Goal: Answer question/provide support: Share knowledge or assist other users

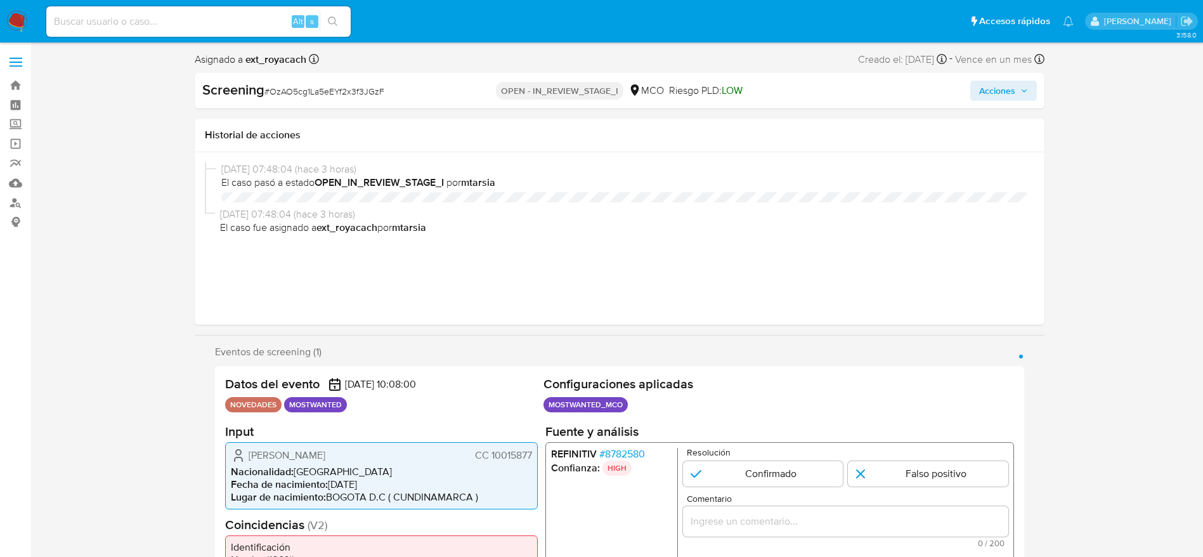
select select "10"
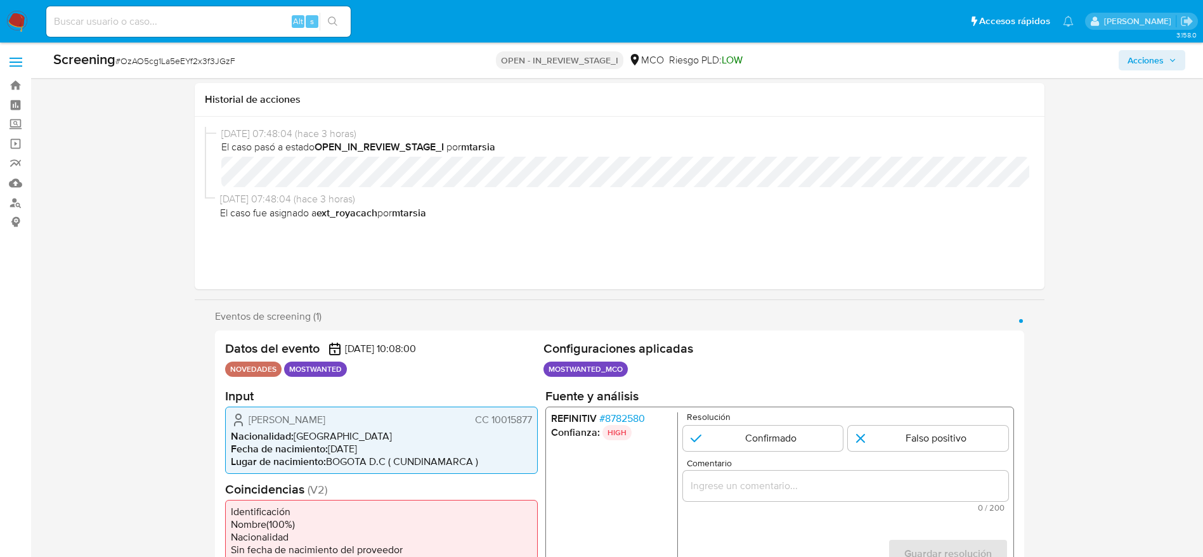
scroll to position [95, 0]
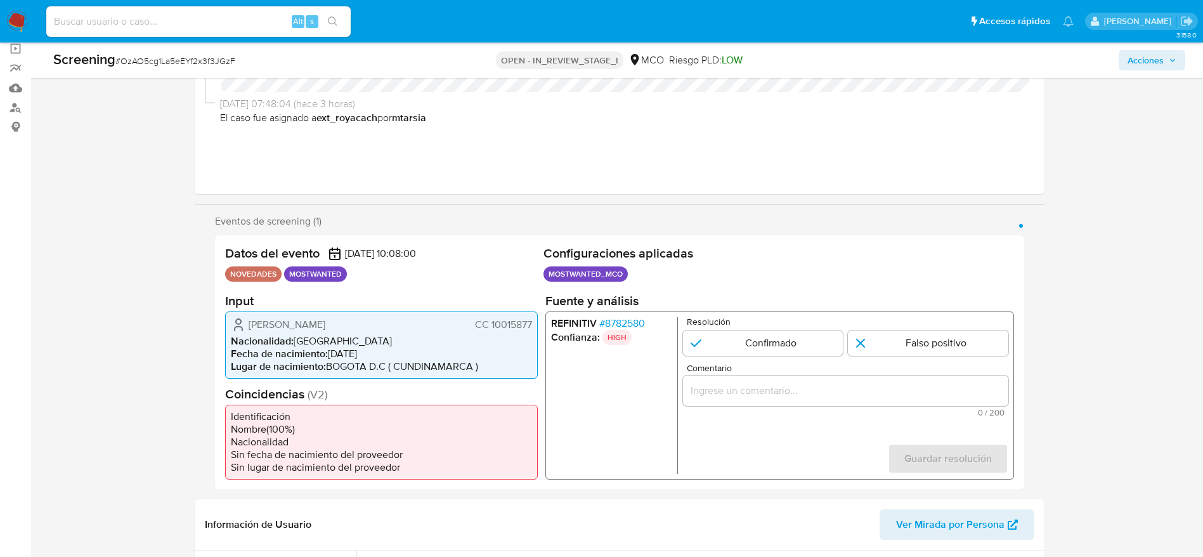
click at [228, 324] on div "Oscar Alberto Lopez Urrego CC 10015877 Nacionalidad : Colombia Fecha de nacimie…" at bounding box center [381, 344] width 313 height 67
drag, startPoint x: 235, startPoint y: 324, endPoint x: 542, endPoint y: 318, distance: 306.9
click at [533, 322] on div "Oscar Alberto Lopez Urrego CC 10015877 Nacionalidad : Colombia Fecha de nacimie…" at bounding box center [381, 344] width 313 height 67
click at [611, 319] on span "# 8782580" at bounding box center [622, 322] width 46 height 13
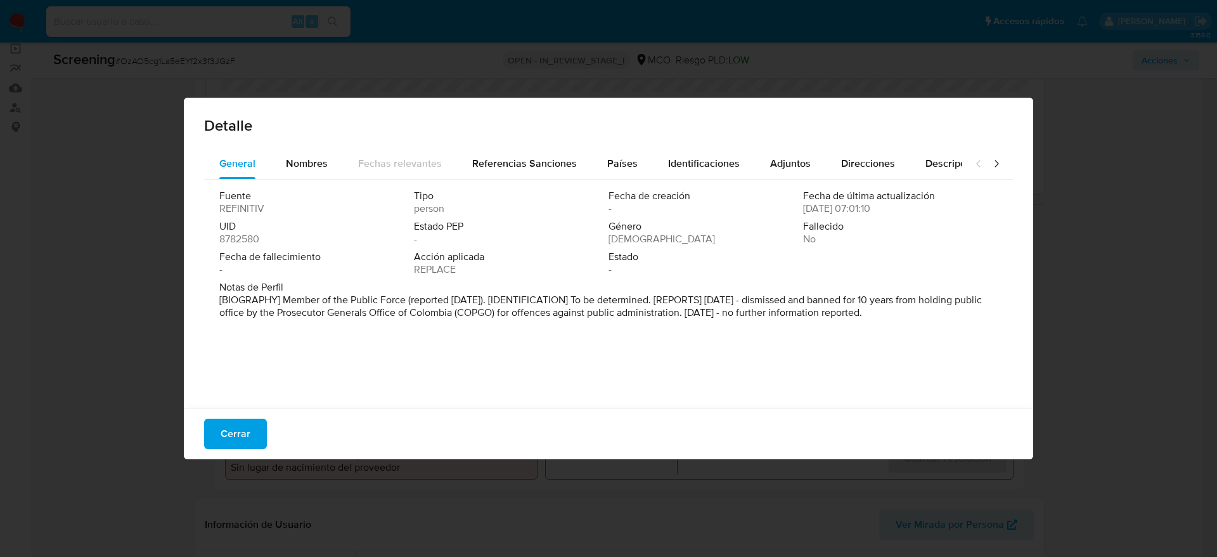
click at [252, 404] on div "General Nombres Fechas relevantes Referencias Sanciones Países Identificaciones…" at bounding box center [609, 279] width 850 height 263
click at [245, 434] on span "Cerrar" at bounding box center [236, 434] width 30 height 28
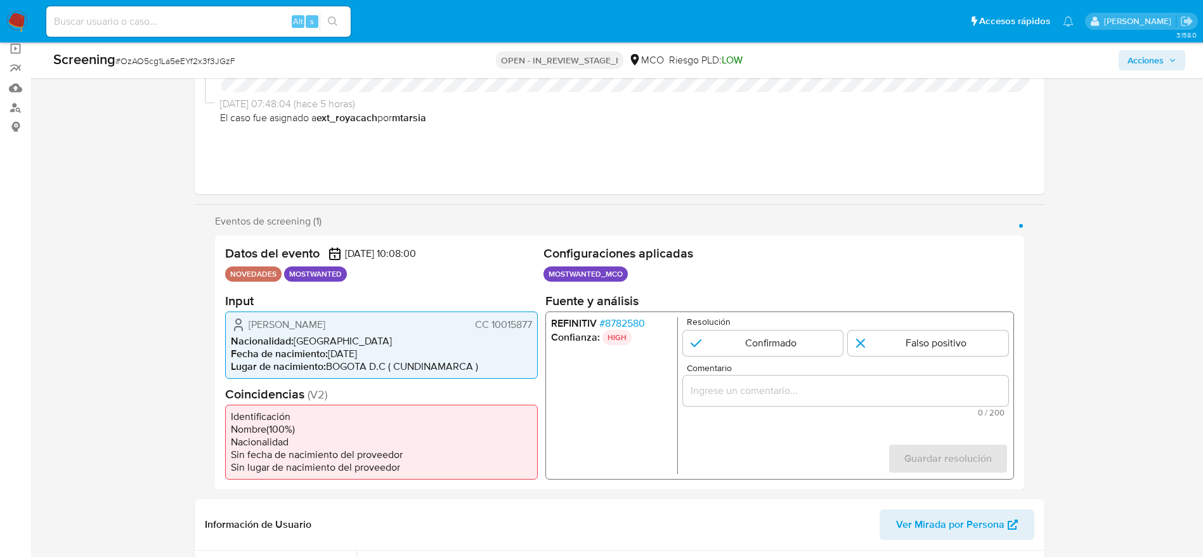
click at [229, 60] on span "# OzAO5cg1La5eEYf2x3f3JGzF" at bounding box center [175, 61] width 120 height 13
copy span "OzAO5cg1La5eEYf2x3f3JGzF"
click at [502, 321] on span "CC 10015877" at bounding box center [502, 324] width 57 height 13
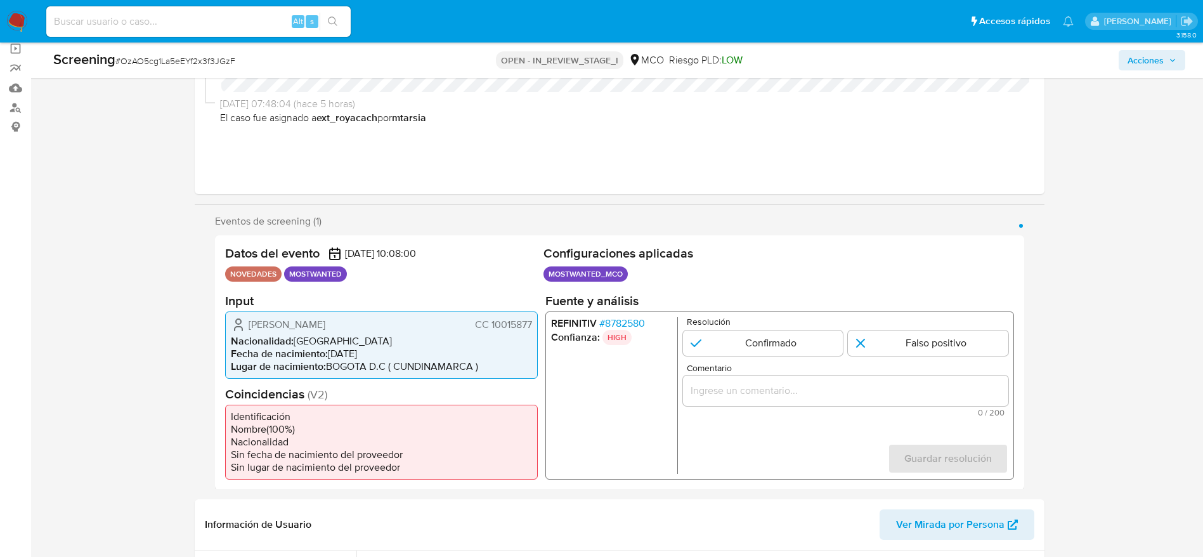
click at [526, 325] on span "CC 10015877" at bounding box center [502, 324] width 57 height 13
click at [742, 382] on input "Comentario" at bounding box center [844, 390] width 325 height 16
paste input "Usuario Rafael Fernando Aguilera Fajardo, fue Destituido e inhabilitado en novi…"
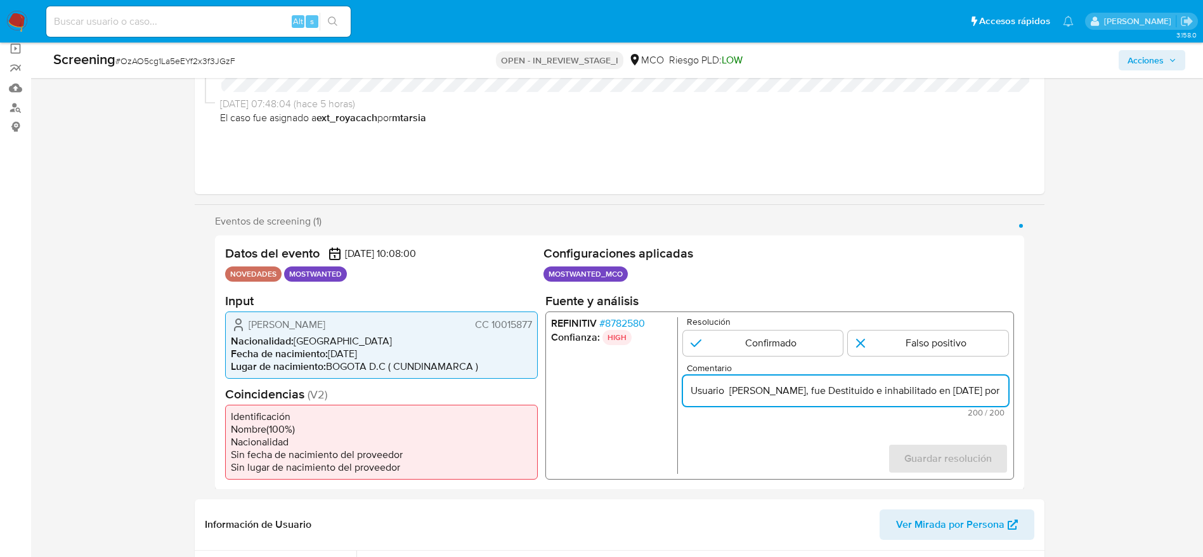
click at [711, 394] on input "Usuario Rafael Fernando Aguilera Fajardo, fue Destituido e inhabilitado en novi…" at bounding box center [844, 390] width 325 height 16
click at [713, 394] on input "Usuario Rafael Fernando Aguilera Fajardo, fue Destituido e inhabilitado en novi…" at bounding box center [844, 390] width 325 height 16
paste input "Oscar Alberto Lopez Urrego, fue Destituido e inhabilitado en noviembre de 2021 …"
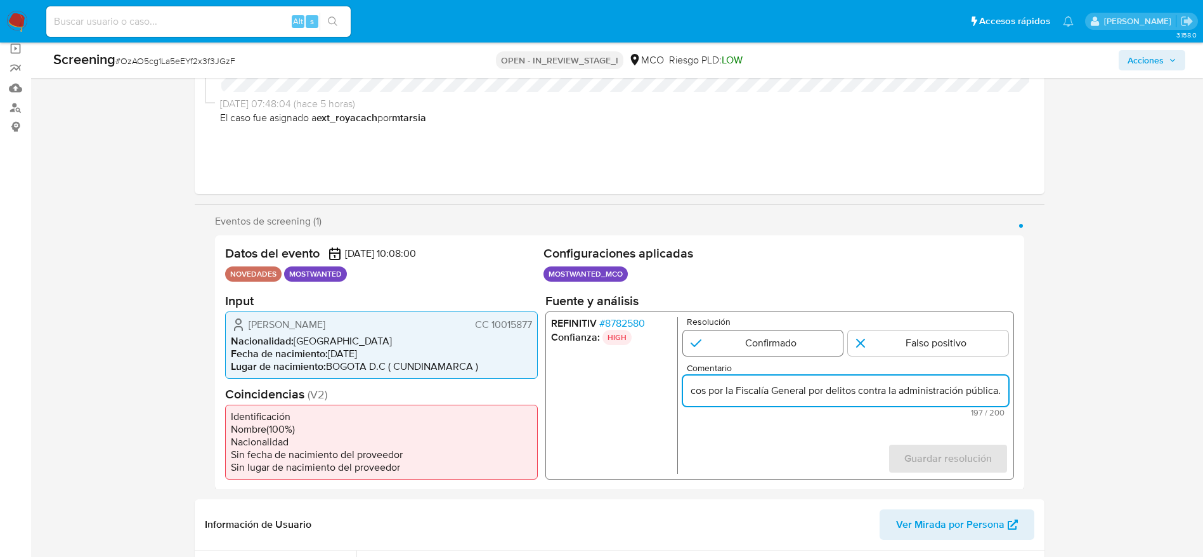
type input "Usuario [PERSON_NAME], fue Destituido e inhabilitado en [DATE] por 10 años para…"
click at [726, 348] on input "1 de 1" at bounding box center [762, 342] width 160 height 25
radio input "true"
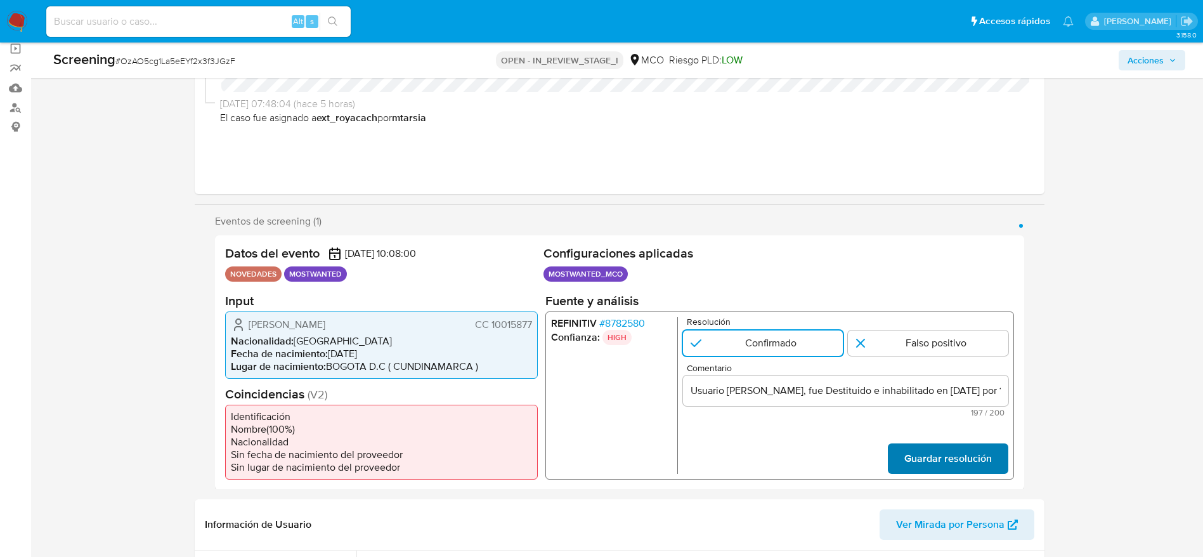
click at [923, 456] on span "Guardar resolución" at bounding box center [946, 458] width 87 height 28
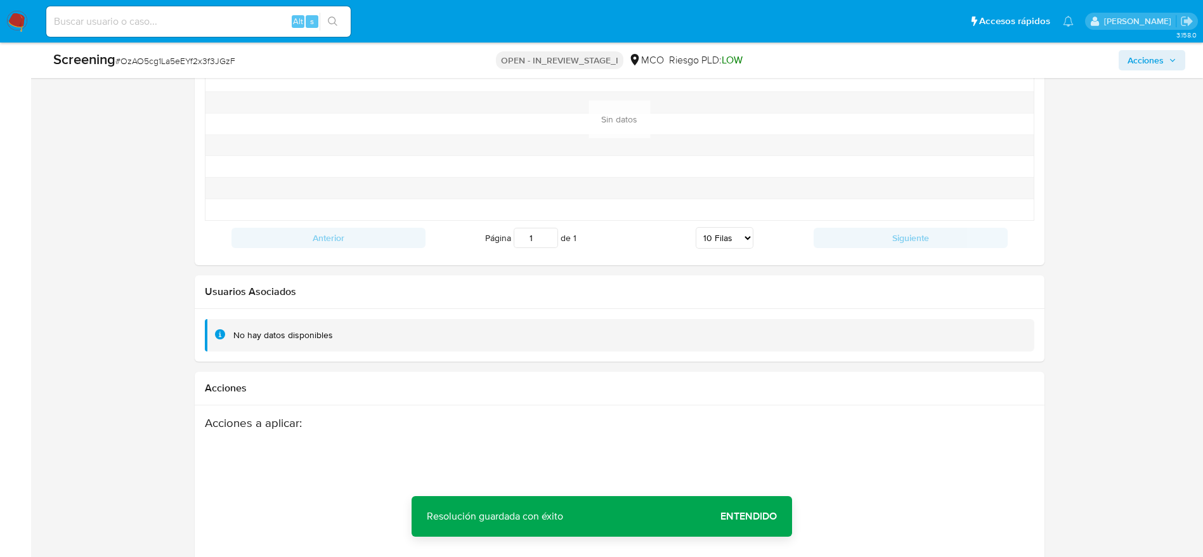
scroll to position [1893, 0]
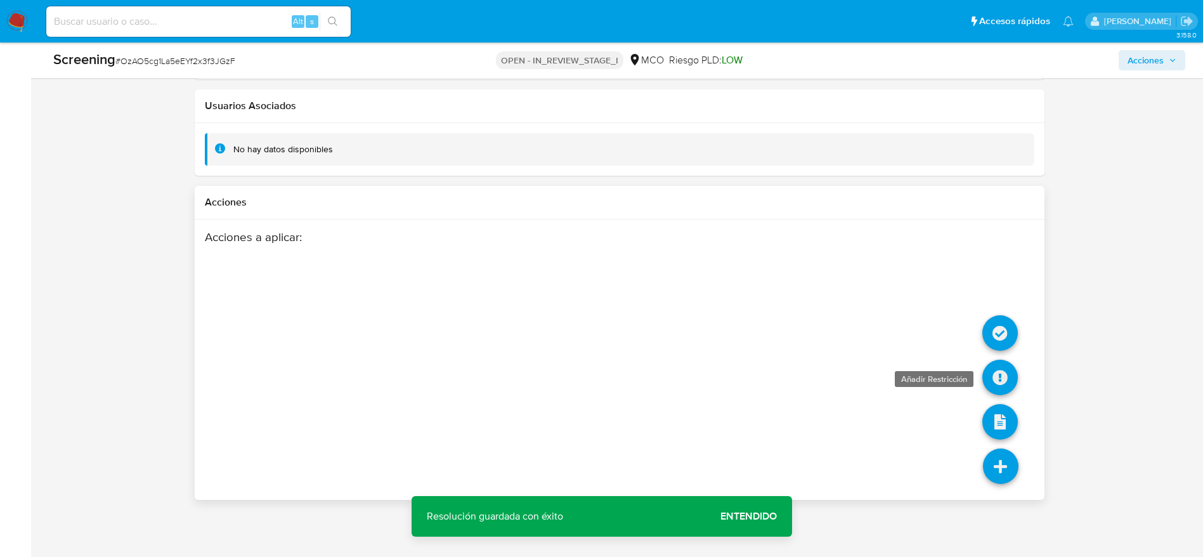
click at [1006, 382] on icon at bounding box center [1000, 377] width 36 height 36
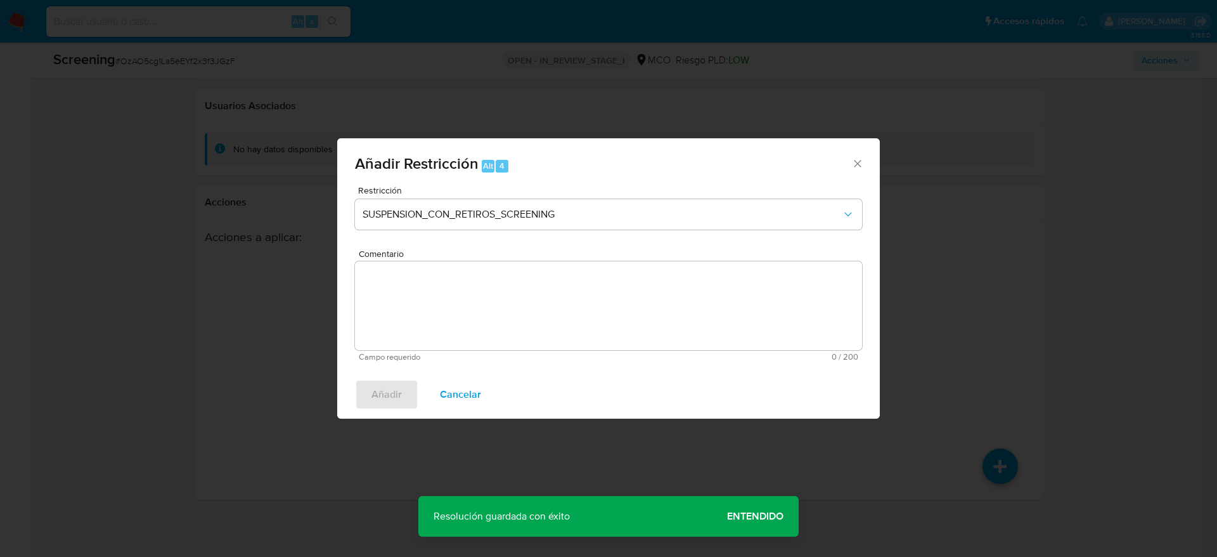
click at [668, 298] on textarea "Comentario" at bounding box center [608, 305] width 507 height 89
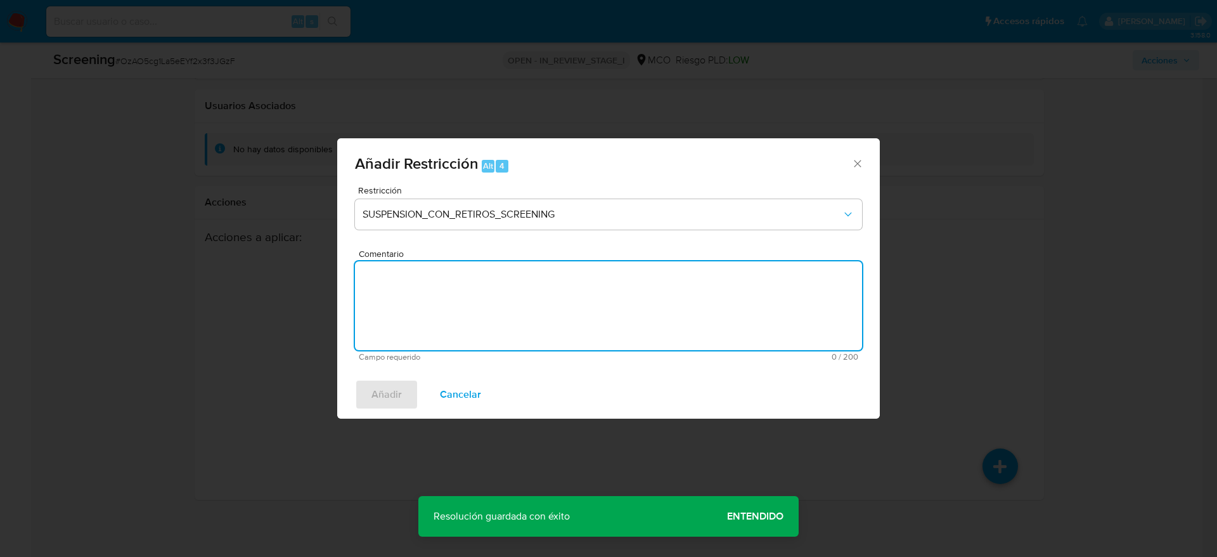
paste textarea "Usuario [PERSON_NAME], fue Destituido e inhabilitado en [DATE] por 10 años para…"
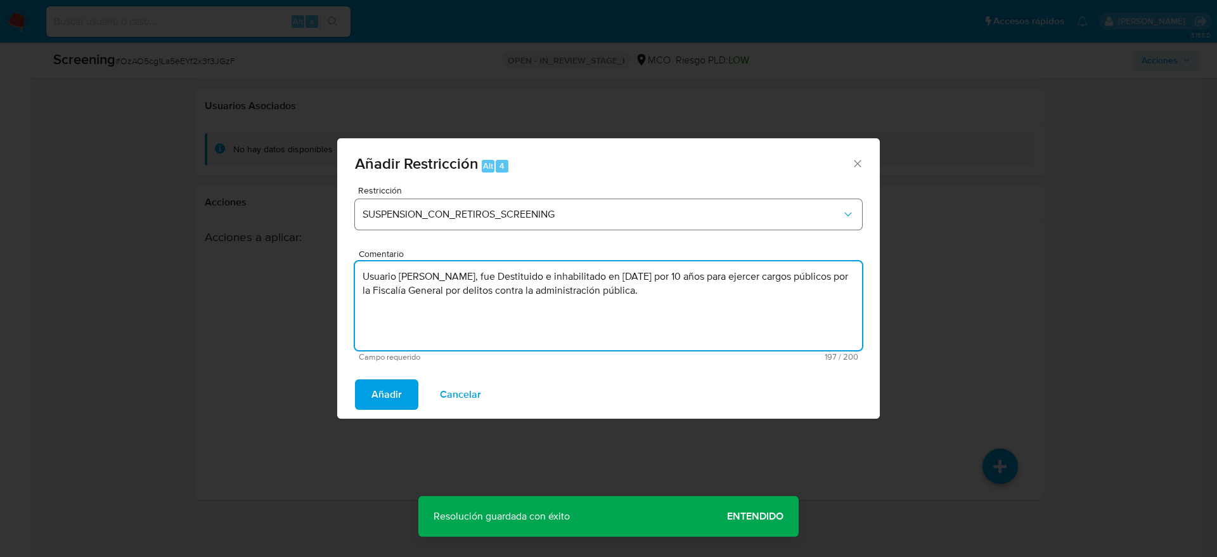
type textarea "Usuario [PERSON_NAME], fue Destituido e inhabilitado en [DATE] por 10 años para…"
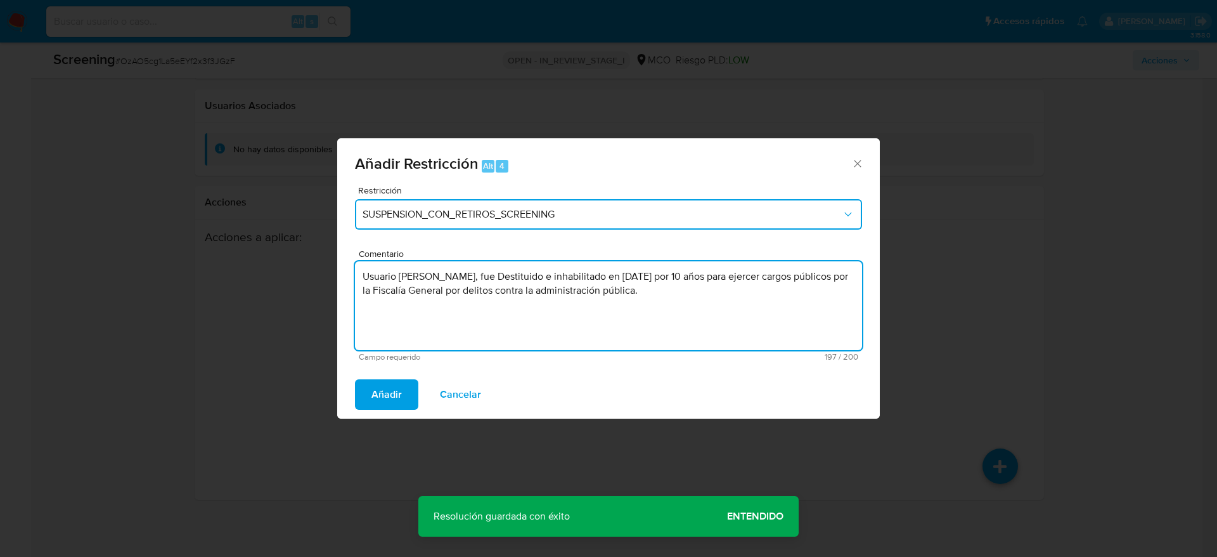
click at [627, 222] on button "SUSPENSION_CON_RETIROS_SCREENING" at bounding box center [608, 214] width 507 height 30
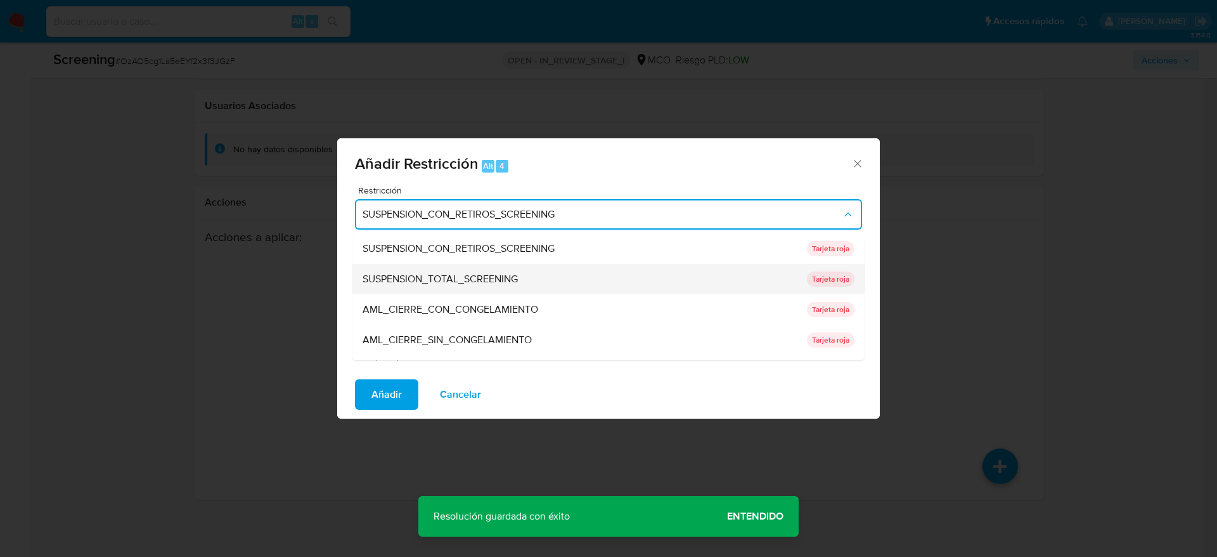
click at [577, 264] on div "SUSPENSION_TOTAL_SCREENING" at bounding box center [581, 279] width 437 height 30
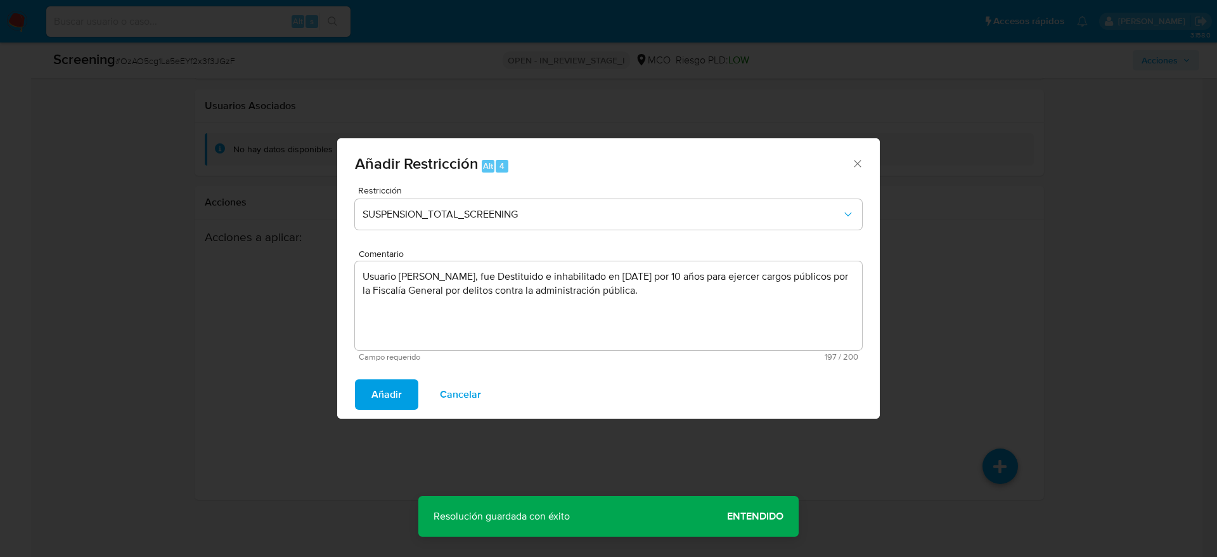
click at [380, 391] on span "Añadir" at bounding box center [387, 394] width 30 height 28
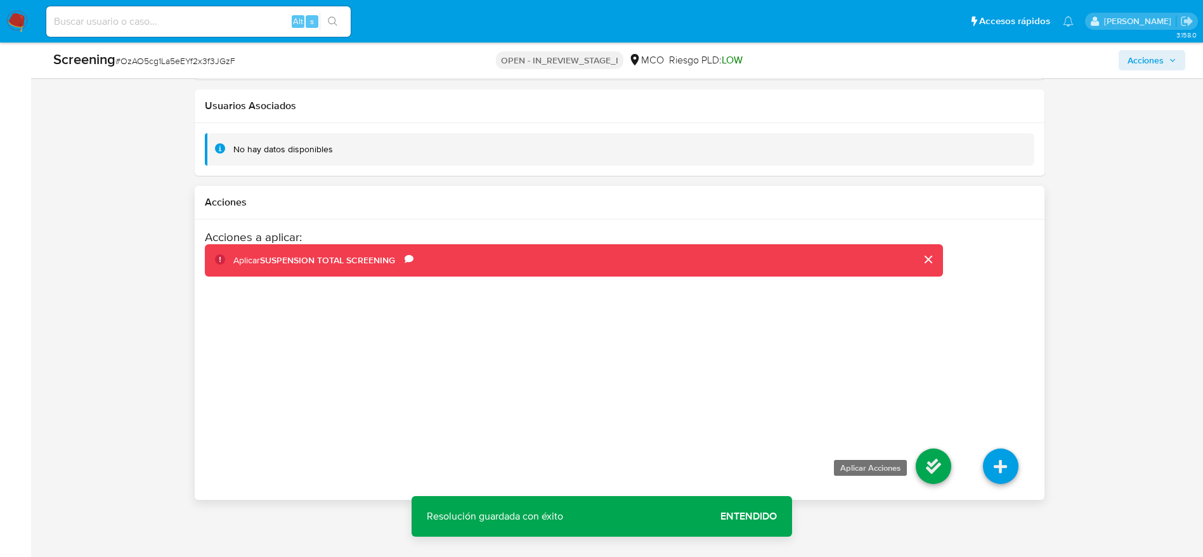
click at [945, 479] on icon at bounding box center [934, 466] width 36 height 36
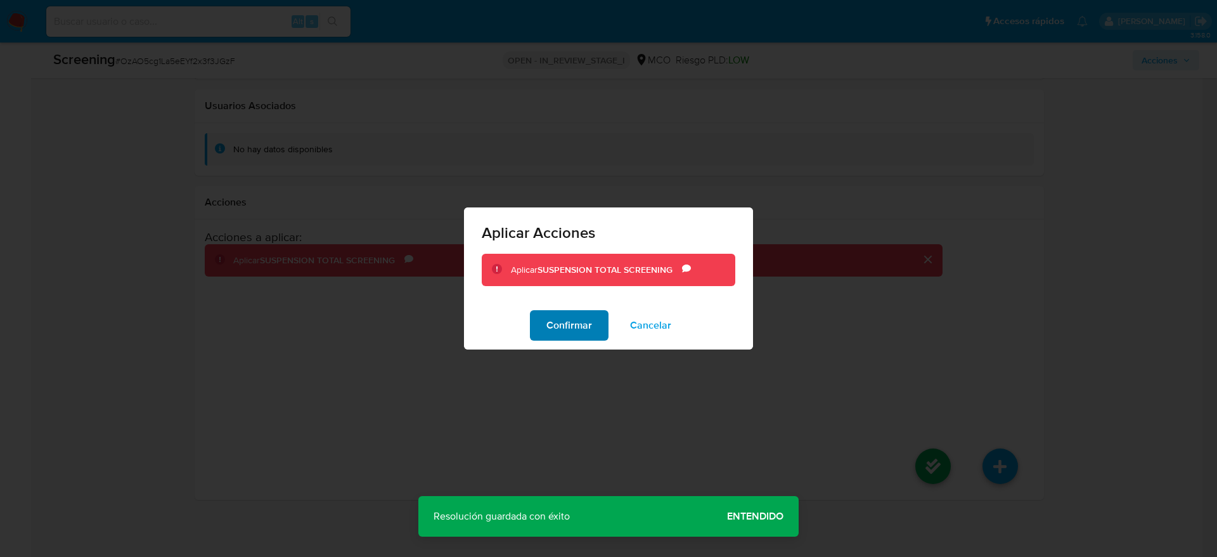
click at [552, 319] on span "Confirmar" at bounding box center [570, 325] width 46 height 28
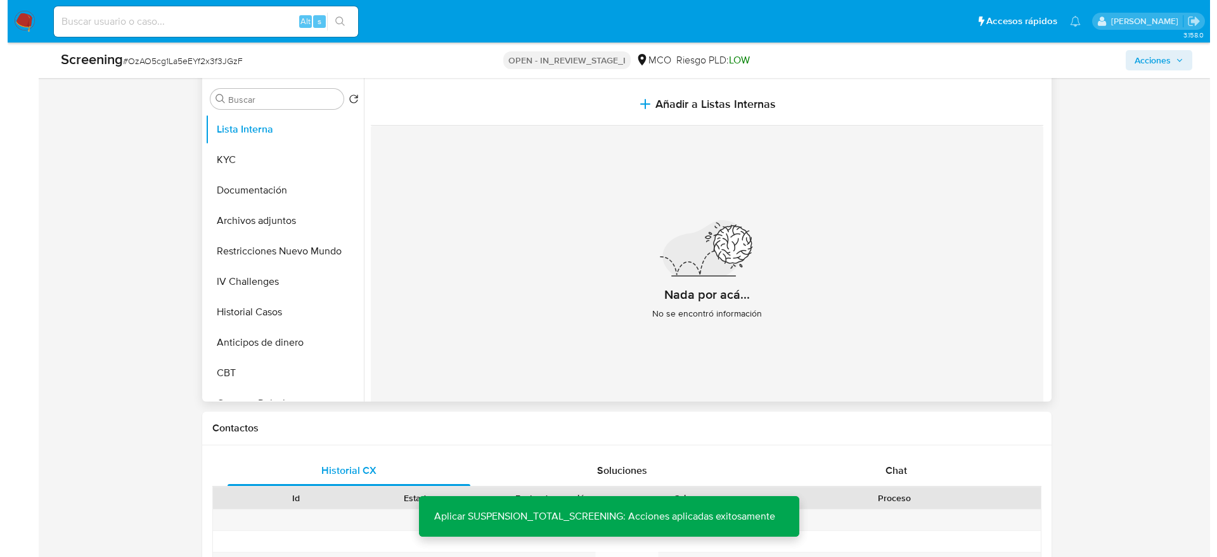
scroll to position [467, 0]
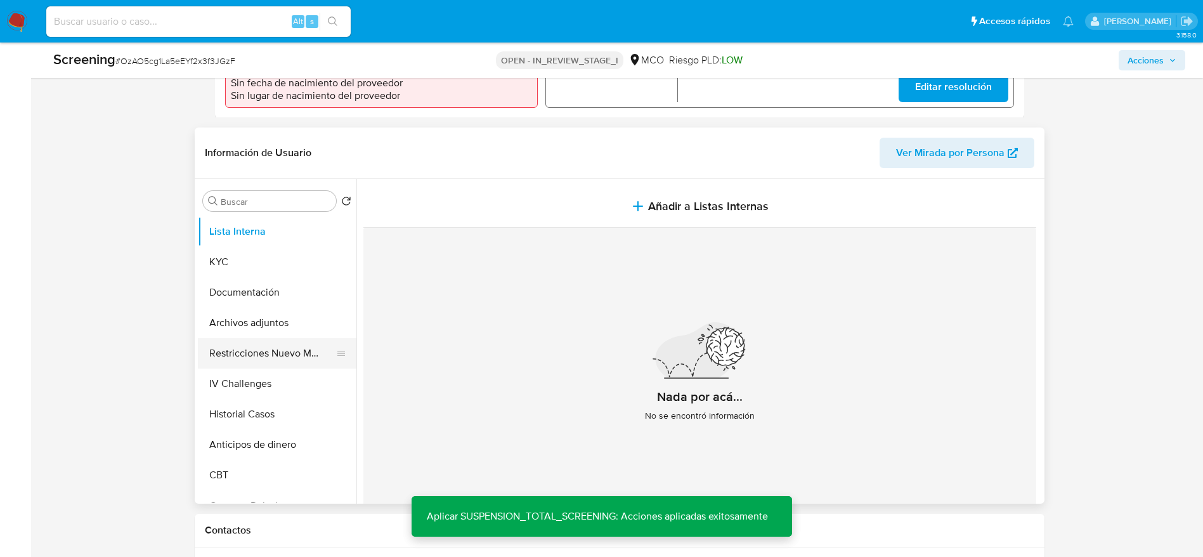
click at [257, 350] on button "Restricciones Nuevo Mundo" at bounding box center [272, 353] width 148 height 30
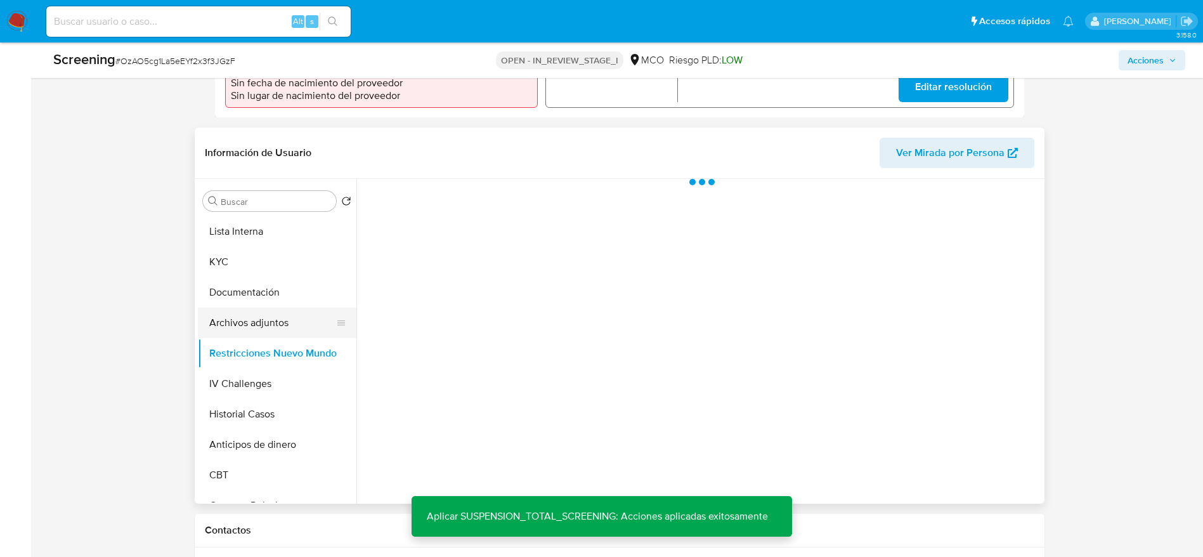
click at [287, 328] on button "Archivos adjuntos" at bounding box center [272, 322] width 148 height 30
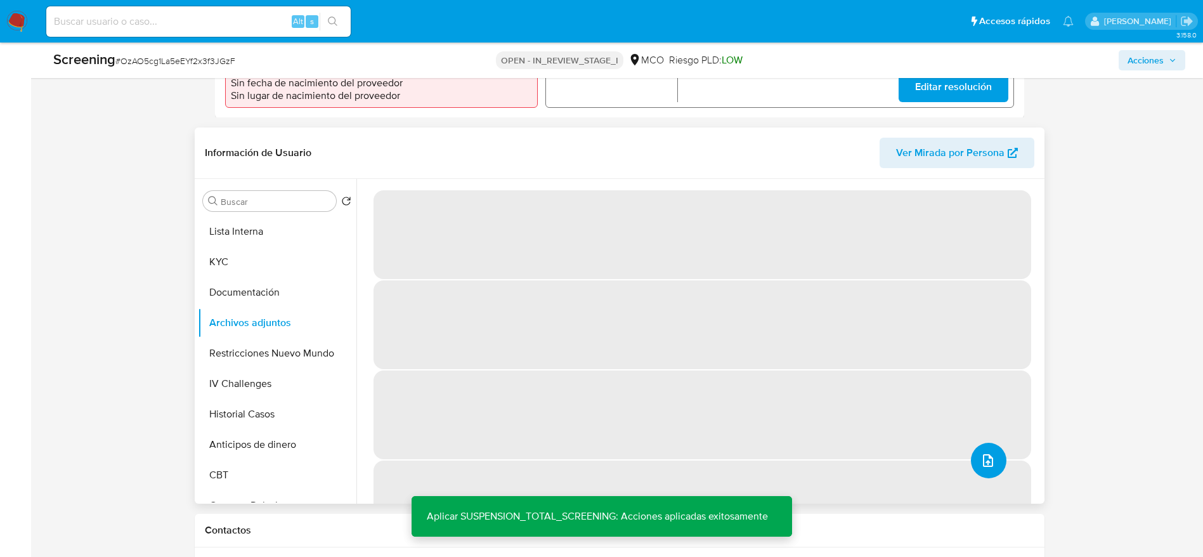
click at [988, 458] on icon "upload-file" at bounding box center [988, 460] width 10 height 13
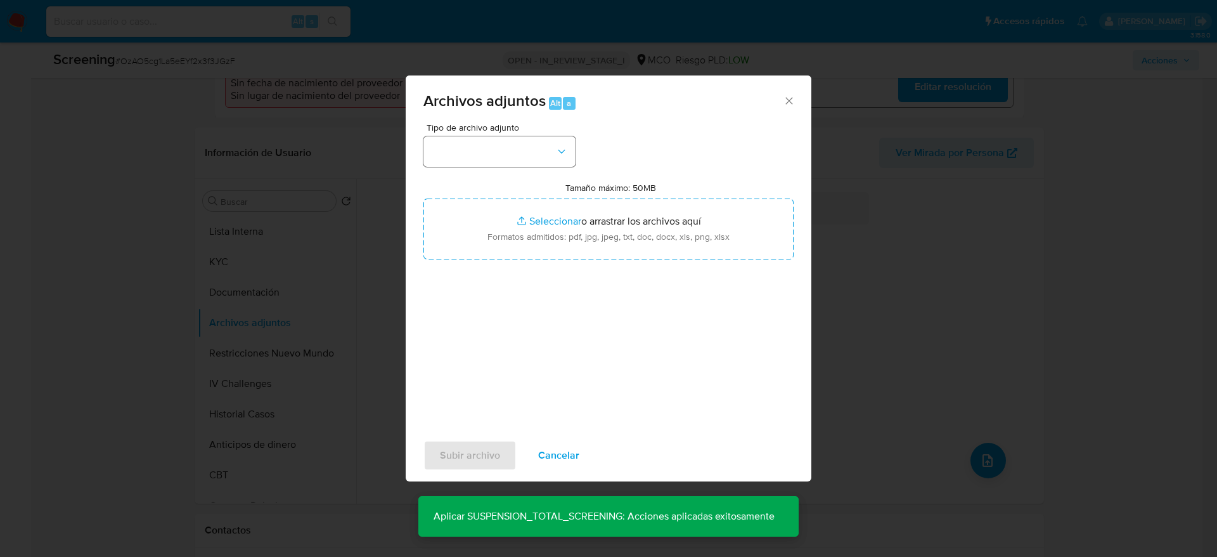
drag, startPoint x: 541, startPoint y: 174, endPoint x: 550, endPoint y: 164, distance: 13.5
click at [550, 134] on div "Tipo de archivo adjunto" at bounding box center [500, 145] width 152 height 44
drag, startPoint x: 550, startPoint y: 164, endPoint x: 550, endPoint y: 171, distance: 7.0
click at [550, 166] on div "Tipo de archivo adjunto Tamaño máximo: 50MB Seleccionar archivos Seleccionar o …" at bounding box center [609, 272] width 370 height 299
click at [511, 335] on div "Tipo de archivo adjunto Tamaño máximo: 50MB Seleccionar archivos Seleccionar o …" at bounding box center [609, 272] width 370 height 299
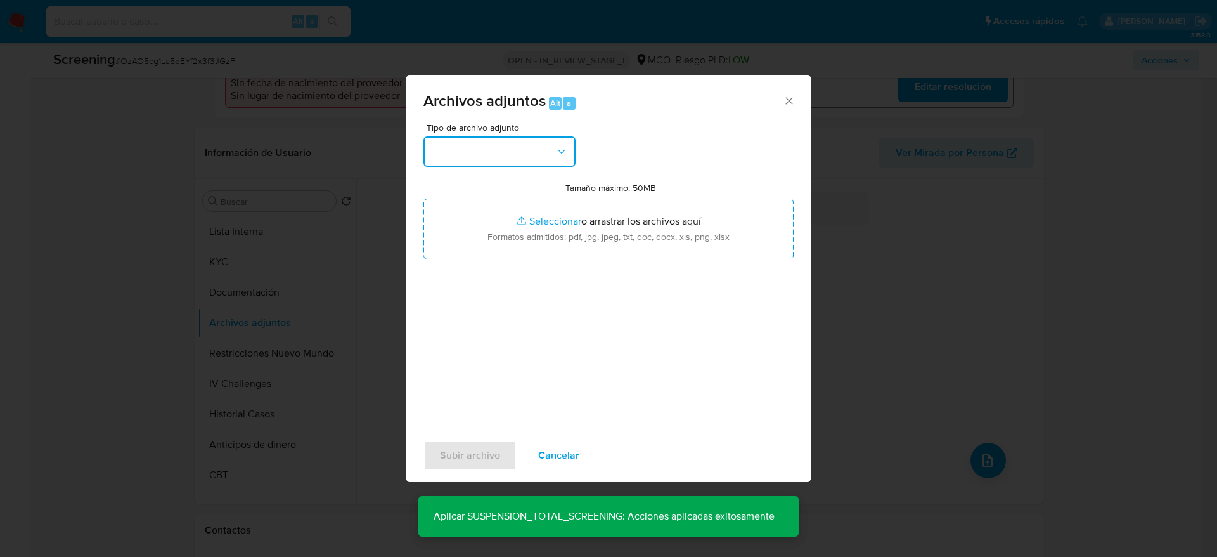
click at [531, 139] on button "button" at bounding box center [500, 151] width 152 height 30
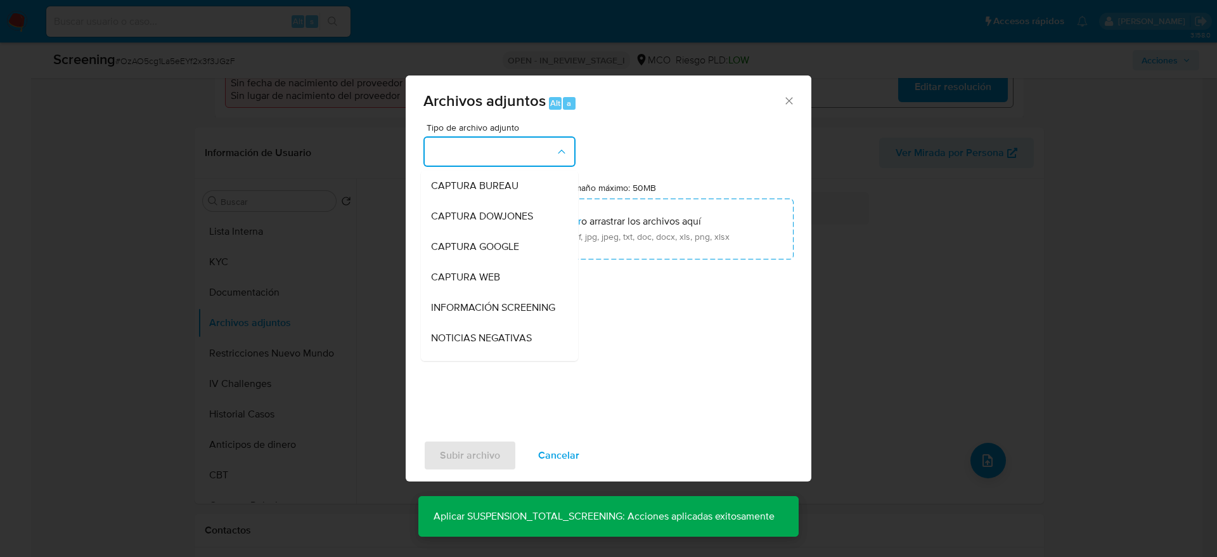
click at [531, 142] on button "button" at bounding box center [500, 151] width 152 height 30
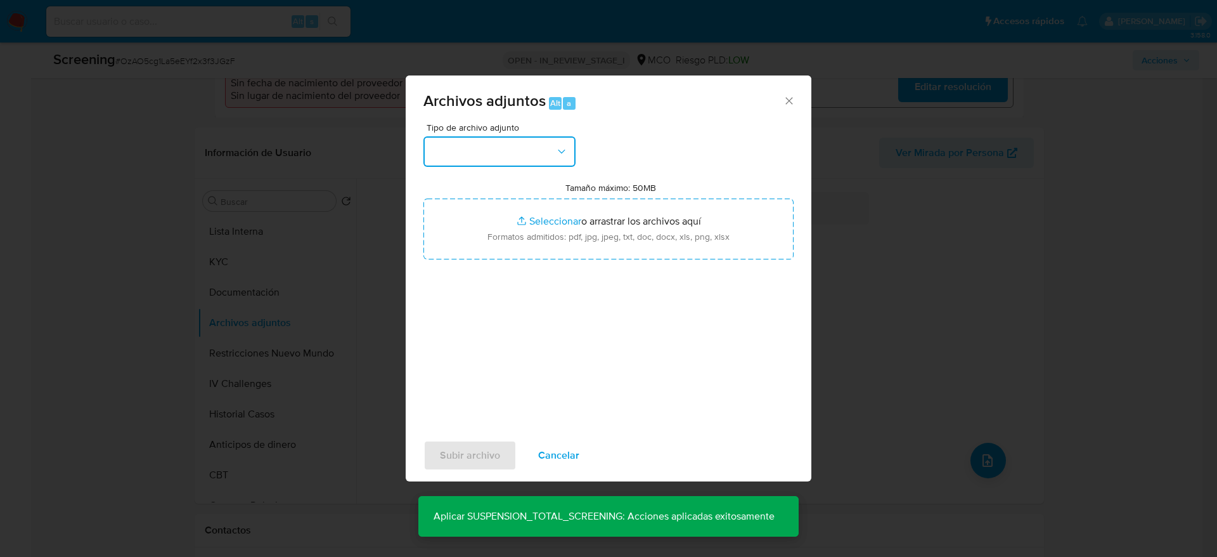
click at [533, 136] on button "button" at bounding box center [500, 151] width 152 height 30
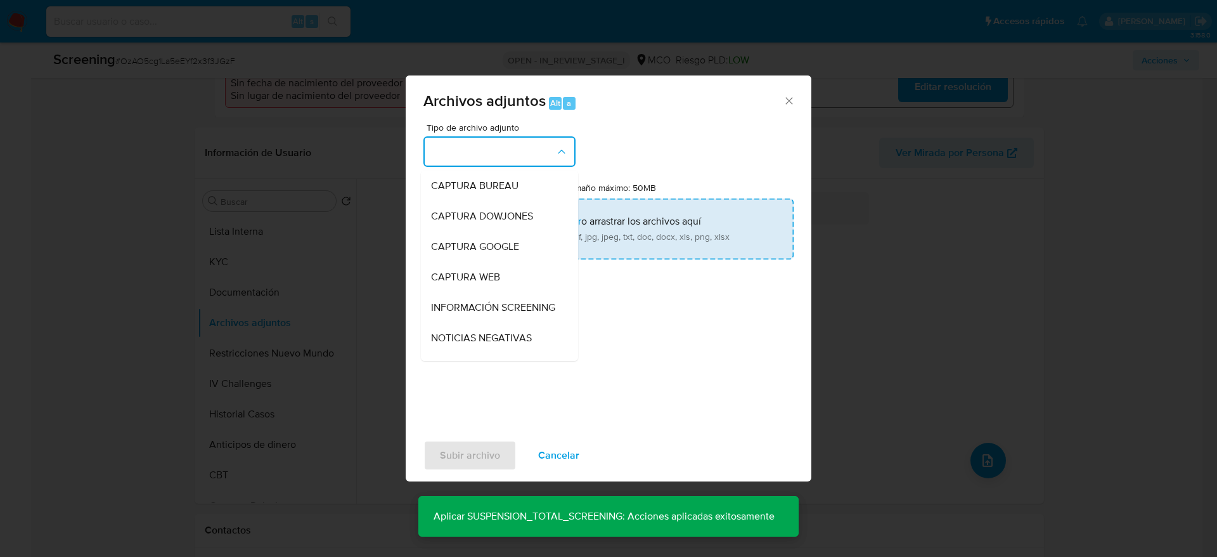
drag, startPoint x: 499, startPoint y: 339, endPoint x: 531, endPoint y: 230, distance: 113.7
click at [499, 338] on div "NOTICIAS NEGATIVAS" at bounding box center [495, 338] width 129 height 30
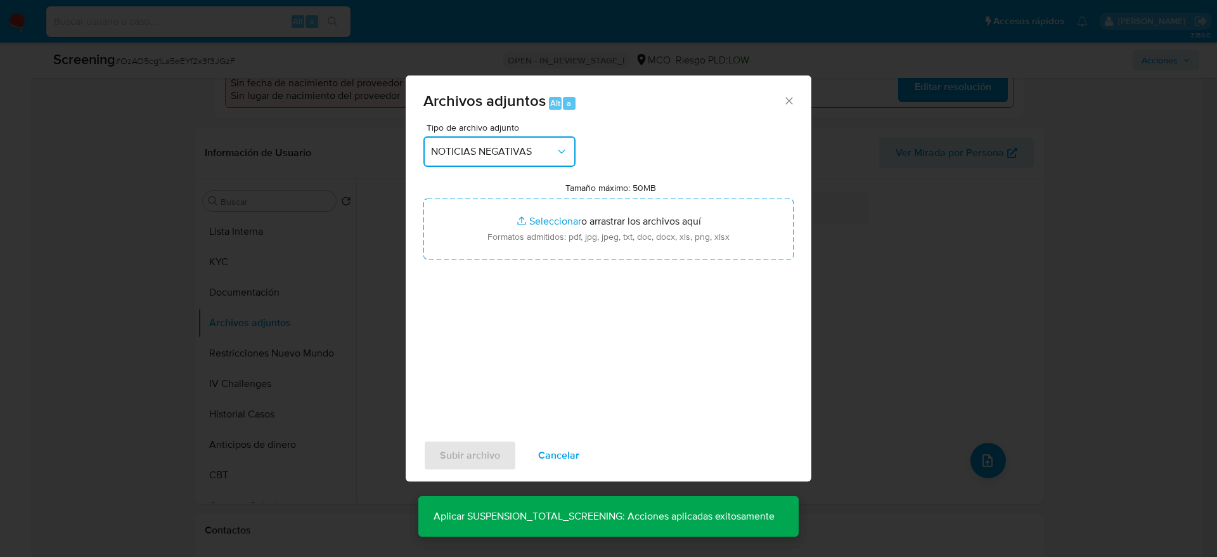
click at [535, 157] on span "NOTICIAS NEGATIVAS" at bounding box center [493, 151] width 124 height 13
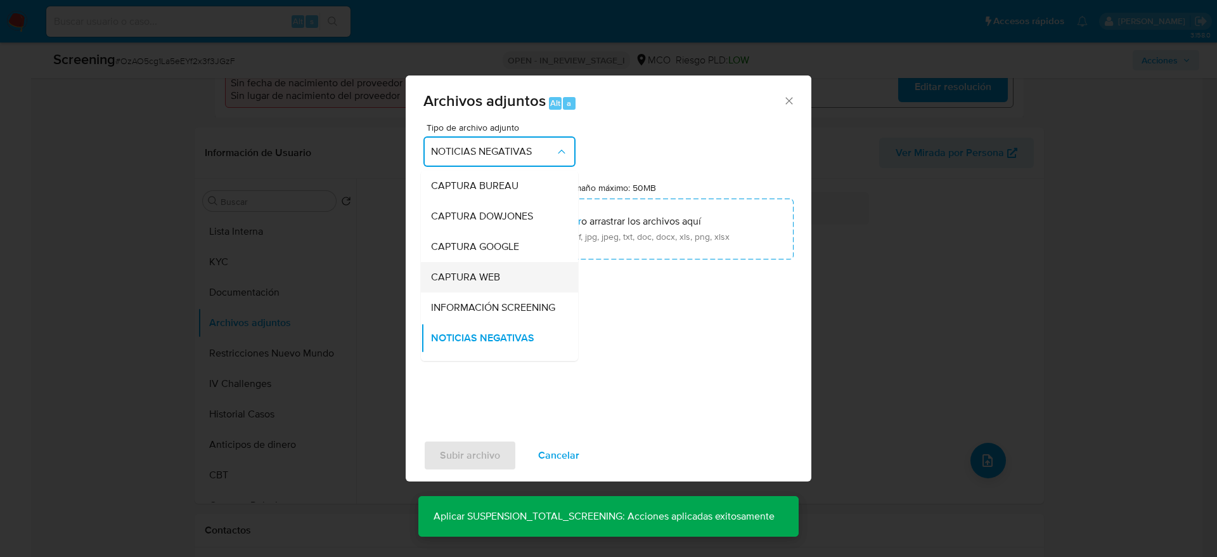
scroll to position [5, 0]
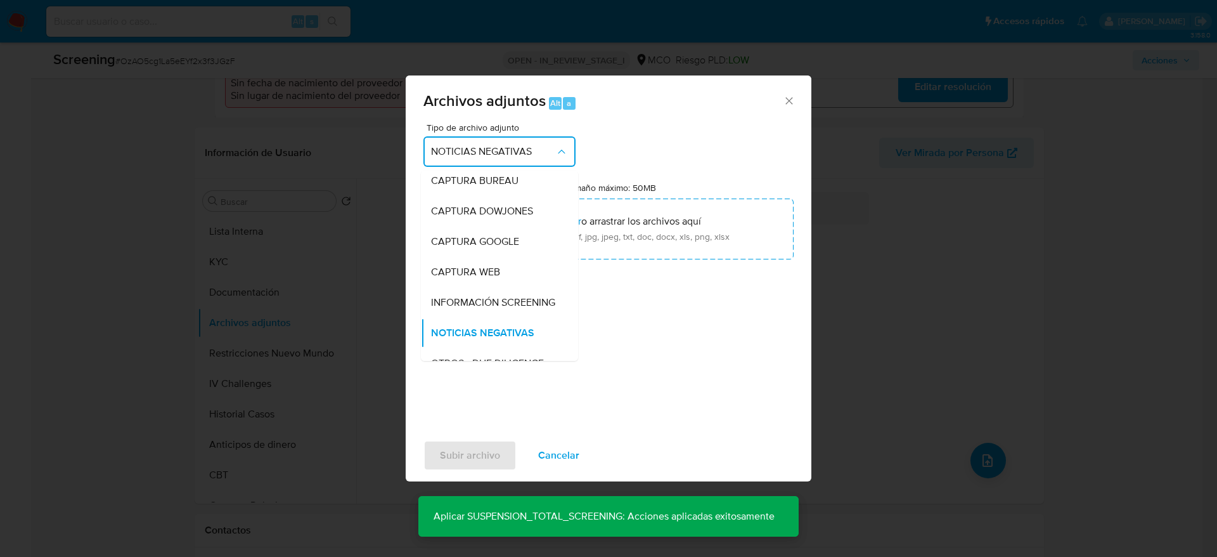
click at [498, 303] on span "INFORMACIÓN SCREENING" at bounding box center [493, 302] width 124 height 13
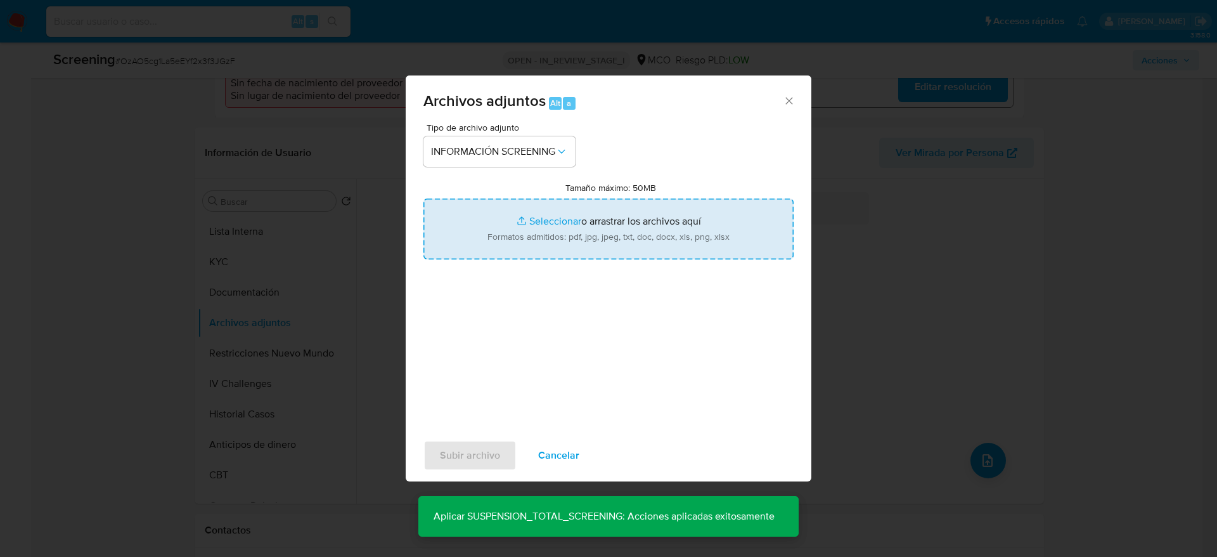
click at [515, 210] on input "Tamaño máximo: 50MB Seleccionar archivos" at bounding box center [609, 228] width 370 height 61
type input "C:\fakepath\_Oscar Alberto Lopez Urrego _ - Buscar con Google.pdf"
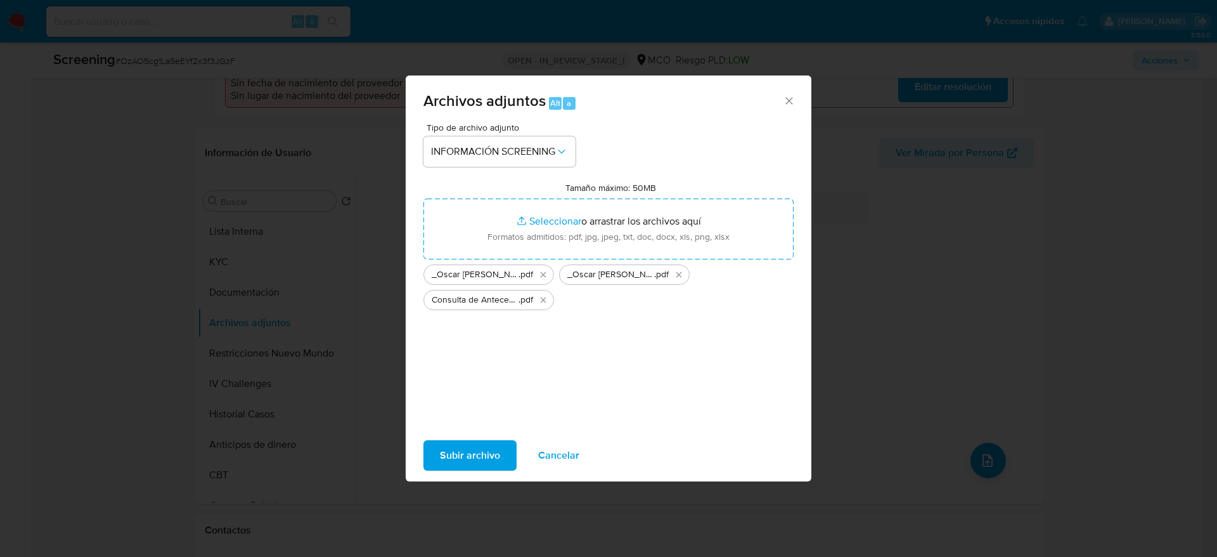
click at [471, 453] on span "Subir archivo" at bounding box center [470, 455] width 60 height 28
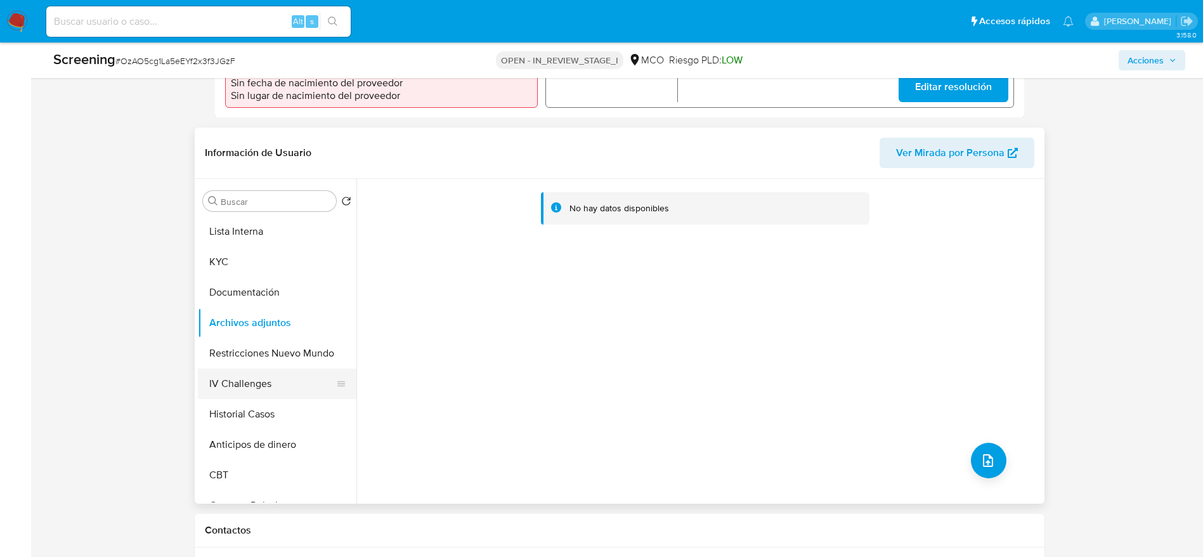
click at [246, 368] on button "IV Challenges" at bounding box center [272, 383] width 148 height 30
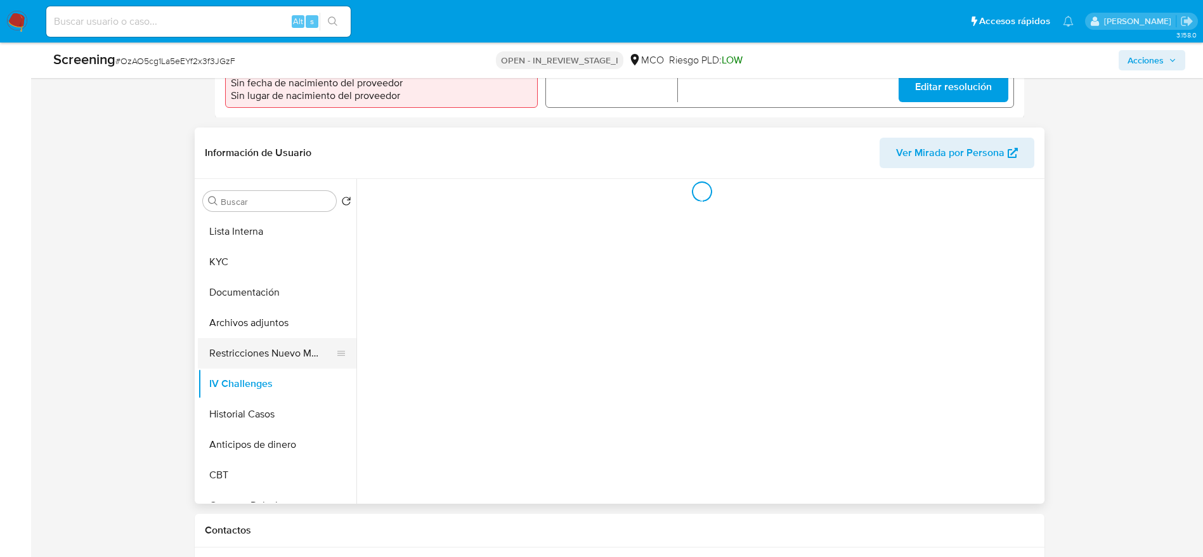
click at [261, 346] on button "Restricciones Nuevo Mundo" at bounding box center [272, 353] width 148 height 30
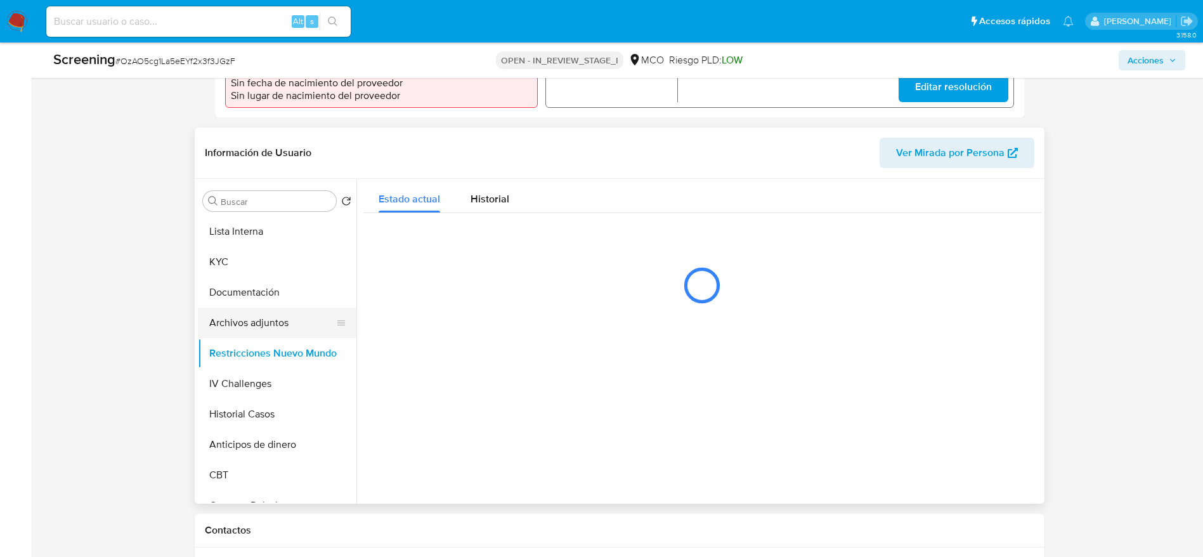
click at [272, 327] on button "Archivos adjuntos" at bounding box center [272, 322] width 148 height 30
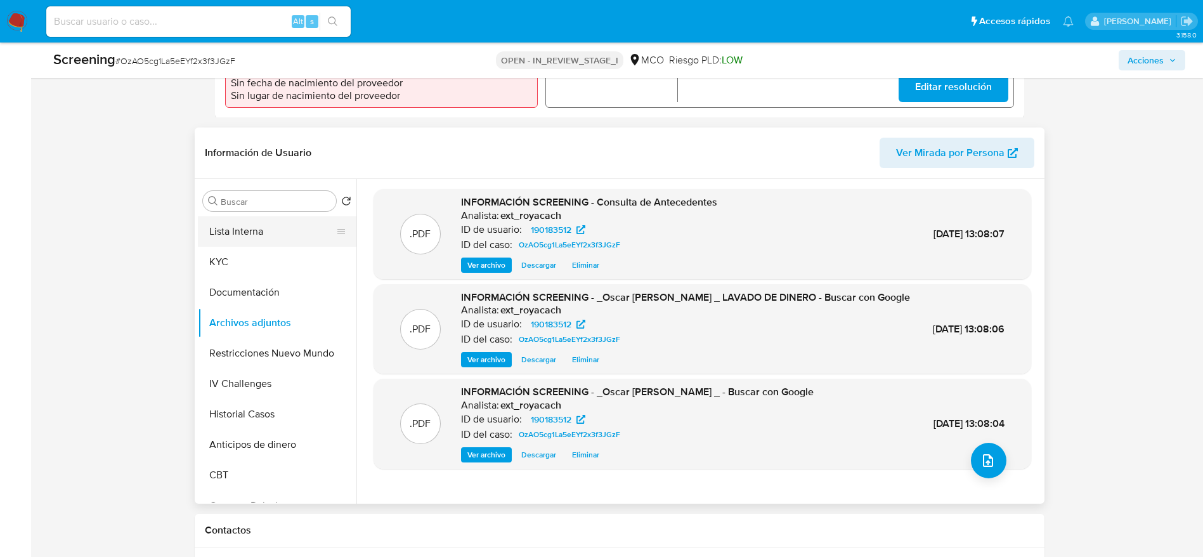
click at [259, 227] on button "Lista Interna" at bounding box center [272, 231] width 148 height 30
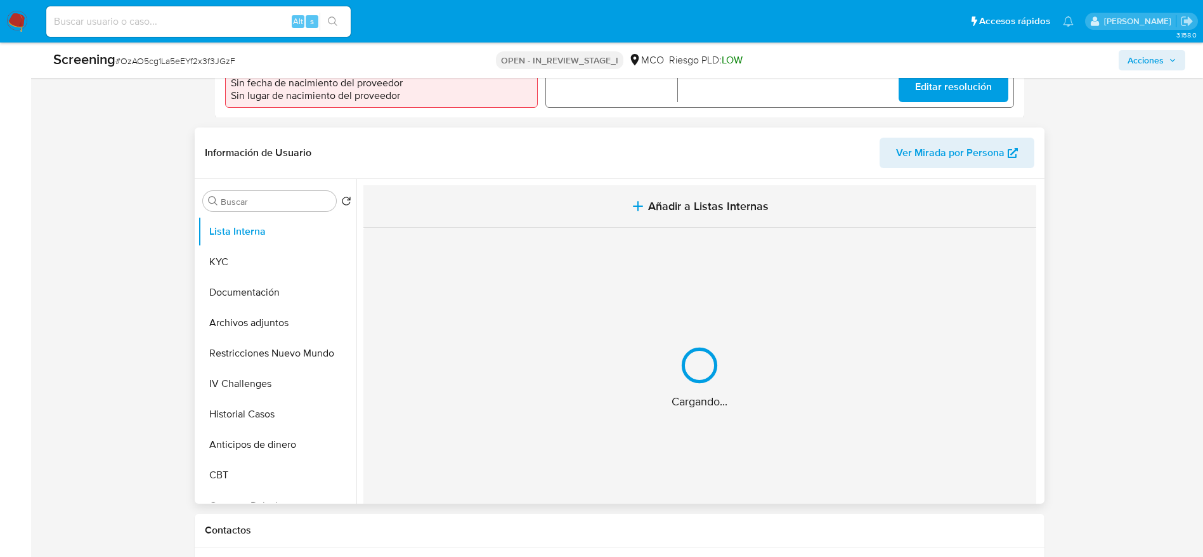
click at [650, 210] on span "Añadir a Listas Internas" at bounding box center [708, 206] width 120 height 14
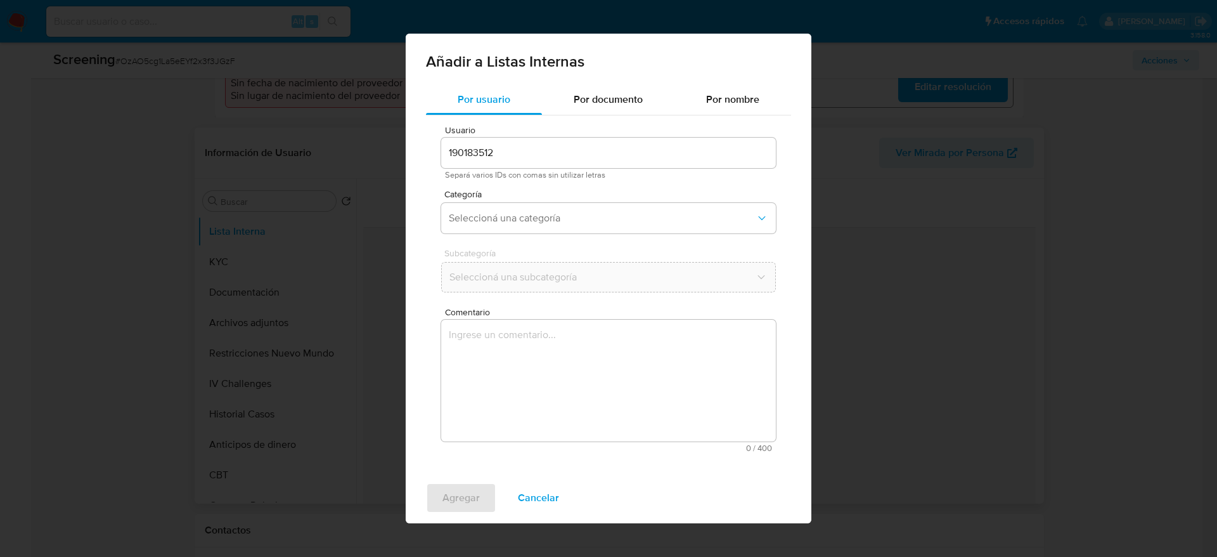
click at [579, 382] on textarea "Comentario" at bounding box center [608, 381] width 335 height 122
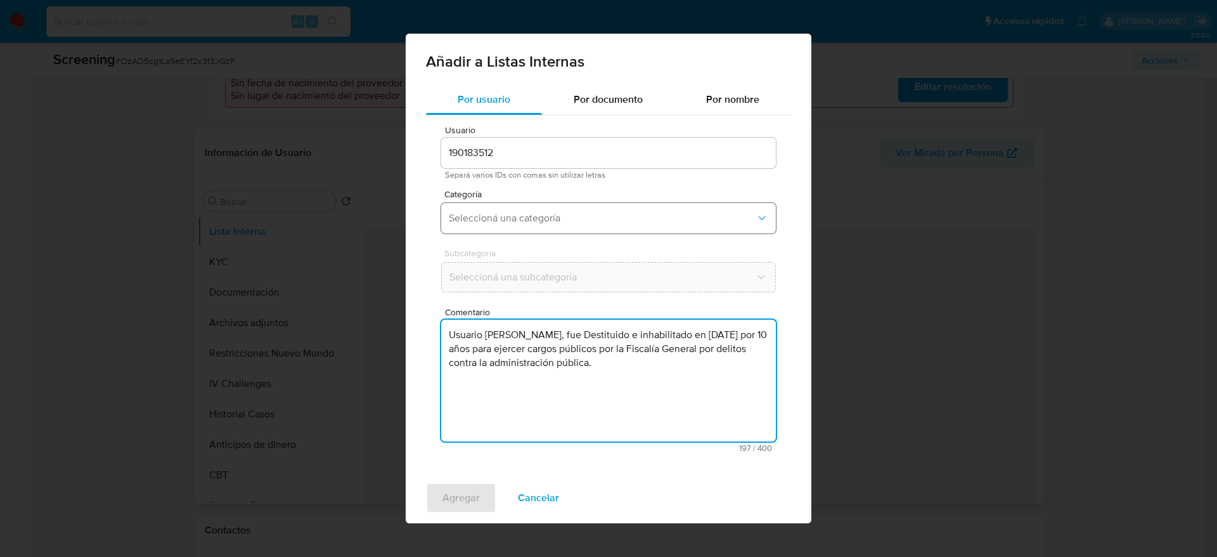
type textarea "Usuario [PERSON_NAME], fue Destituido e inhabilitado en [DATE] por 10 años para…"
click at [548, 216] on span "Seleccioná una categoría" at bounding box center [602, 218] width 307 height 13
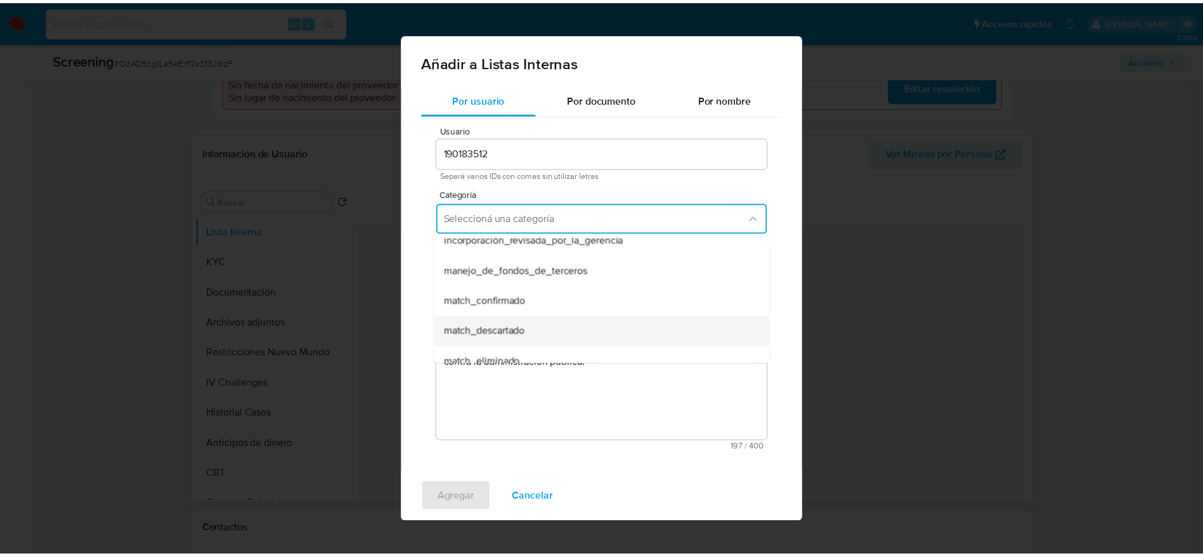
scroll to position [95, 0]
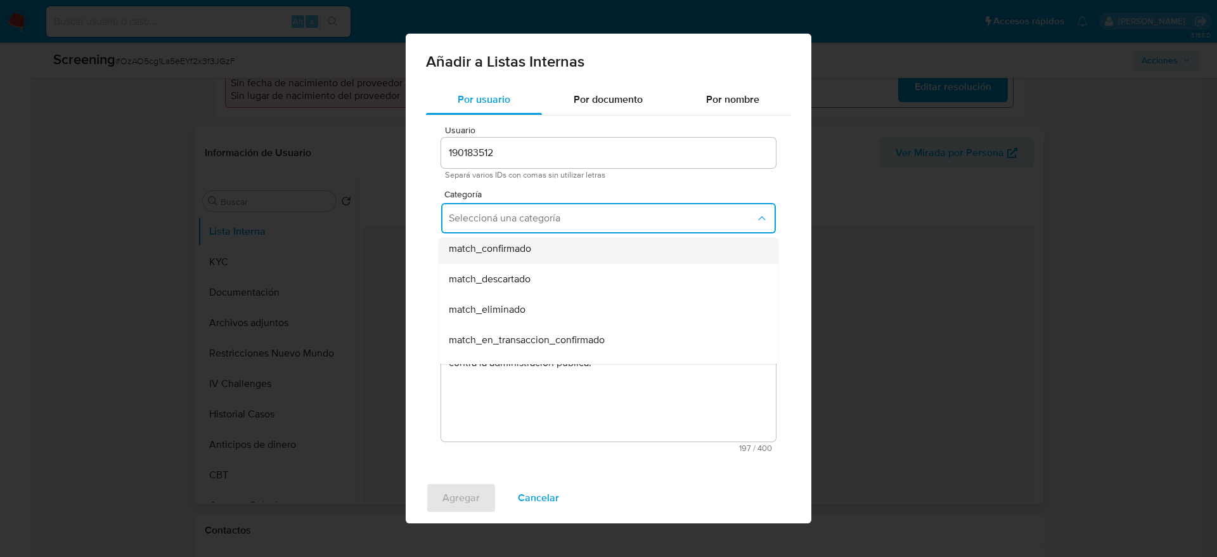
click at [522, 257] on div "match_confirmado" at bounding box center [605, 248] width 312 height 30
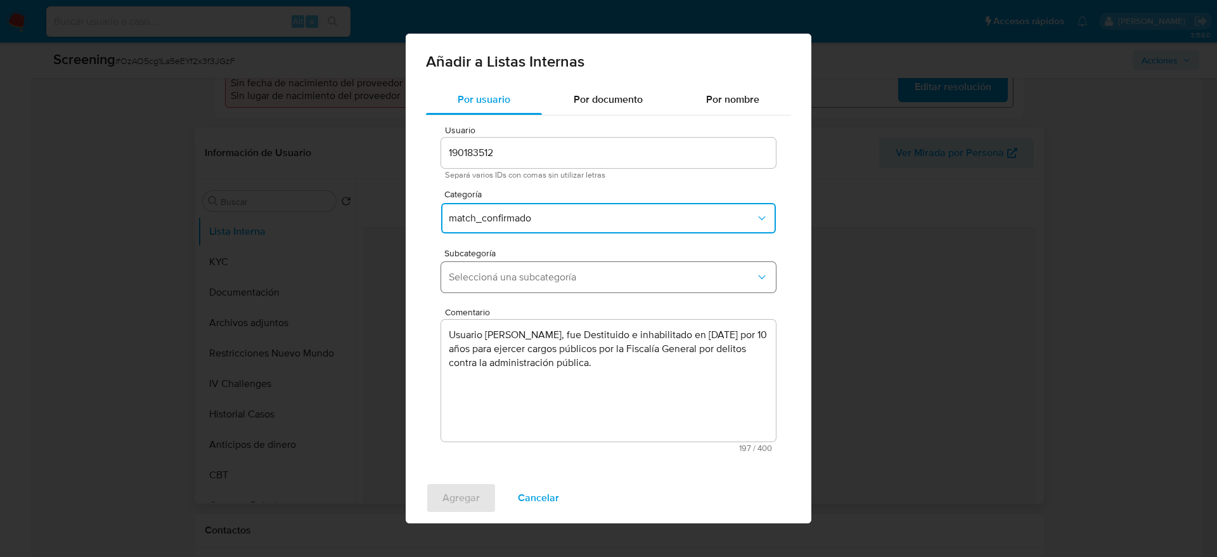
drag, startPoint x: 522, startPoint y: 264, endPoint x: 526, endPoint y: 271, distance: 7.7
click at [524, 264] on button "Seleccioná una subcategoría" at bounding box center [608, 277] width 335 height 30
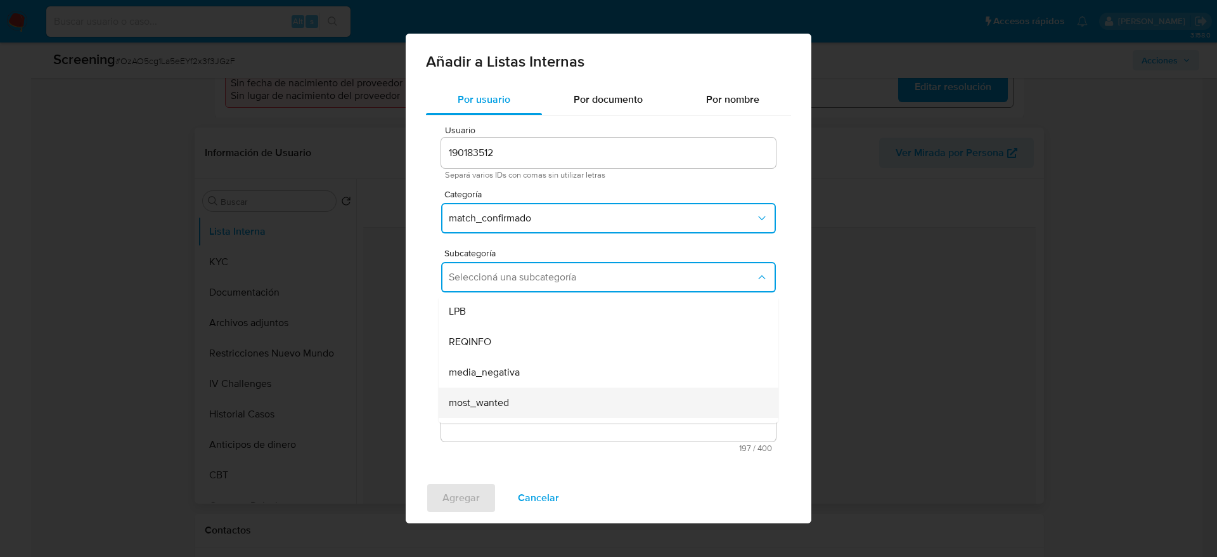
click at [492, 407] on span "most_wanted" at bounding box center [479, 402] width 60 height 13
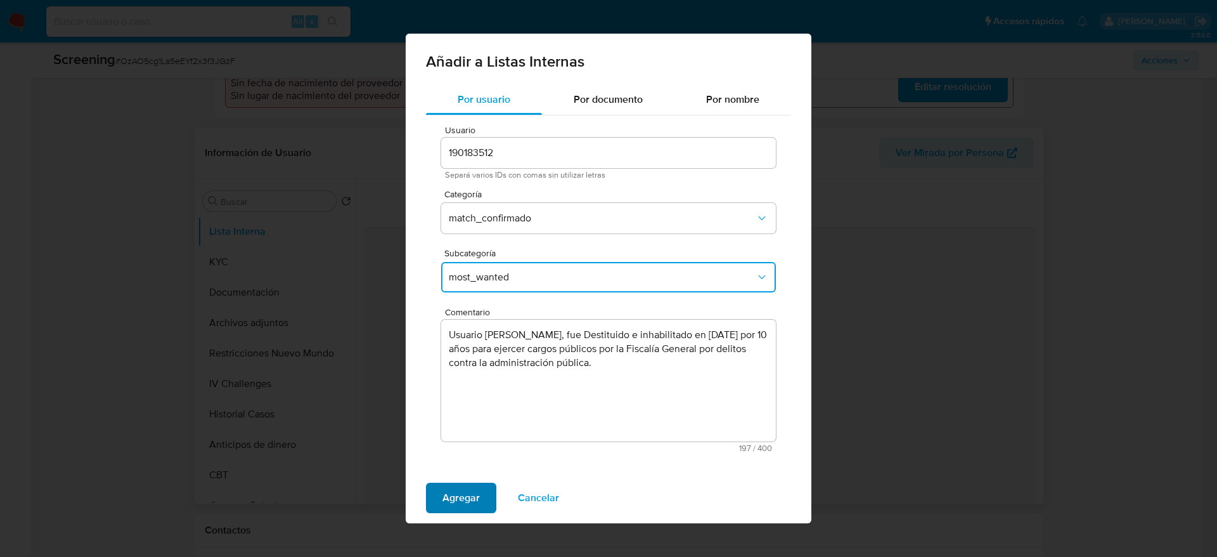
drag, startPoint x: 465, startPoint y: 473, endPoint x: 462, endPoint y: 486, distance: 12.9
click at [465, 475] on div "Añadir a Listas Internas Por usuario Por documento Por nombre Usuario 190183512…" at bounding box center [609, 278] width 406 height 489
click at [457, 503] on span "Agregar" at bounding box center [461, 498] width 37 height 28
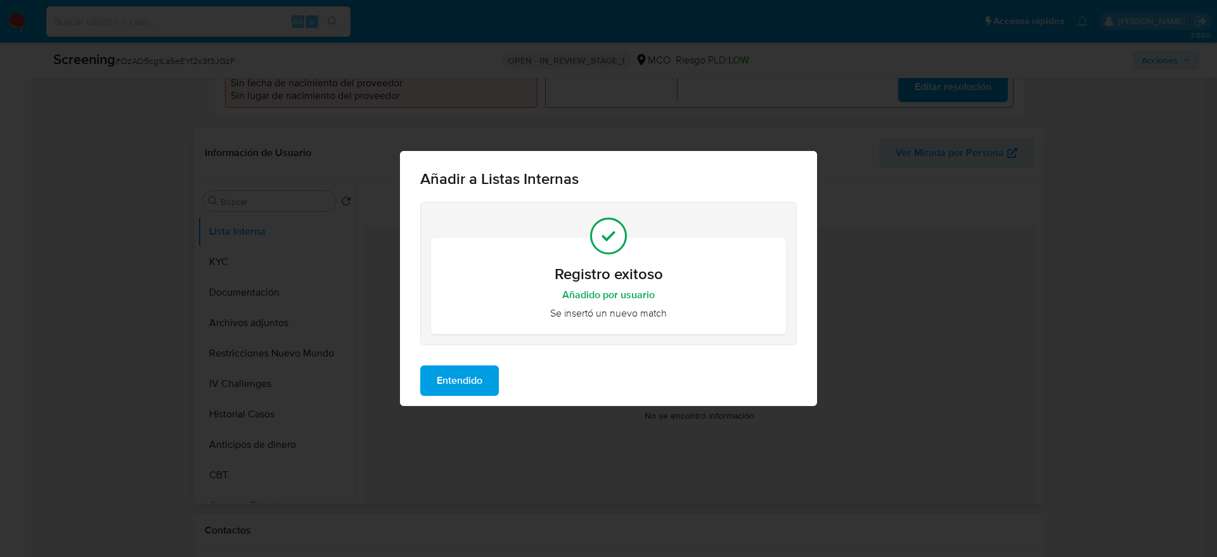
click at [465, 361] on div "Entendido" at bounding box center [608, 380] width 417 height 51
drag, startPoint x: 465, startPoint y: 378, endPoint x: 460, endPoint y: 383, distance: 6.7
click at [463, 379] on span "Entendido" at bounding box center [460, 380] width 46 height 28
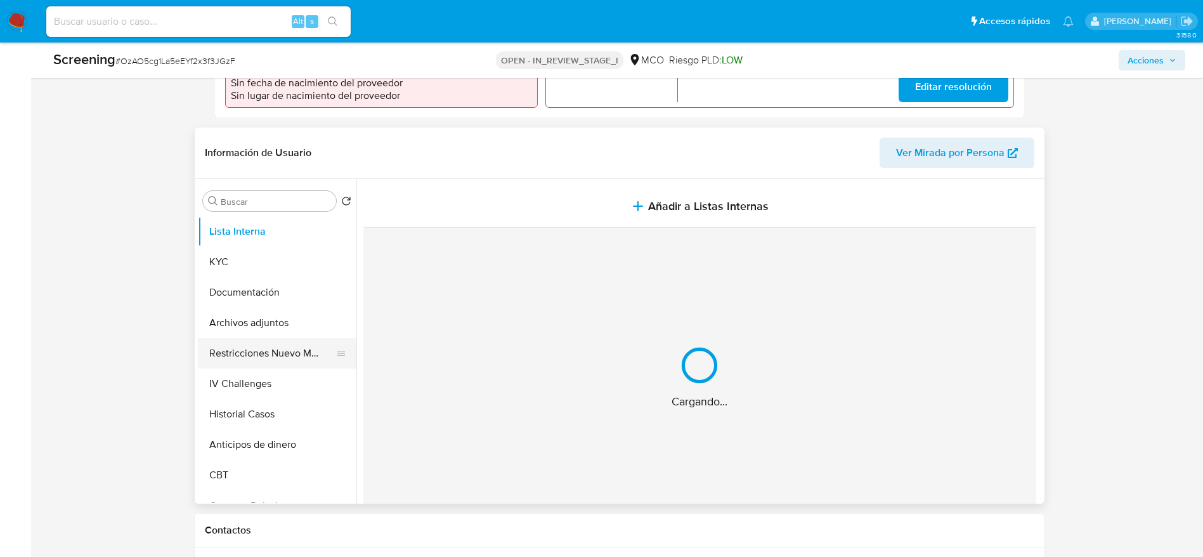
click at [238, 364] on button "Restricciones Nuevo Mundo" at bounding box center [272, 353] width 148 height 30
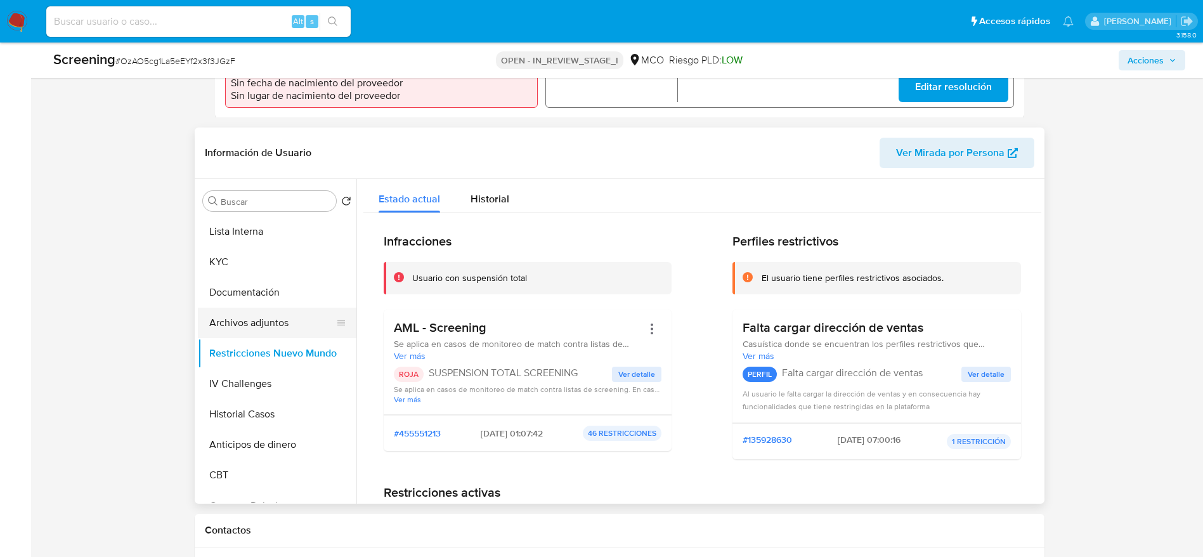
click at [307, 329] on button "Archivos adjuntos" at bounding box center [272, 322] width 148 height 30
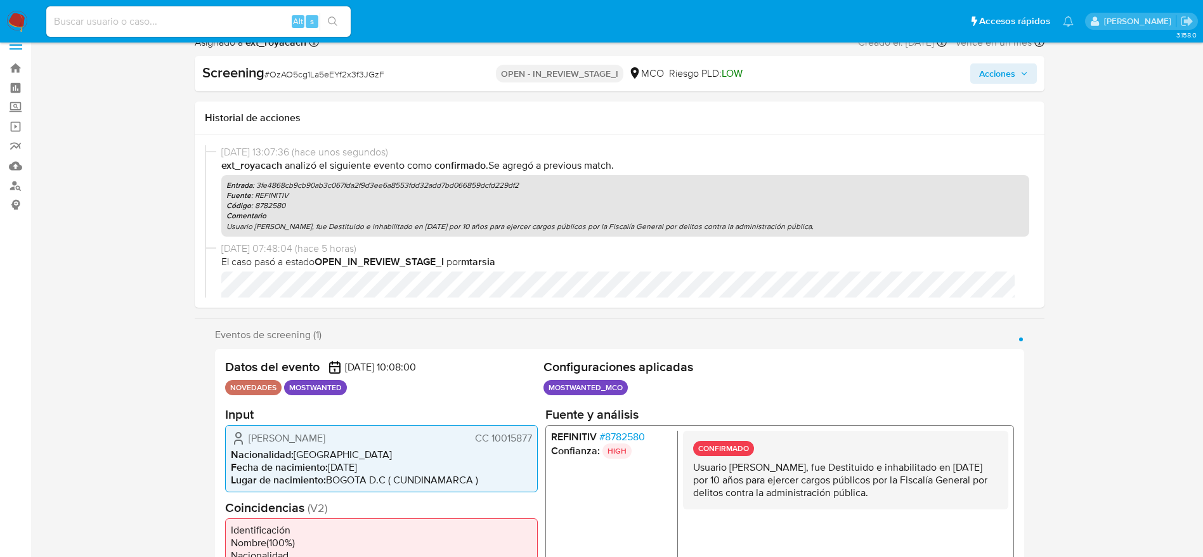
scroll to position [0, 0]
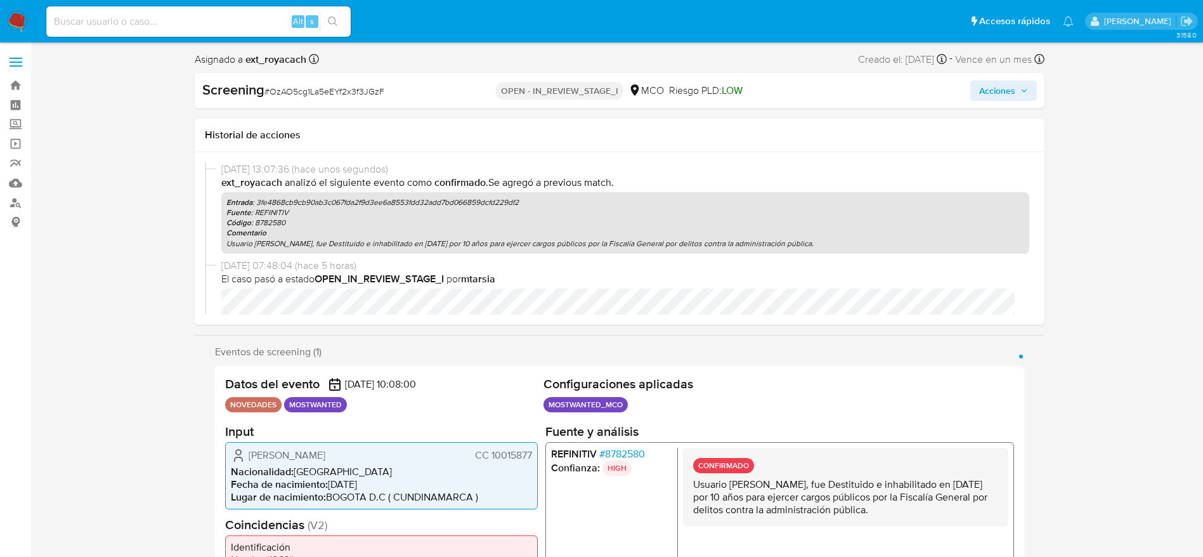
click at [1033, 89] on button "Acciones" at bounding box center [1003, 91] width 67 height 20
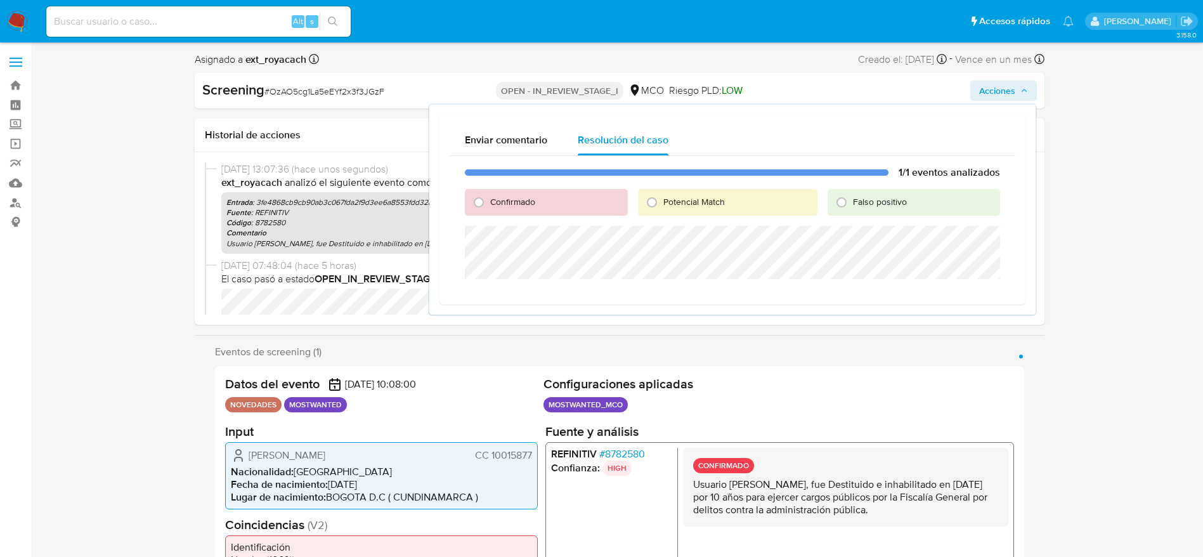
click at [681, 194] on div "Potencial Match" at bounding box center [727, 202] width 179 height 27
click at [682, 205] on span "Potencial Match" at bounding box center [693, 201] width 61 height 13
click at [662, 205] on input "Potencial Match" at bounding box center [652, 202] width 20 height 20
radio input "true"
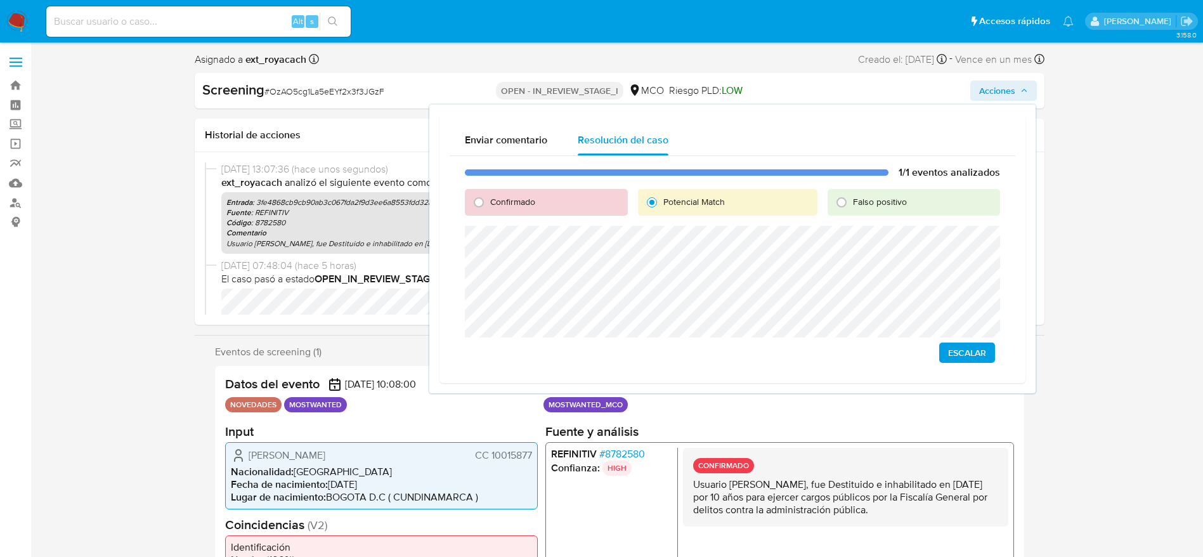
click at [948, 347] on span "Escalar" at bounding box center [967, 353] width 38 height 18
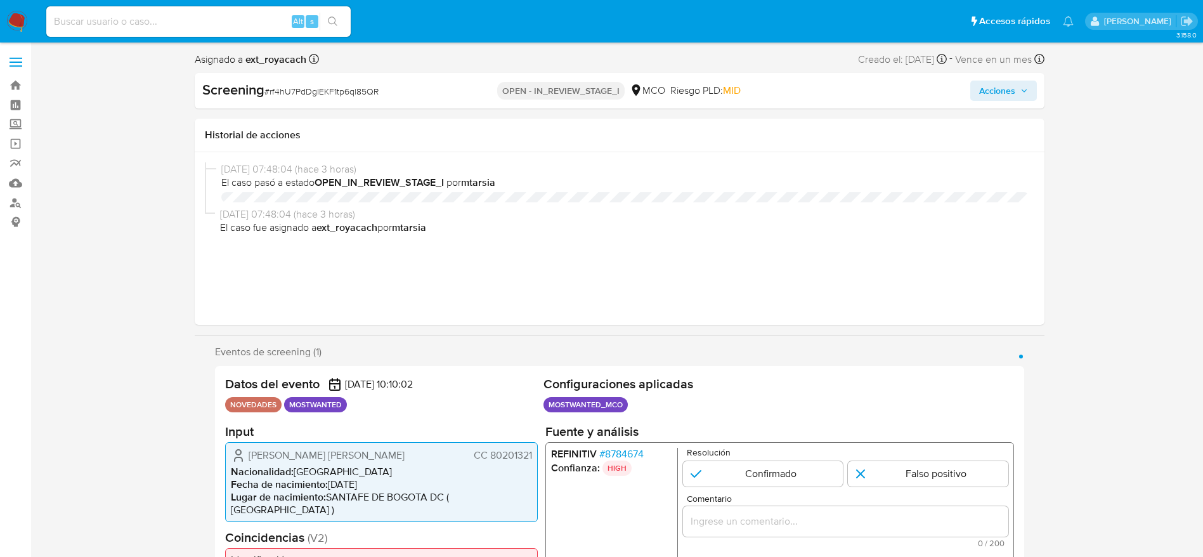
select select "10"
click at [316, 453] on span "Rafael Fernando Aguilera Fajardo" at bounding box center [327, 454] width 156 height 13
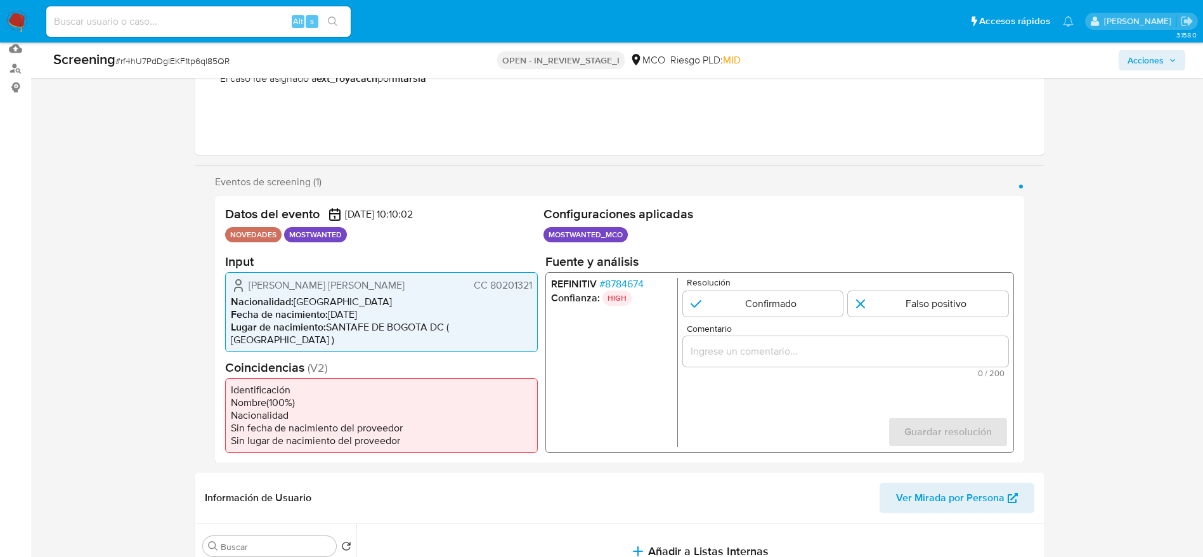
scroll to position [190, 0]
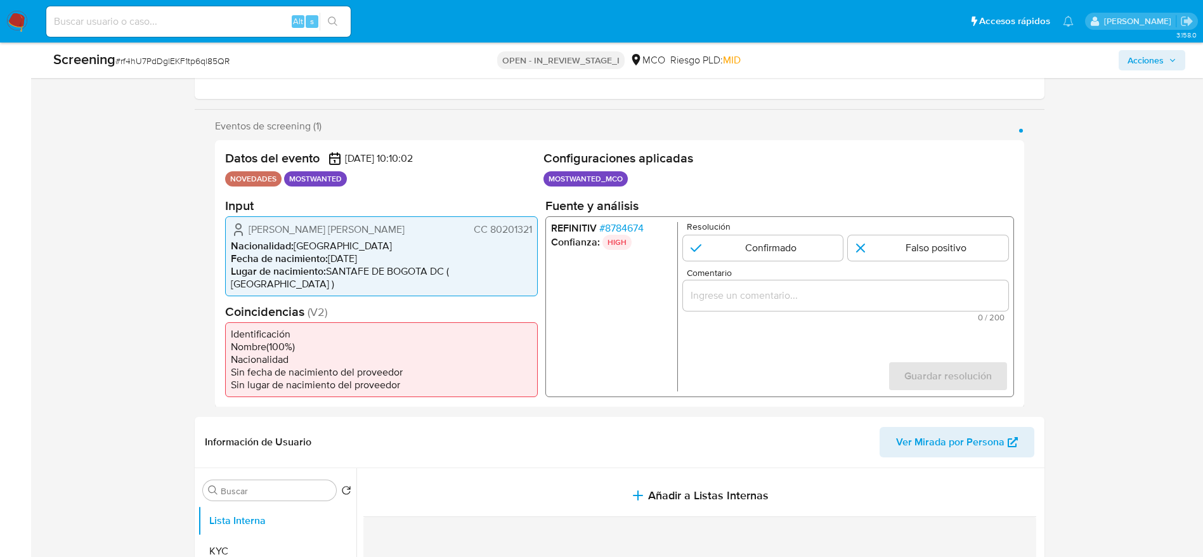
click at [238, 209] on h2 "Input" at bounding box center [381, 205] width 313 height 16
drag, startPoint x: 241, startPoint y: 224, endPoint x: 533, endPoint y: 228, distance: 291.7
click at [533, 228] on div "Rafael Fernando Aguilera Fajardo CC 80201321 Nacionalidad : Colombia Fecha de n…" at bounding box center [381, 256] width 313 height 80
click at [614, 233] on span "# 8784674" at bounding box center [621, 227] width 44 height 13
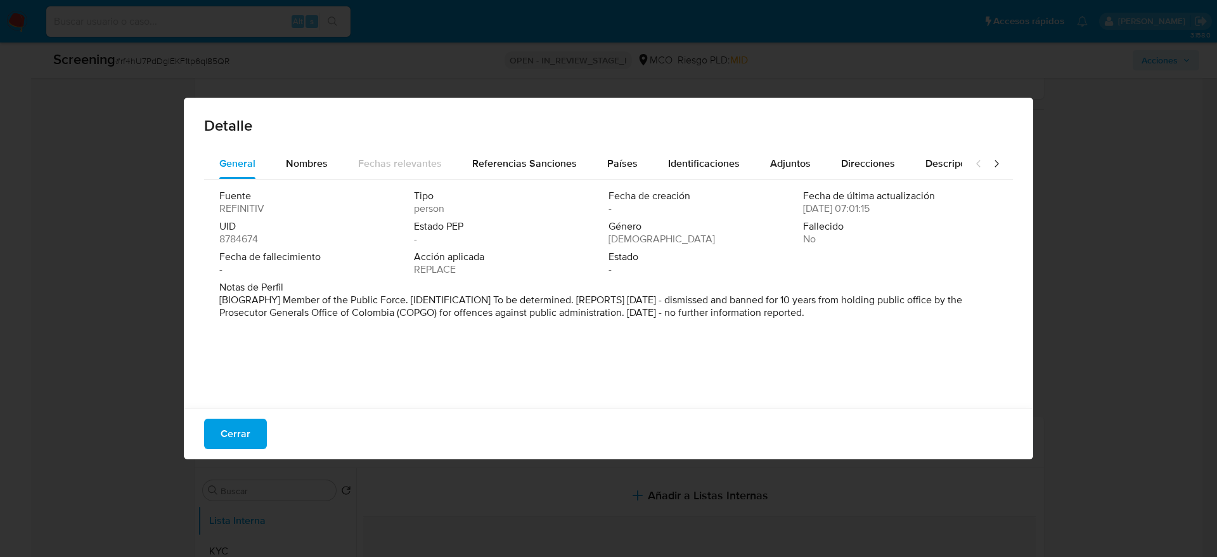
click at [245, 423] on span "Cerrar" at bounding box center [236, 434] width 30 height 28
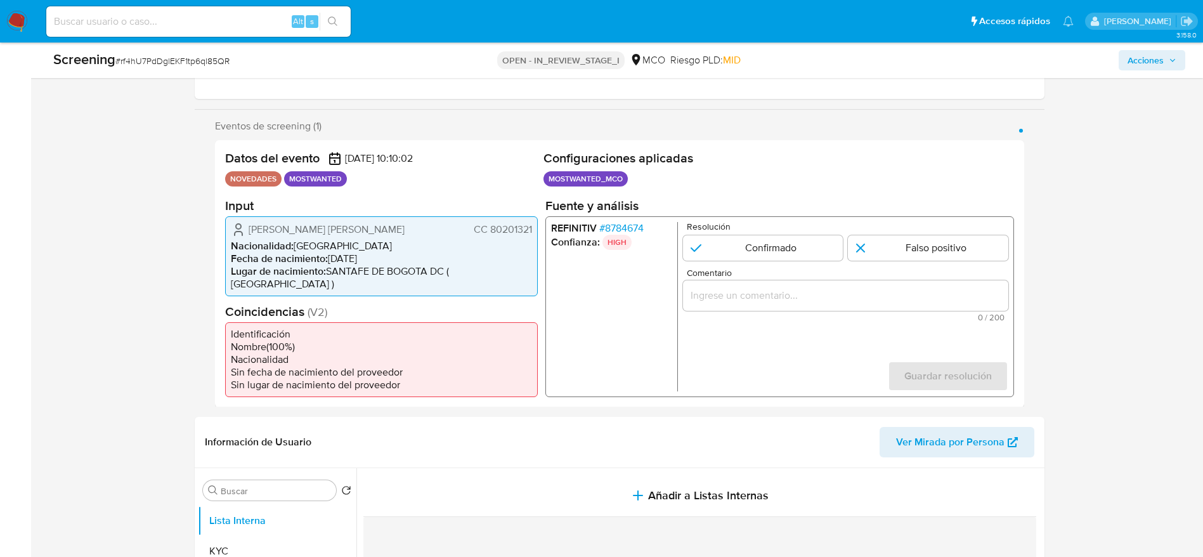
click at [212, 60] on span "# rf4hU7PdDglEKF1tp6ql85QR" at bounding box center [172, 61] width 114 height 13
copy span "rf4hU7PdDglEKF1tp6ql85QR"
click at [501, 230] on span "CC 80201321" at bounding box center [502, 229] width 58 height 13
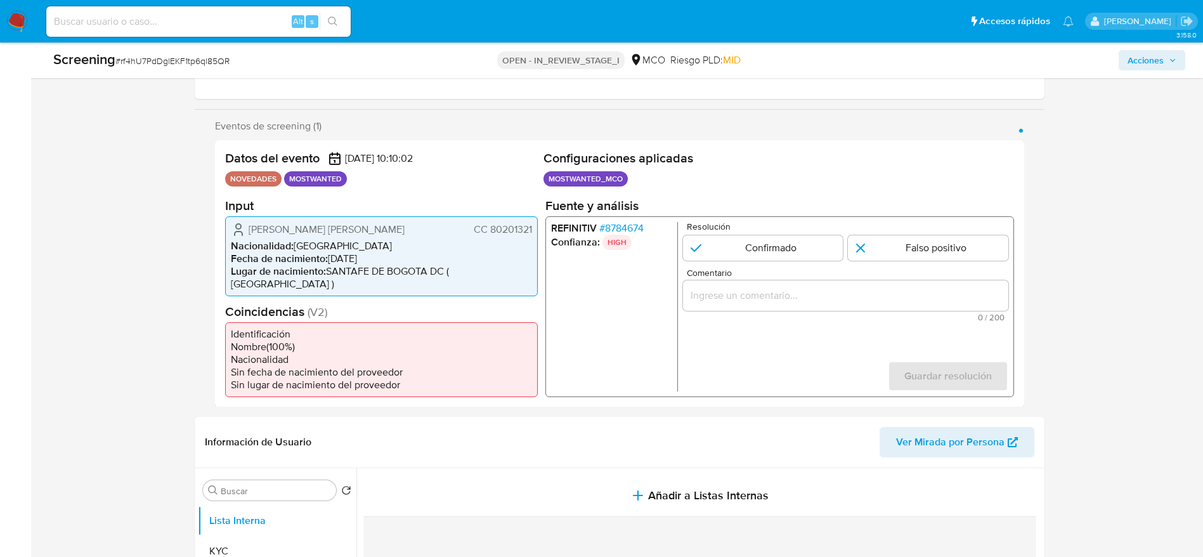
click at [836, 291] on input "Comentario" at bounding box center [844, 295] width 325 height 16
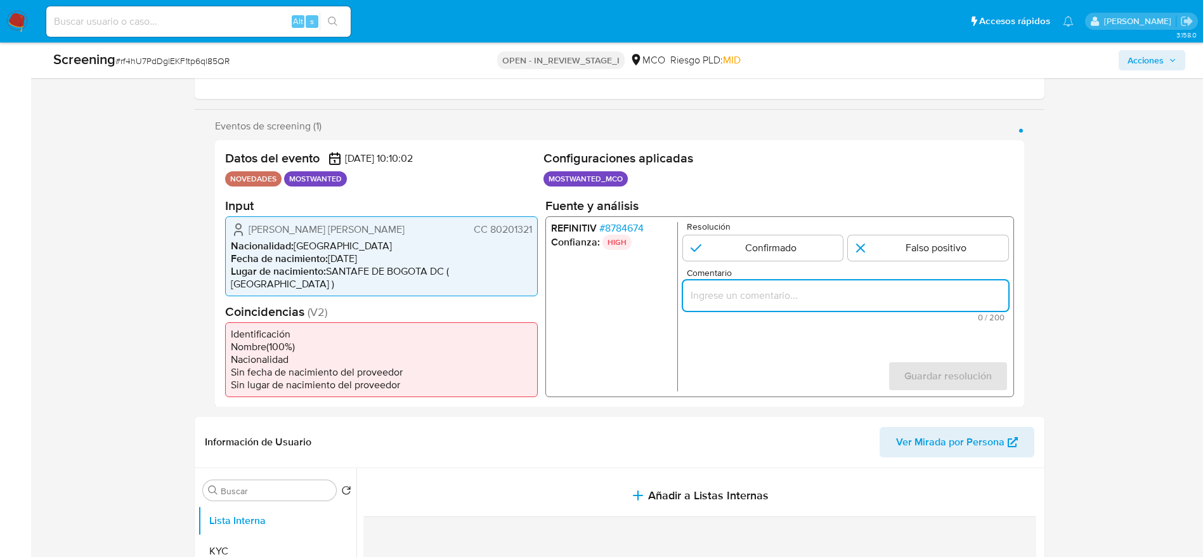
paste input "Usuario Rafael Fernando Aguilera Fajardo, fue Destituido e inhabilitado en novi…"
type input "Usuario Rafael Fernando Aguilera Fajardo, fue Destituido e inhabilitado en novi…"
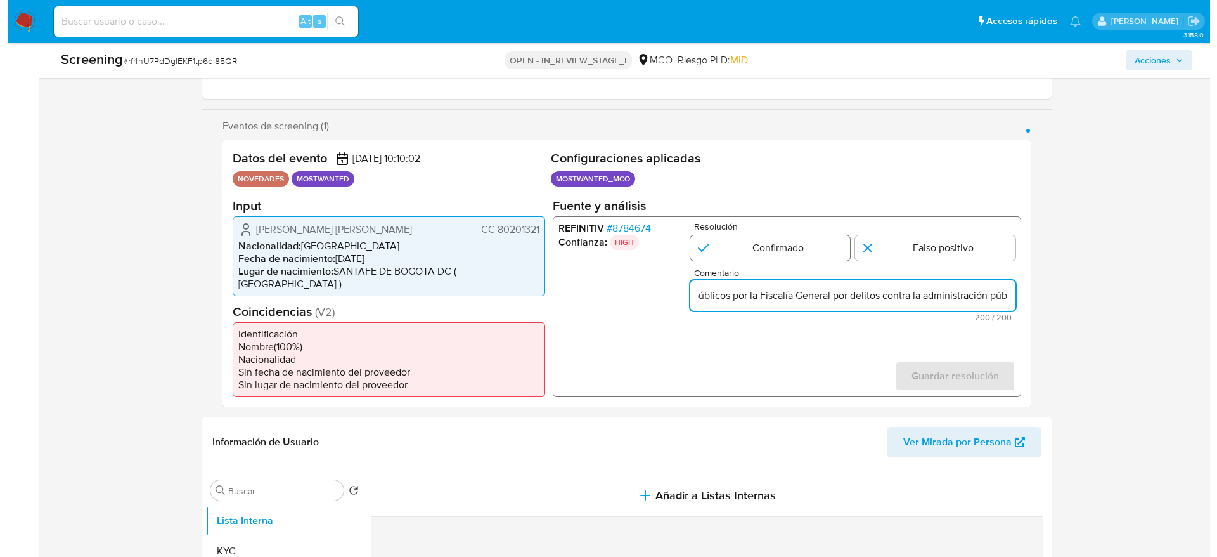
scroll to position [0, 0]
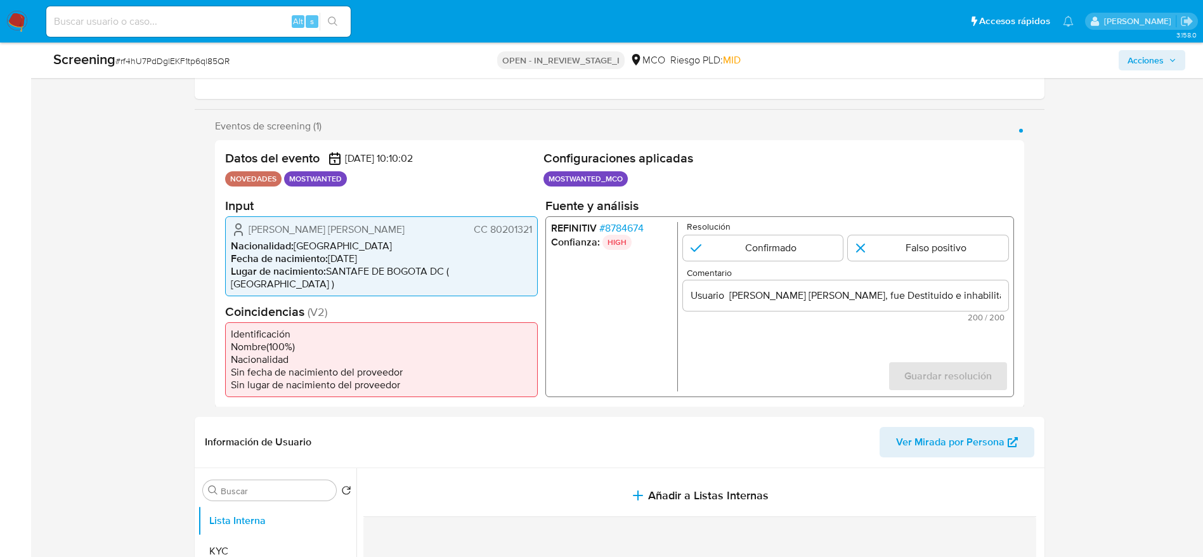
drag, startPoint x: 749, startPoint y: 248, endPoint x: 837, endPoint y: 275, distance: 92.1
click at [749, 247] on input "1 de 1" at bounding box center [762, 247] width 160 height 25
radio input "true"
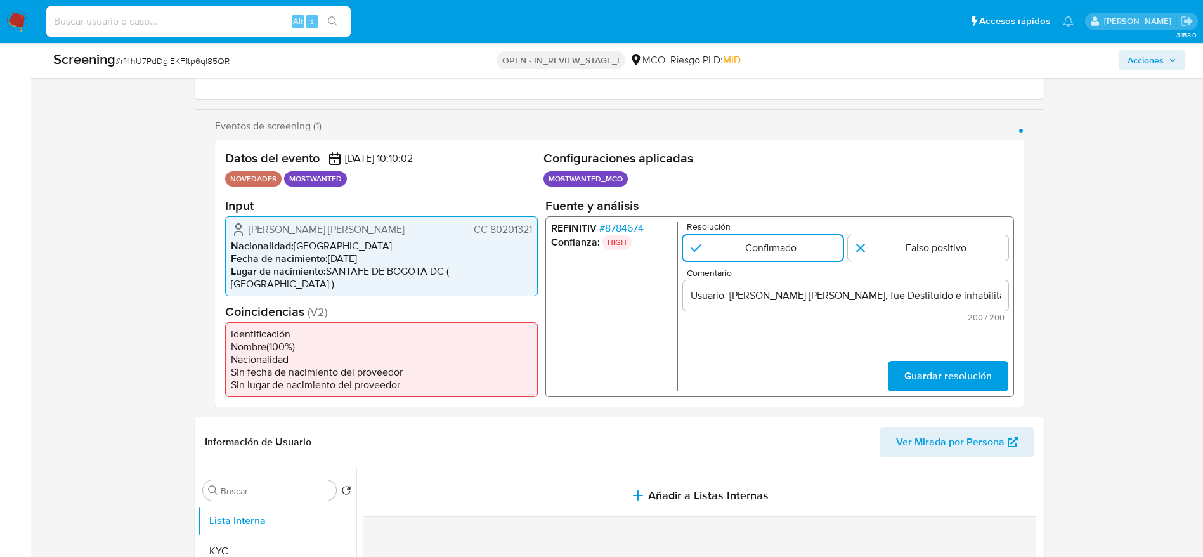
click at [926, 345] on form "Resolución Confirmado Falso positivo Comentario Usuario Rafael Fernando Aguiler…" at bounding box center [844, 305] width 325 height 169
click at [927, 365] on span "Guardar resolución" at bounding box center [946, 375] width 87 height 28
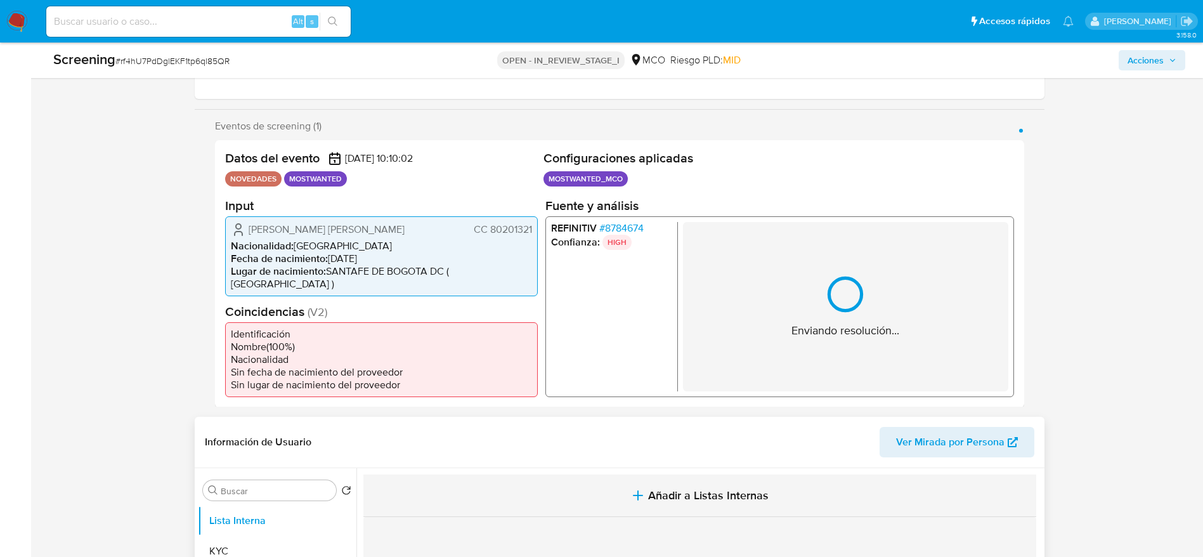
click at [647, 476] on button "Añadir a Listas Internas" at bounding box center [699, 495] width 673 height 42
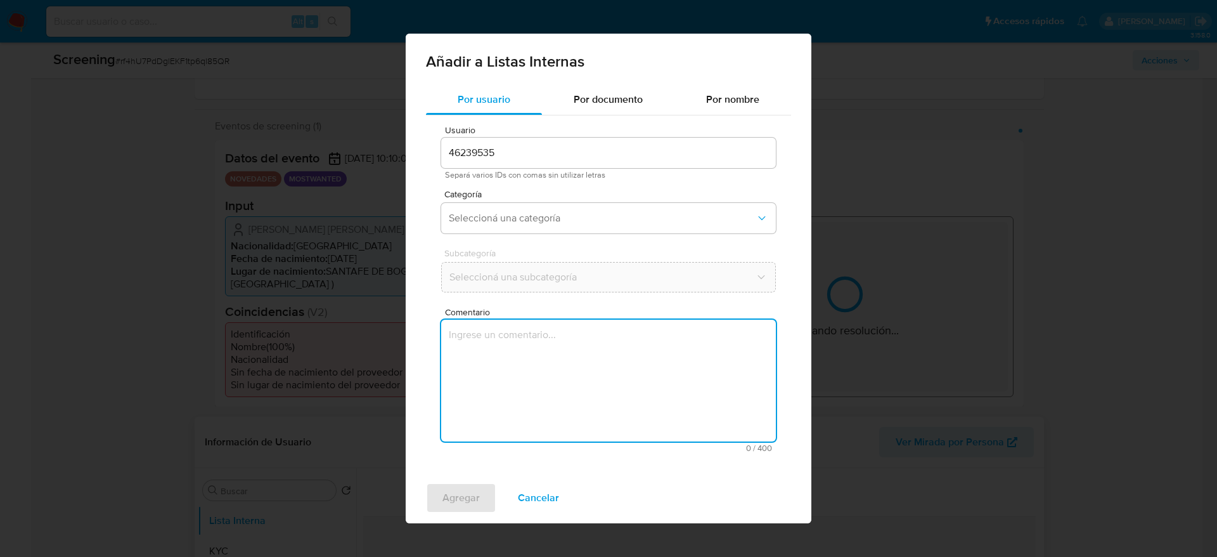
click at [653, 444] on div "Comentario 0 / 400 400 caracteres restantes" at bounding box center [608, 379] width 335 height 145
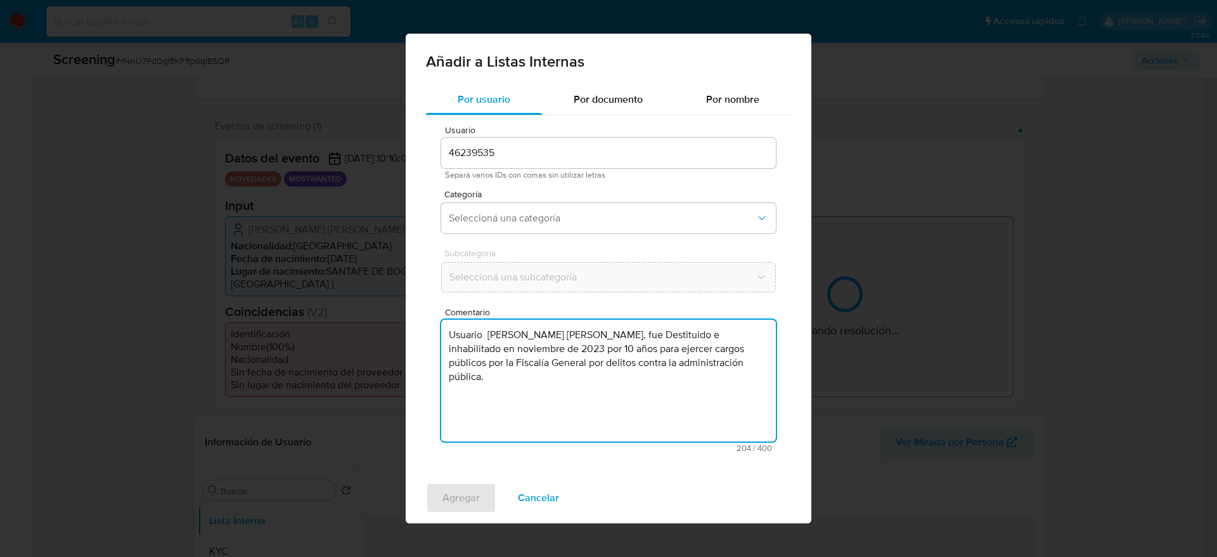
type textarea "Usuario Rafael Fernando Aguilera Fajardo, fue Destituido e inhabilitado en novi…"
click at [570, 201] on div "Categoría Seleccioná una categoría" at bounding box center [608, 214] width 335 height 49
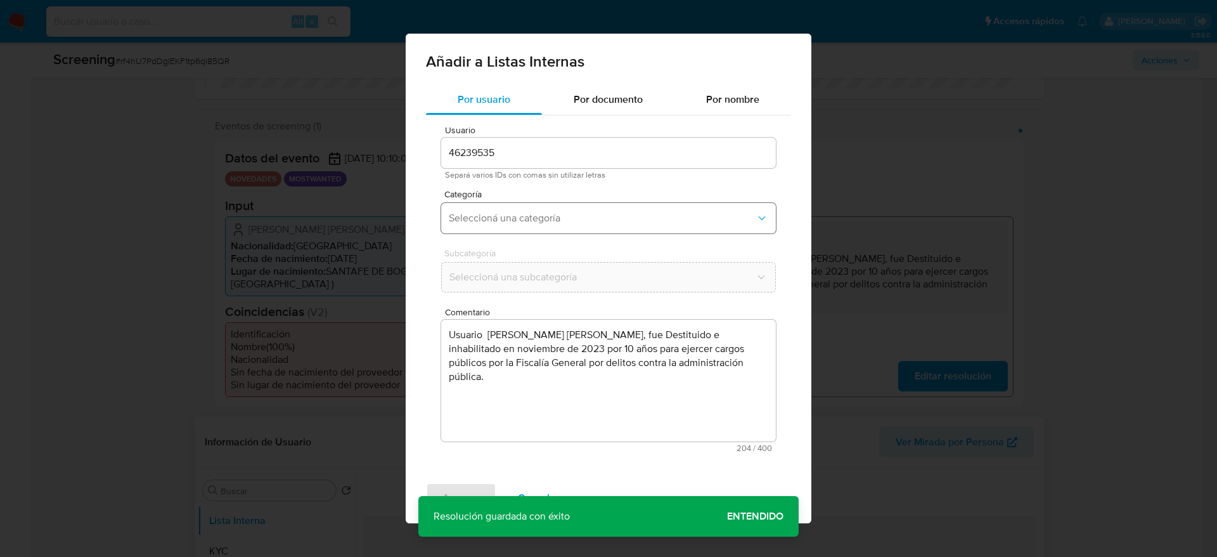
click at [566, 212] on span "Seleccioná una categoría" at bounding box center [602, 218] width 307 height 13
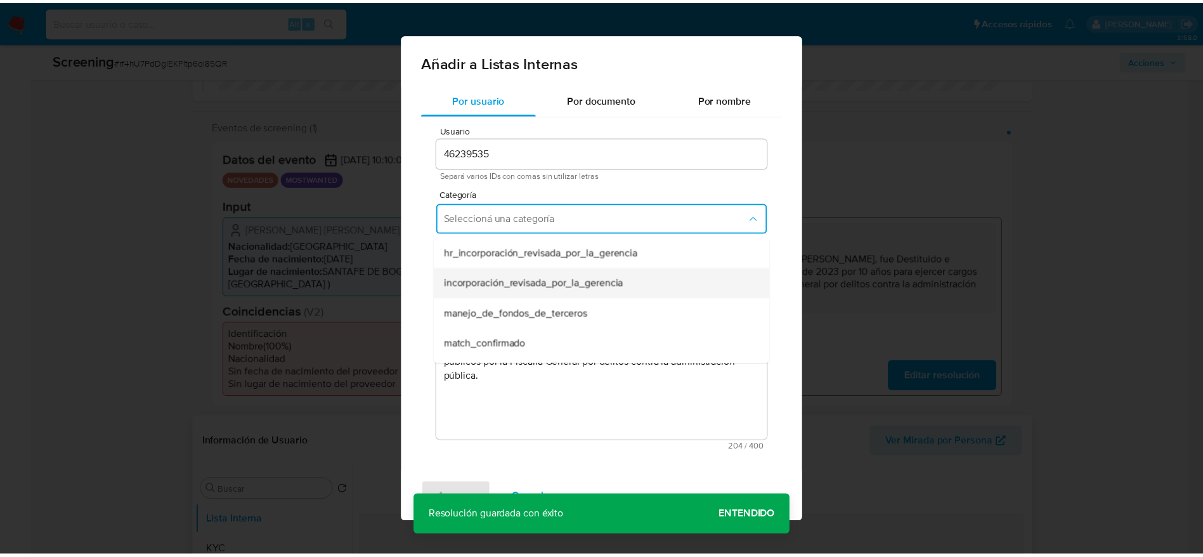
scroll to position [95, 0]
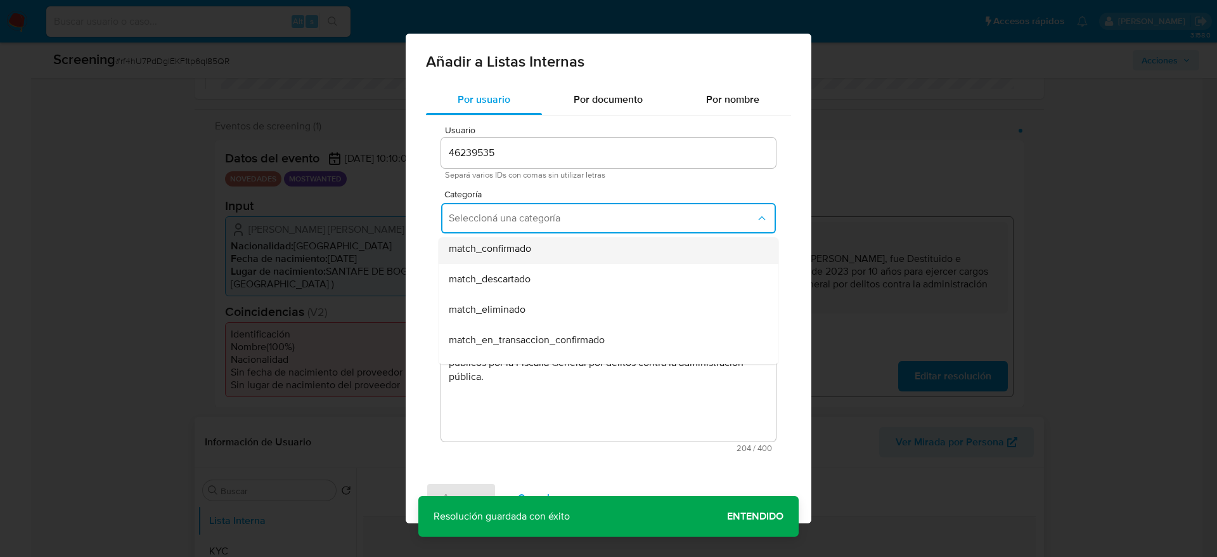
click at [542, 257] on div "match_confirmado" at bounding box center [605, 248] width 312 height 30
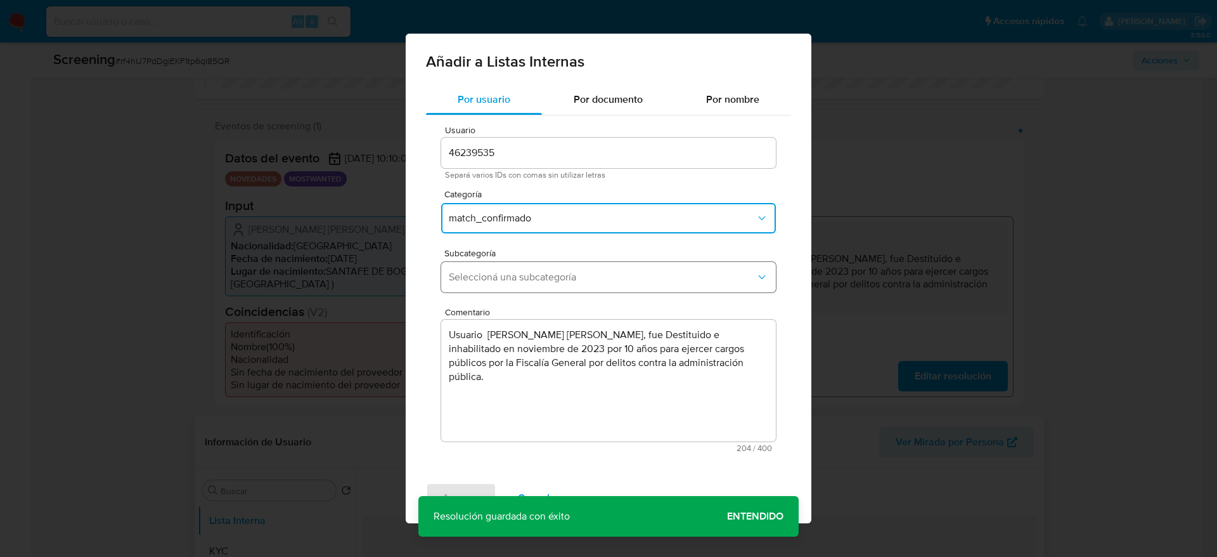
click at [542, 269] on button "Seleccioná una subcategoría" at bounding box center [608, 277] width 335 height 30
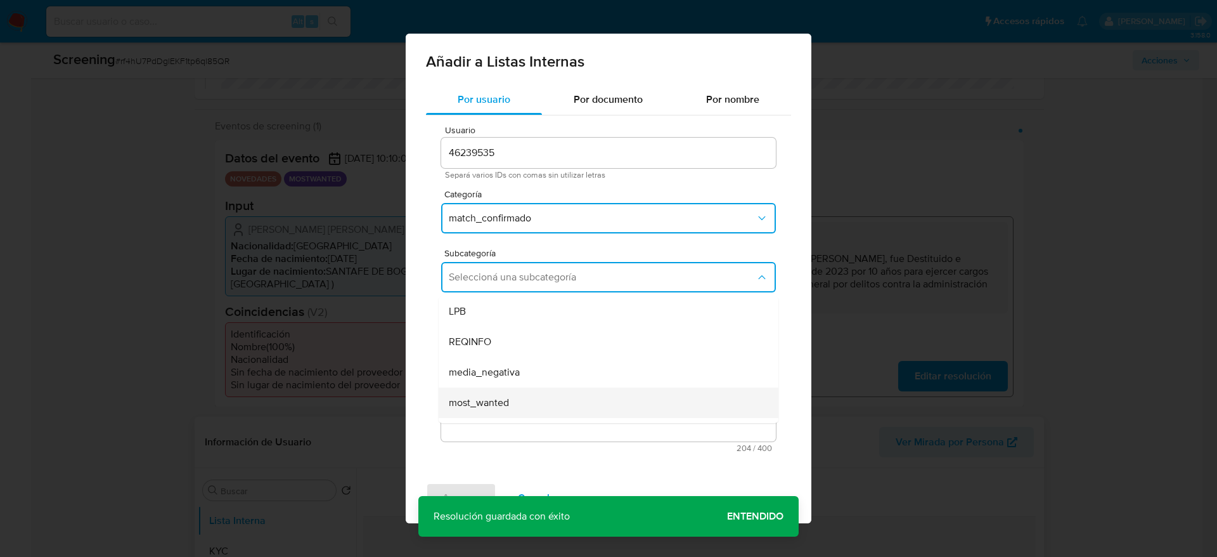
click at [489, 397] on span "most_wanted" at bounding box center [479, 402] width 60 height 13
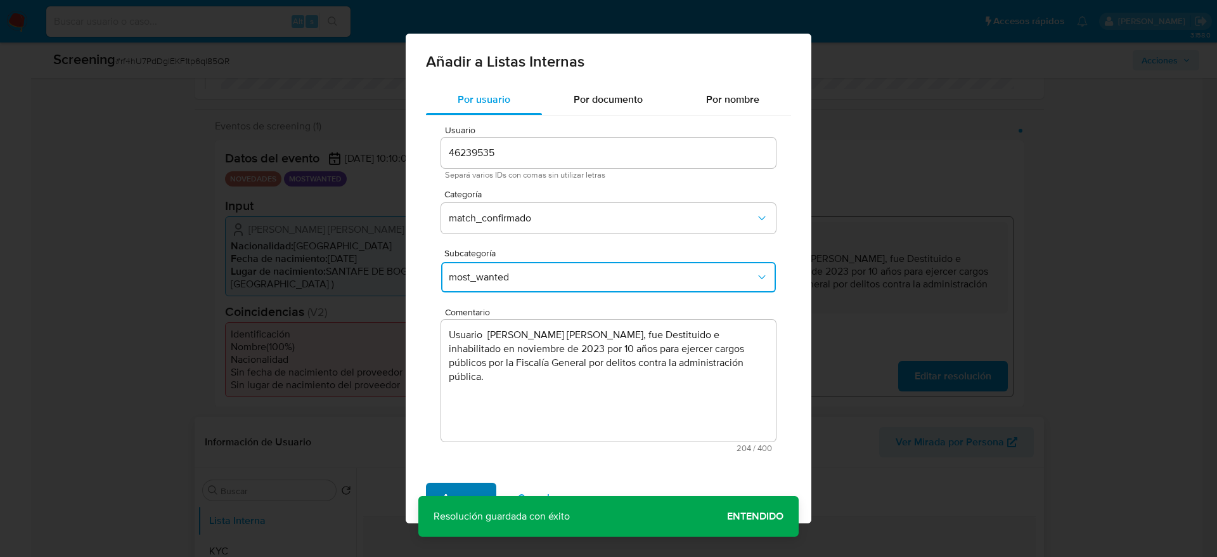
click at [473, 482] on div "Agregar Cancelar" at bounding box center [609, 497] width 406 height 51
click at [473, 489] on span "Agregar" at bounding box center [461, 498] width 37 height 28
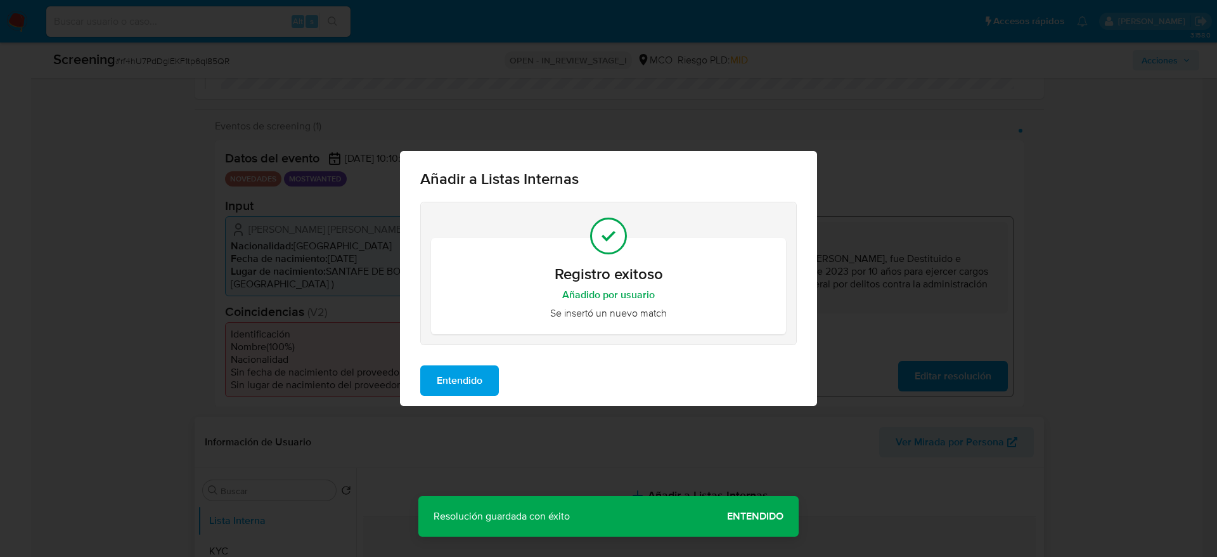
drag, startPoint x: 508, startPoint y: 373, endPoint x: 505, endPoint y: 379, distance: 6.5
click at [505, 376] on div "Entendido" at bounding box center [608, 380] width 417 height 51
click at [482, 389] on span "Entendido" at bounding box center [460, 380] width 46 height 28
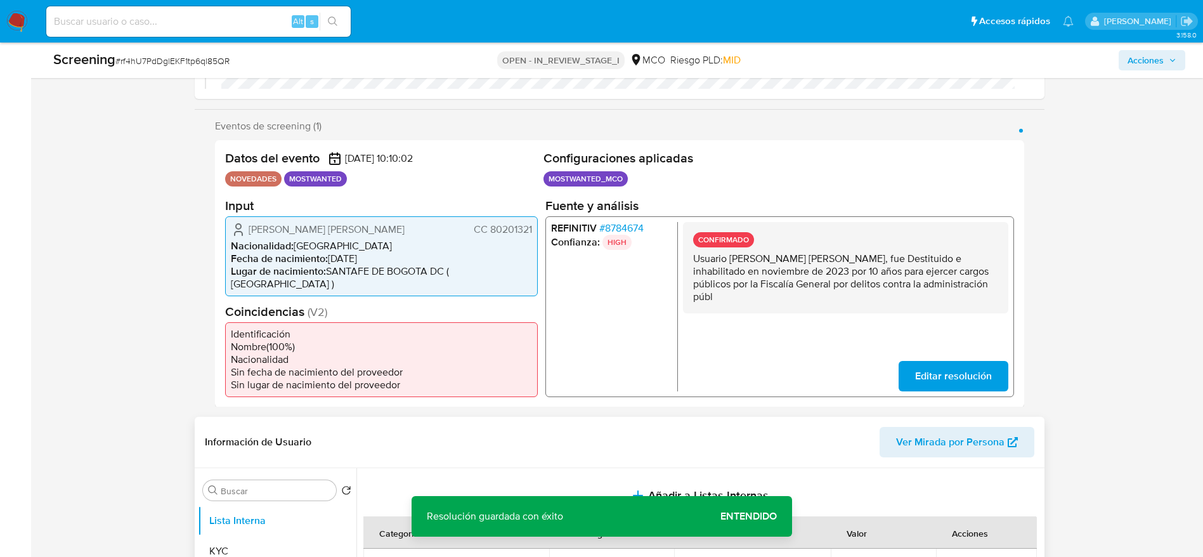
drag, startPoint x: 1201, startPoint y: 96, endPoint x: 1217, endPoint y: 227, distance: 132.2
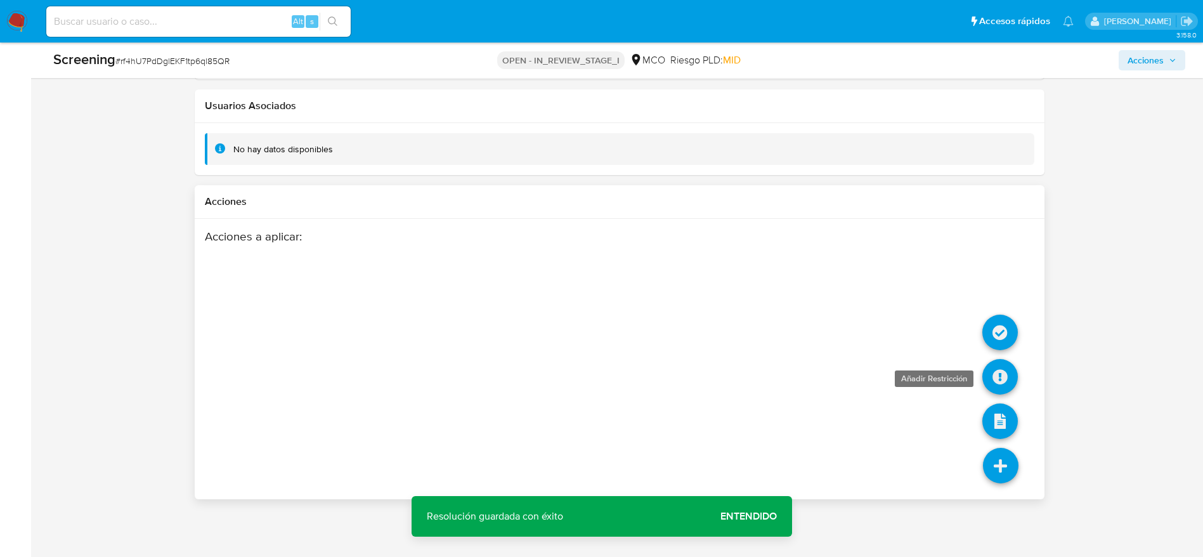
click at [999, 379] on icon at bounding box center [1000, 377] width 36 height 36
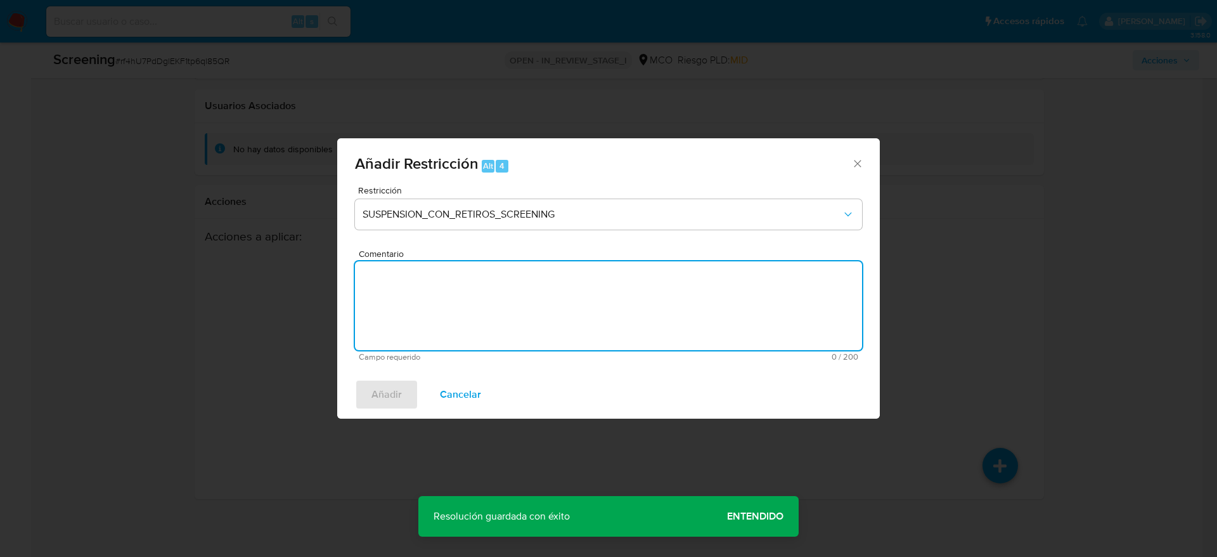
click at [560, 317] on textarea "Comentario" at bounding box center [608, 305] width 507 height 89
paste textarea "Usuario Rafael Fernando Aguilera Fajardo, fue Destituido e inhabilitado en novi…"
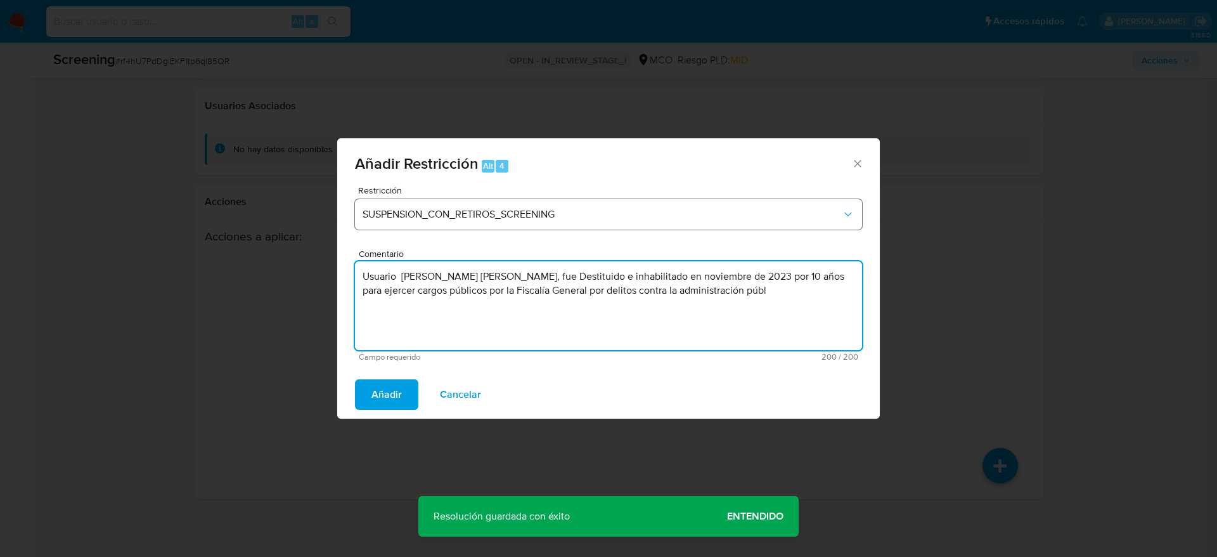
type textarea "Usuario Rafael Fernando Aguilera Fajardo, fue Destituido e inhabilitado en novi…"
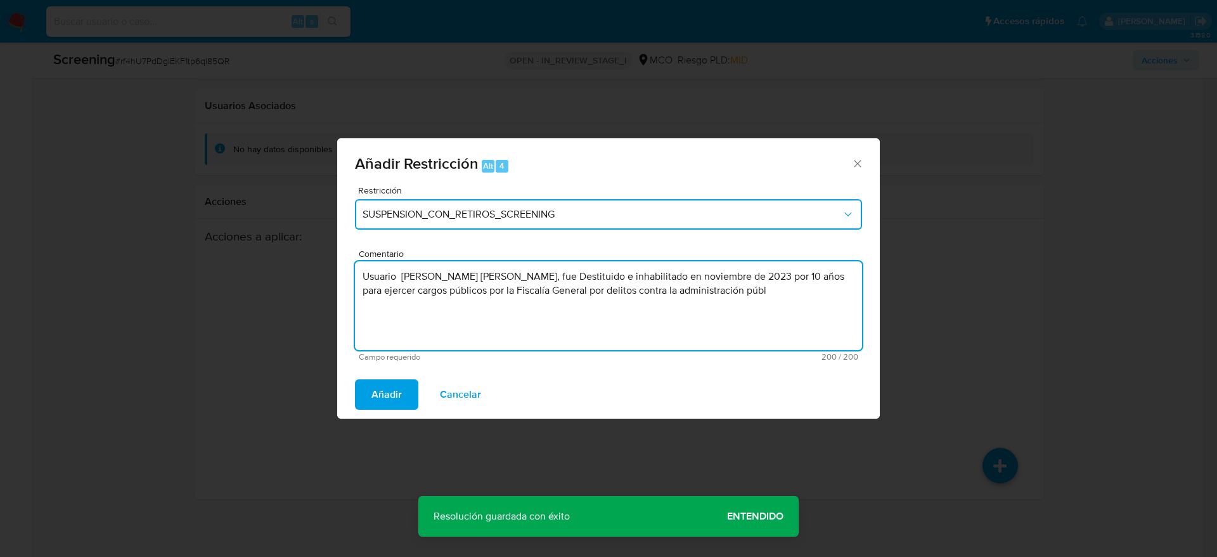
click at [568, 212] on span "SUSPENSION_CON_RETIROS_SCREENING" at bounding box center [602, 214] width 479 height 13
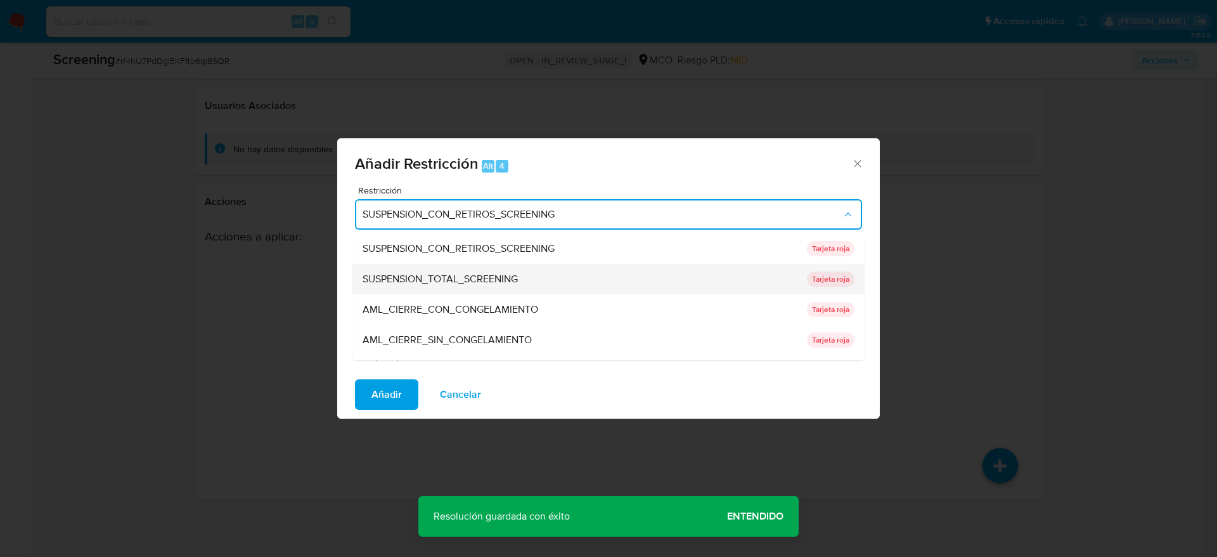
click at [420, 275] on span "SUSPENSION_TOTAL_SCREENING" at bounding box center [440, 279] width 155 height 13
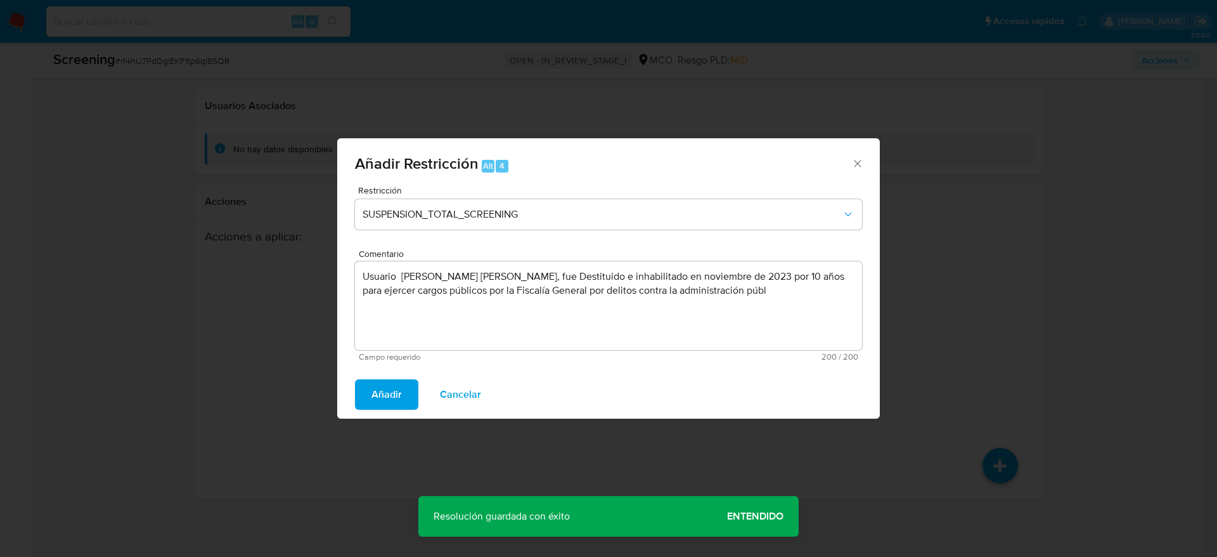
click at [408, 384] on button "Añadir" at bounding box center [386, 394] width 63 height 30
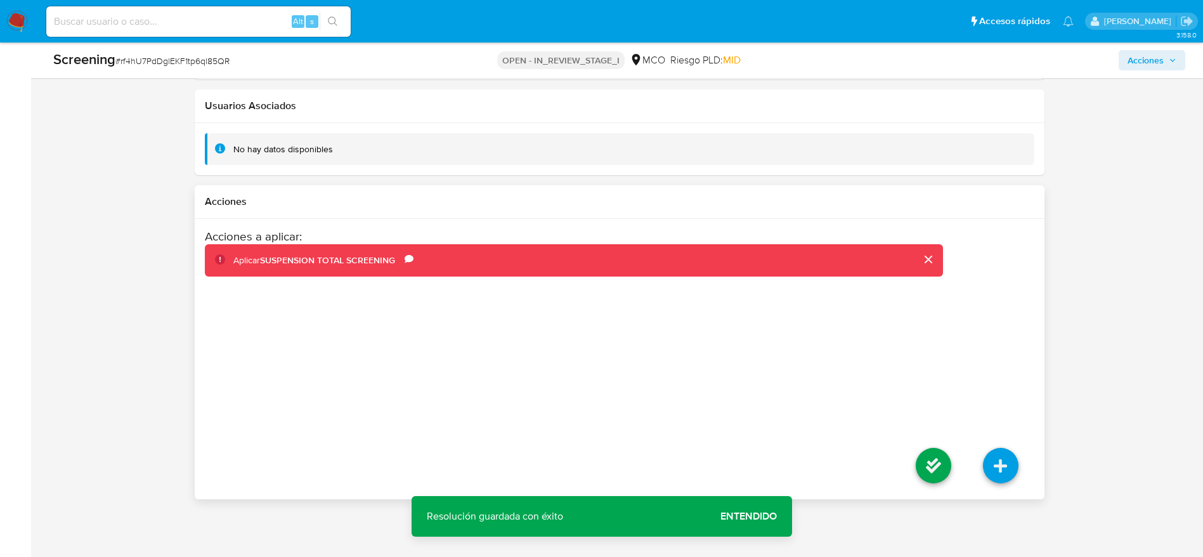
click at [909, 447] on li at bounding box center [933, 467] width 67 height 71
click at [917, 450] on icon at bounding box center [934, 466] width 36 height 36
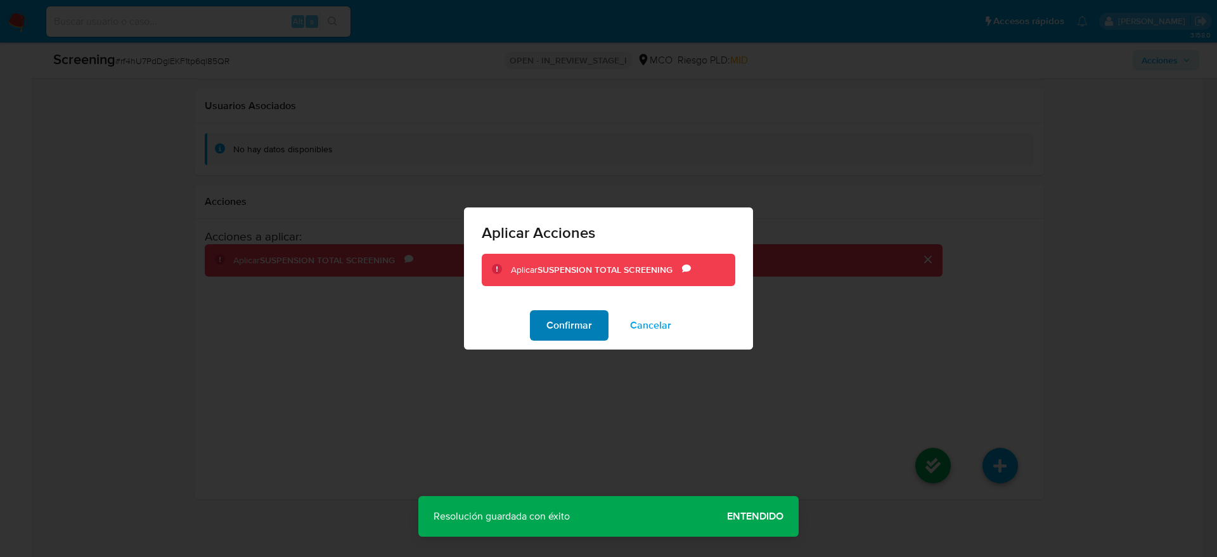
click at [567, 330] on span "Confirmar" at bounding box center [570, 325] width 46 height 28
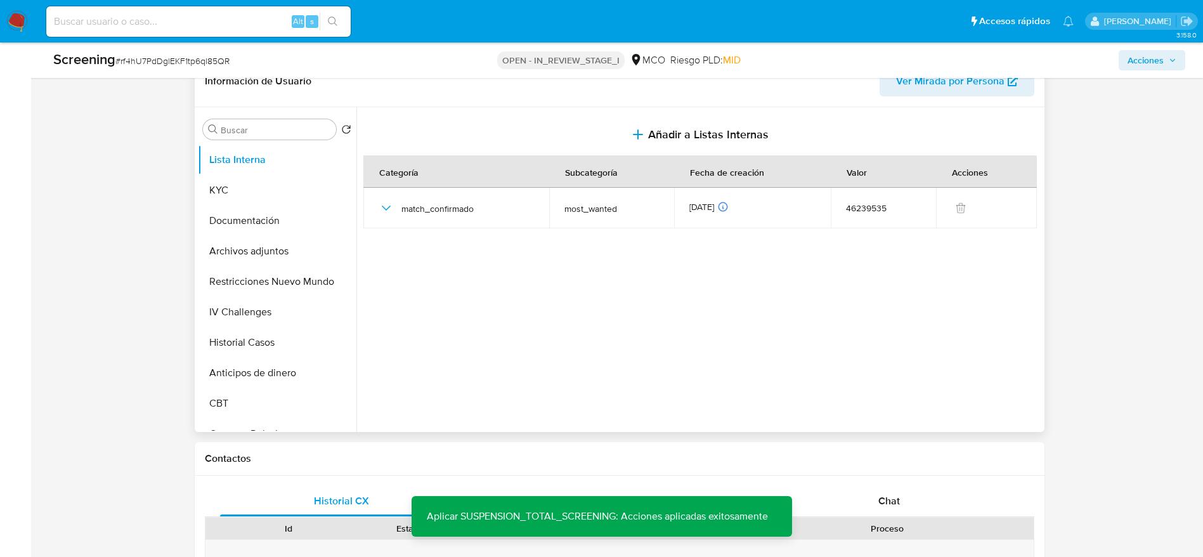
scroll to position [464, 0]
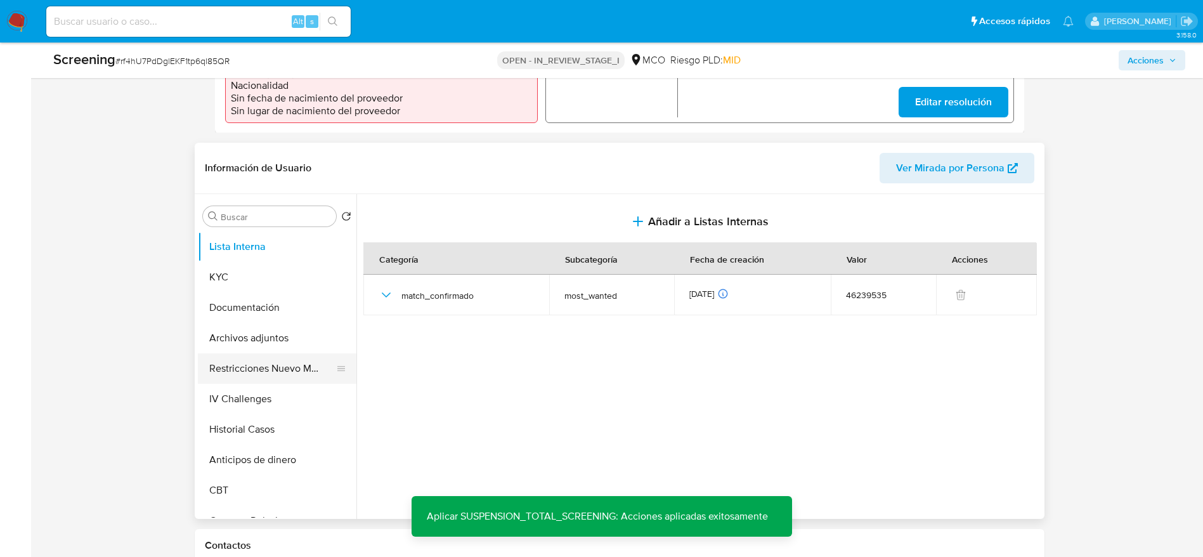
click at [293, 366] on button "Restricciones Nuevo Mundo" at bounding box center [272, 368] width 148 height 30
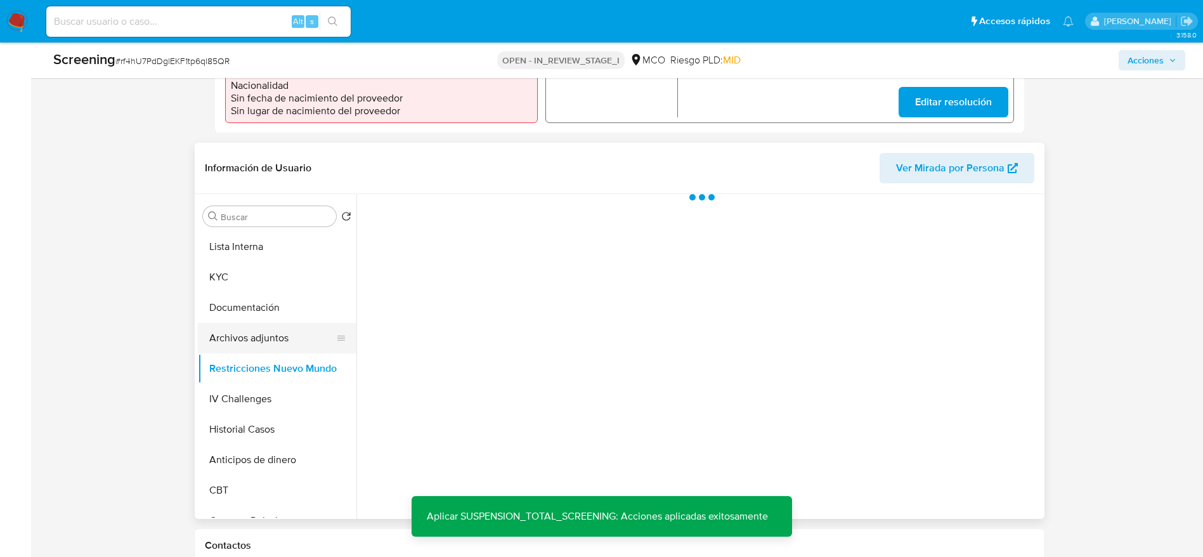
click at [269, 332] on button "Archivos adjuntos" at bounding box center [272, 338] width 148 height 30
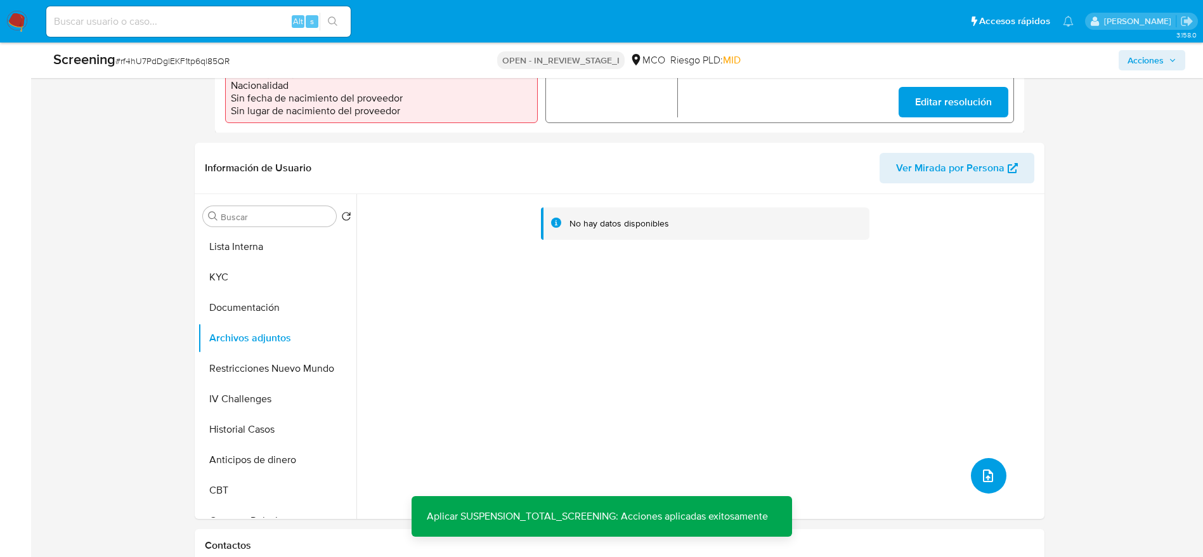
click at [985, 474] on icon "upload-file" at bounding box center [987, 475] width 15 height 15
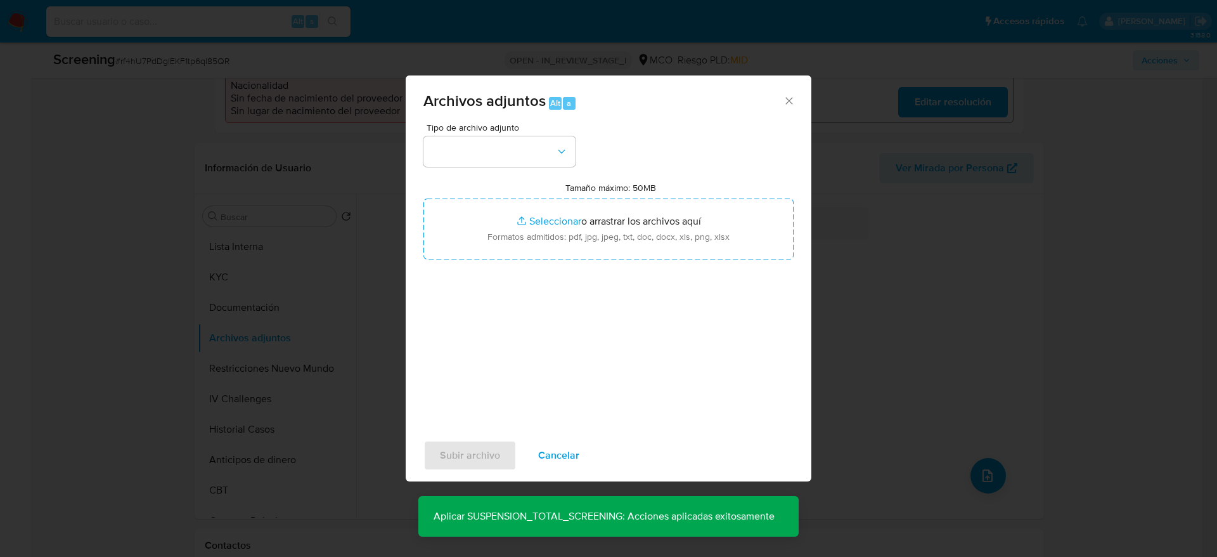
click at [560, 134] on div "Tipo de archivo adjunto" at bounding box center [500, 145] width 152 height 44
click at [560, 153] on icon "button" at bounding box center [561, 151] width 13 height 13
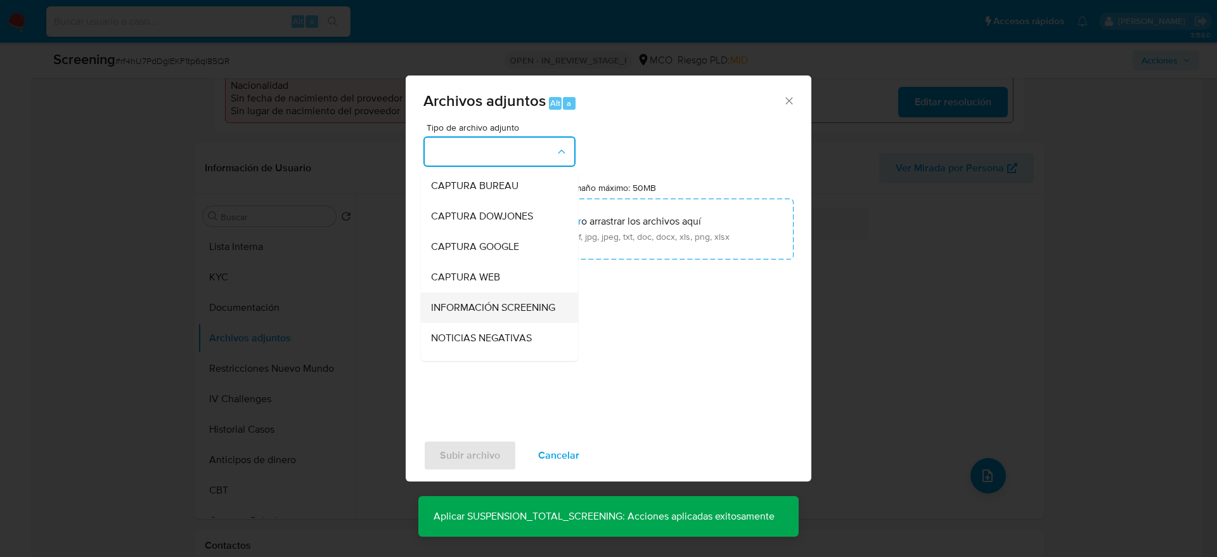
click at [507, 314] on span "INFORMACIÓN SCREENING" at bounding box center [493, 307] width 124 height 13
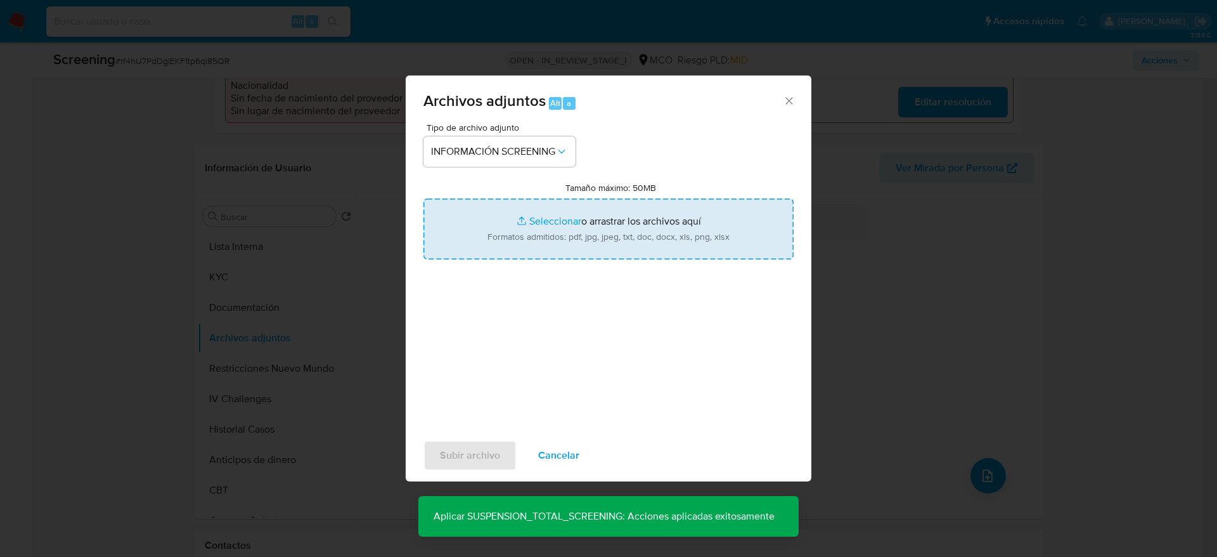
click at [522, 242] on input "Tamaño máximo: 50MB Seleccionar archivos" at bounding box center [609, 228] width 370 height 61
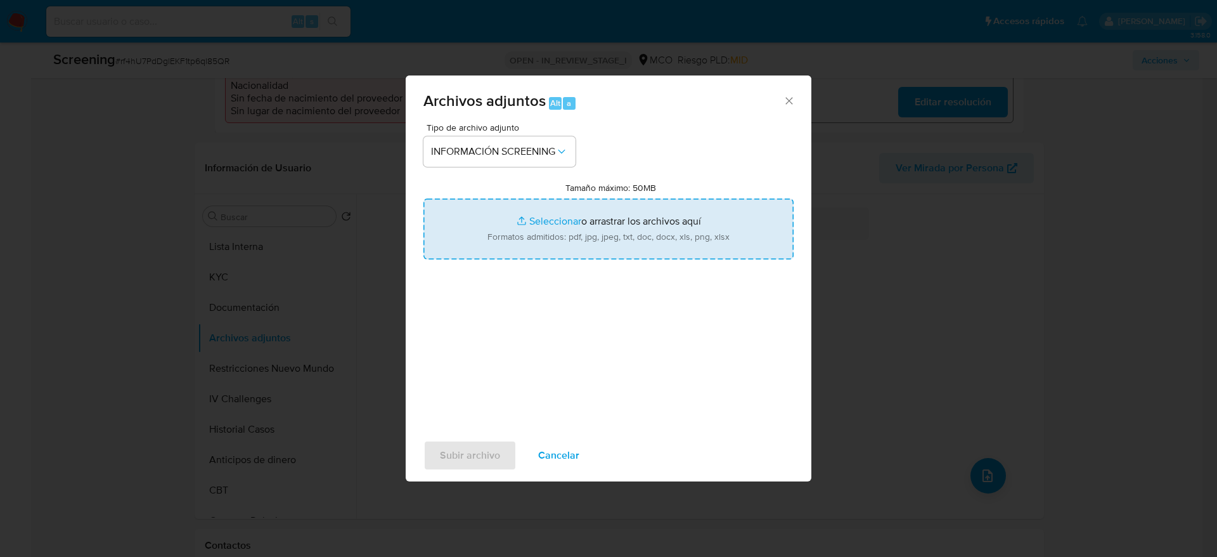
type input "C:\fakepath\Consulta de Antecedentes.pdf"
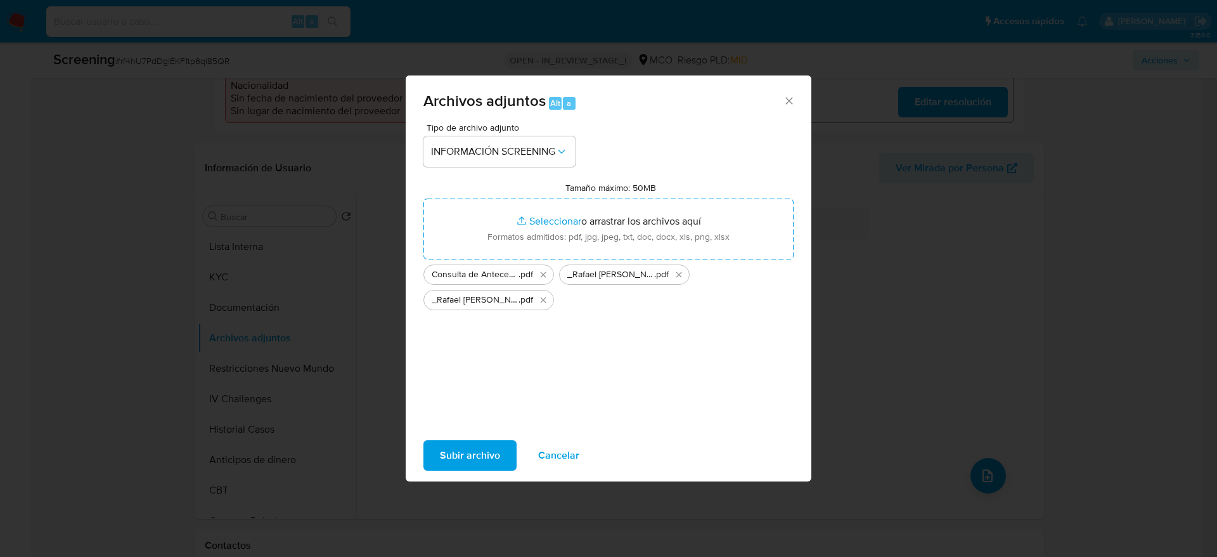
click at [474, 451] on span "Subir archivo" at bounding box center [470, 455] width 60 height 28
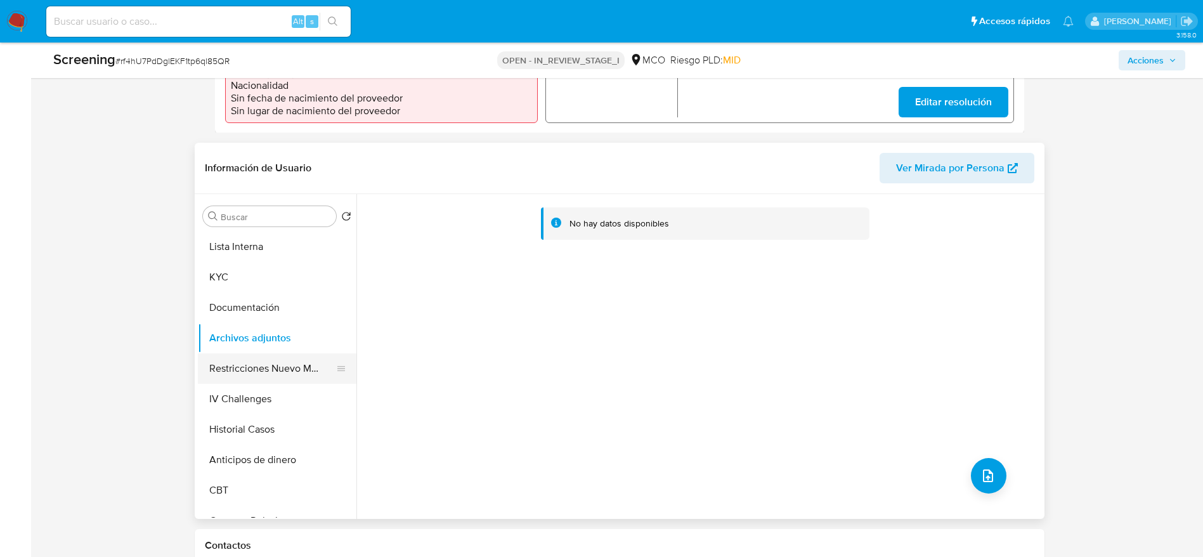
click at [258, 356] on button "Restricciones Nuevo Mundo" at bounding box center [272, 368] width 148 height 30
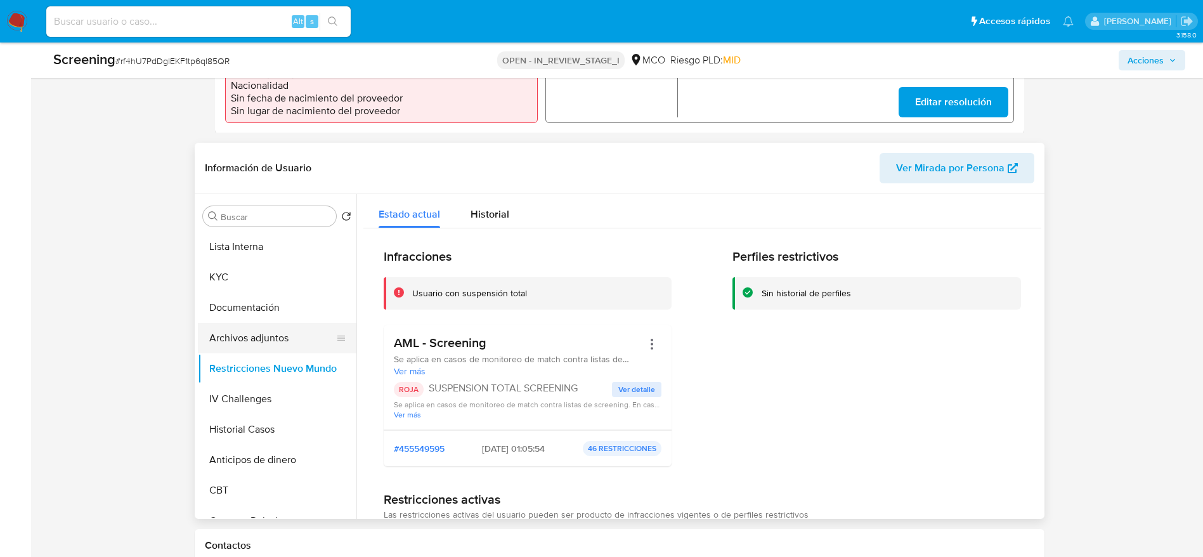
click at [282, 332] on button "Archivos adjuntos" at bounding box center [272, 338] width 148 height 30
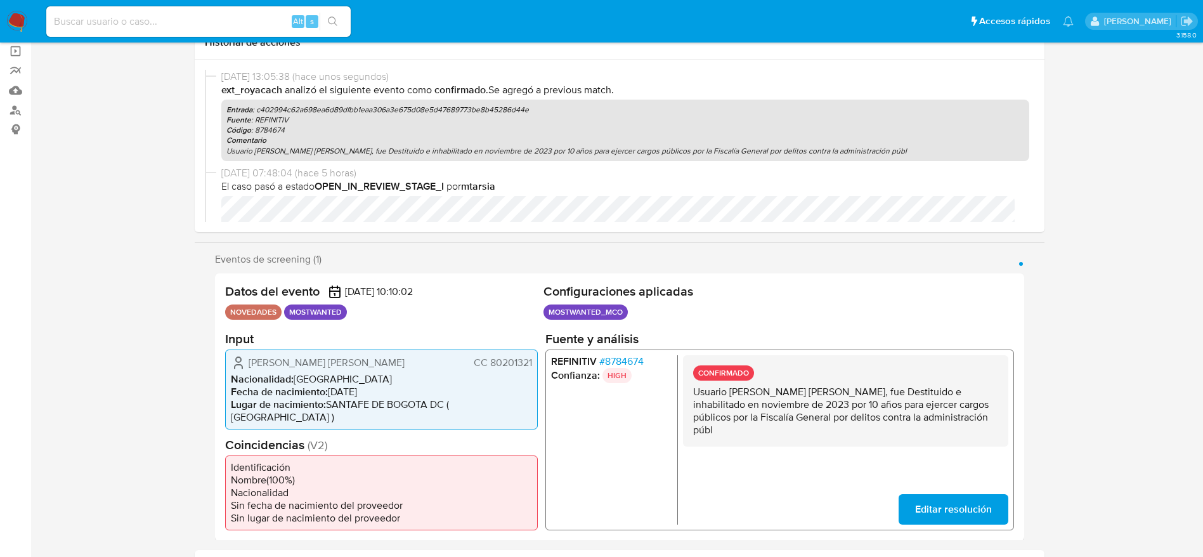
scroll to position [0, 0]
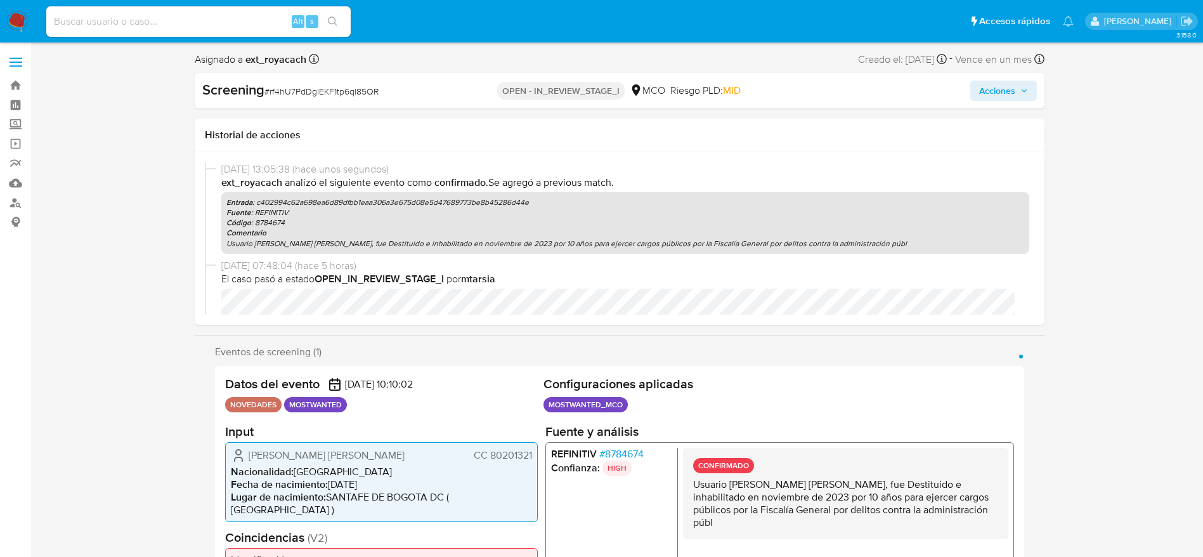
click at [1020, 91] on icon "button" at bounding box center [1024, 91] width 8 height 8
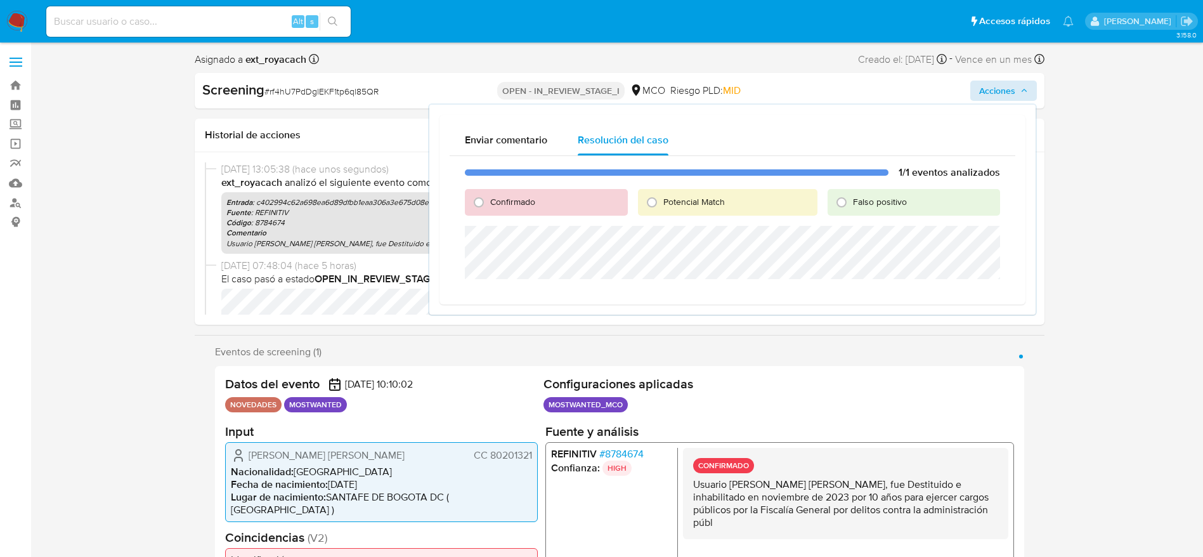
click at [700, 205] on span "Potencial Match" at bounding box center [693, 201] width 61 height 13
click at [662, 205] on input "Potencial Match" at bounding box center [652, 202] width 20 height 20
radio input "true"
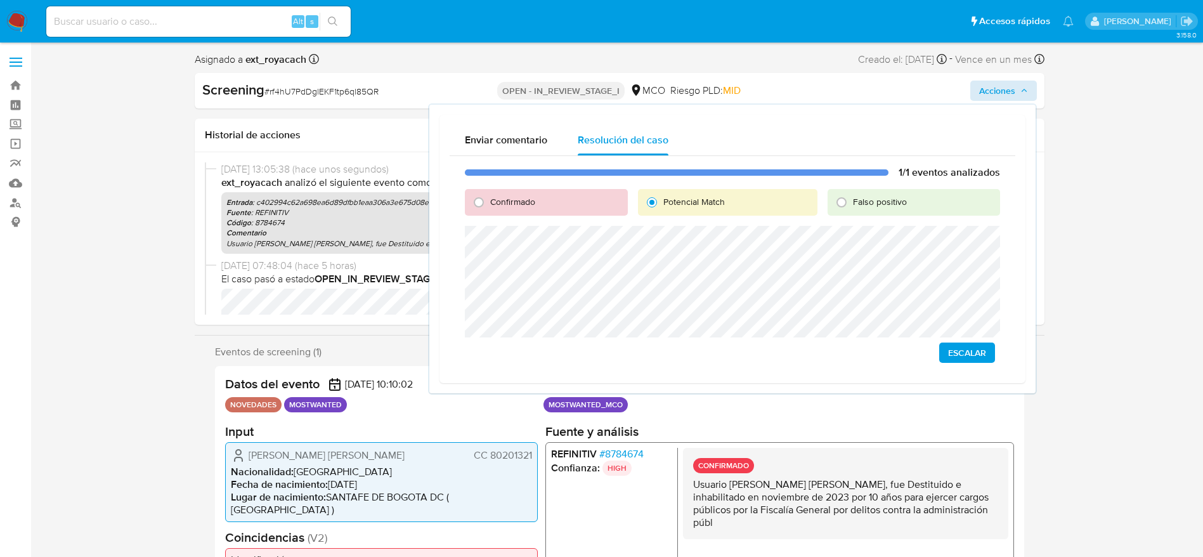
click at [966, 345] on span "Escalar" at bounding box center [967, 353] width 38 height 18
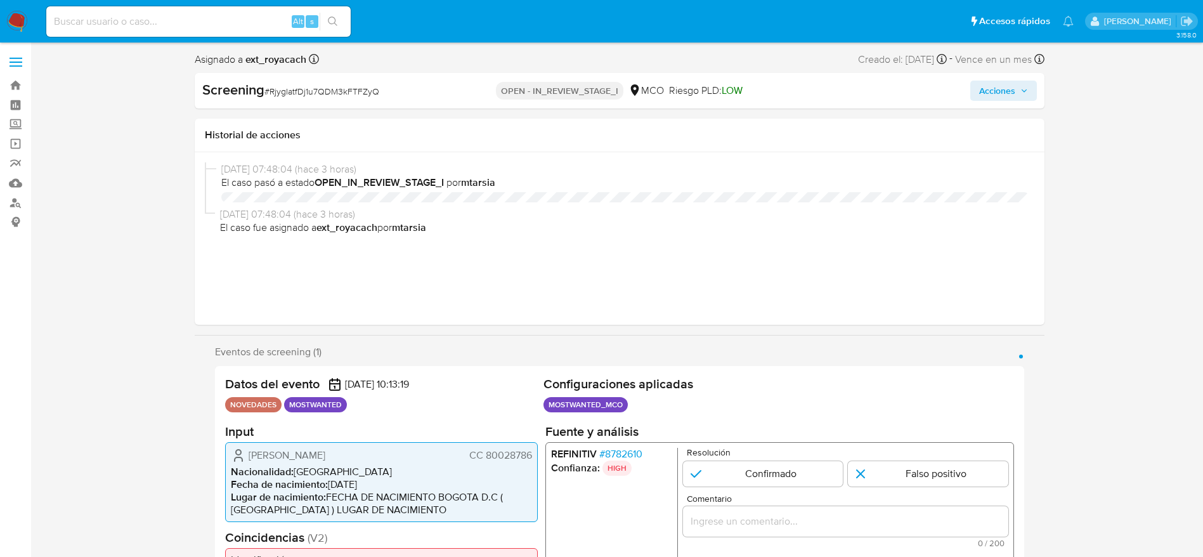
select select "10"
click at [325, 457] on span "Luis Carlos Romero Peña" at bounding box center [287, 454] width 77 height 13
click at [242, 450] on icon "1 de 1" at bounding box center [238, 454] width 15 height 15
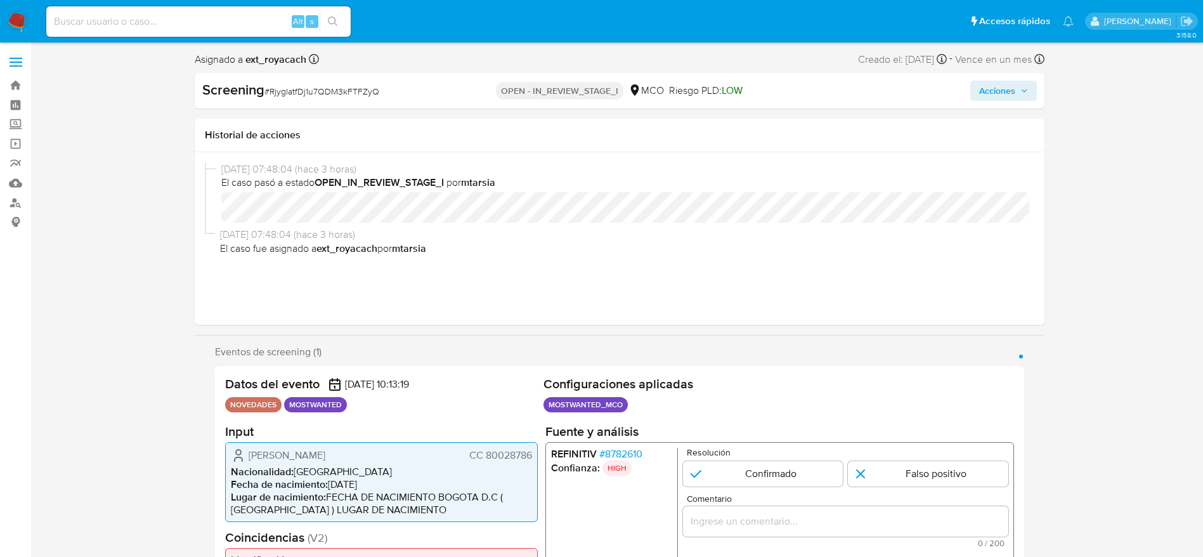
drag, startPoint x: 242, startPoint y: 450, endPoint x: 532, endPoint y: 451, distance: 290.4
click at [532, 451] on div "Luis Carlos Romero Peña CC 80028786 Nacionalidad : Colombia Fecha de nacimiento…" at bounding box center [381, 481] width 313 height 80
click at [623, 451] on span "# 8782610" at bounding box center [620, 453] width 43 height 13
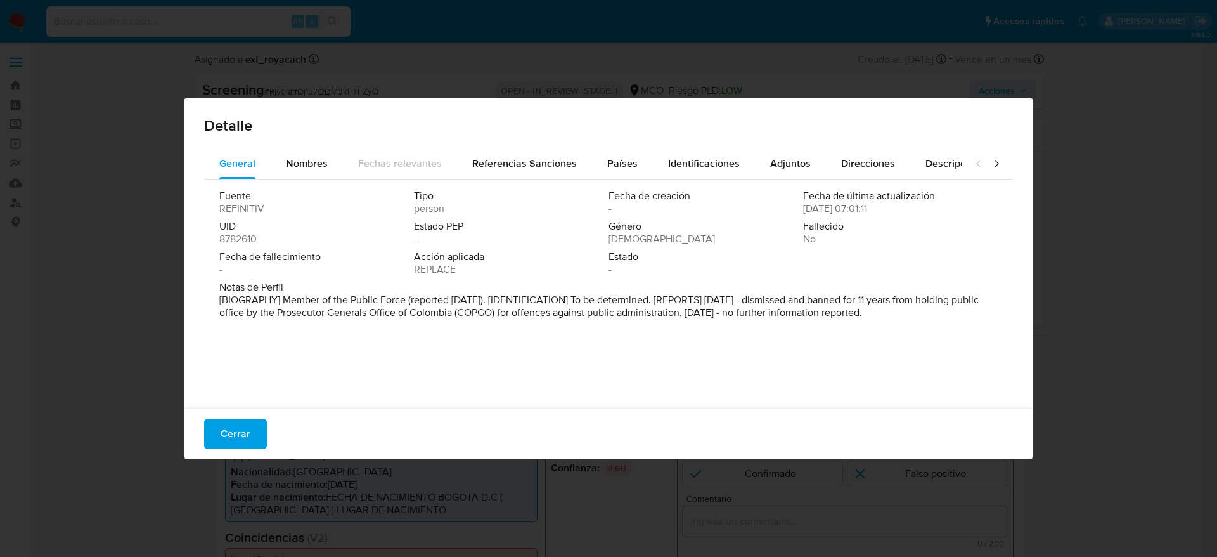
drag, startPoint x: 318, startPoint y: 160, endPoint x: 386, endPoint y: 320, distance: 173.6
click at [386, 320] on div "General Nombres Fechas relevantes Referencias Sanciones Países Identificaciones…" at bounding box center [608, 274] width 809 height 253
click at [241, 427] on span "Cerrar" at bounding box center [236, 434] width 30 height 28
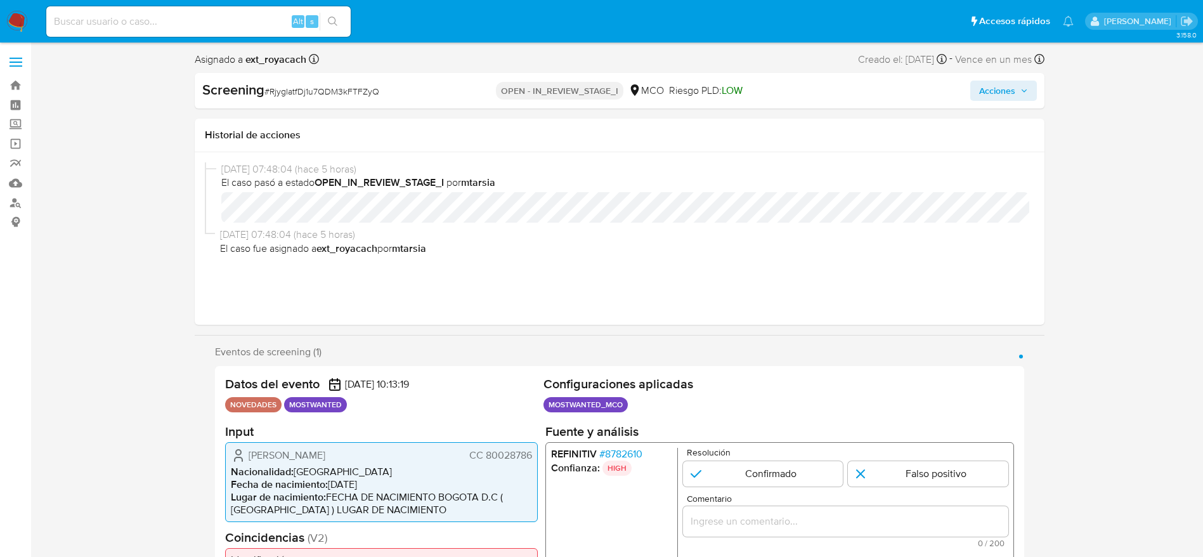
click at [310, 89] on span "# RjygIatfDj1u7QDM3kFTFZyQ" at bounding box center [321, 91] width 115 height 13
copy span "RjygIatfDj1u7QDM3kFTFZyQ"
click at [522, 453] on span "CC 80028786" at bounding box center [500, 454] width 63 height 13
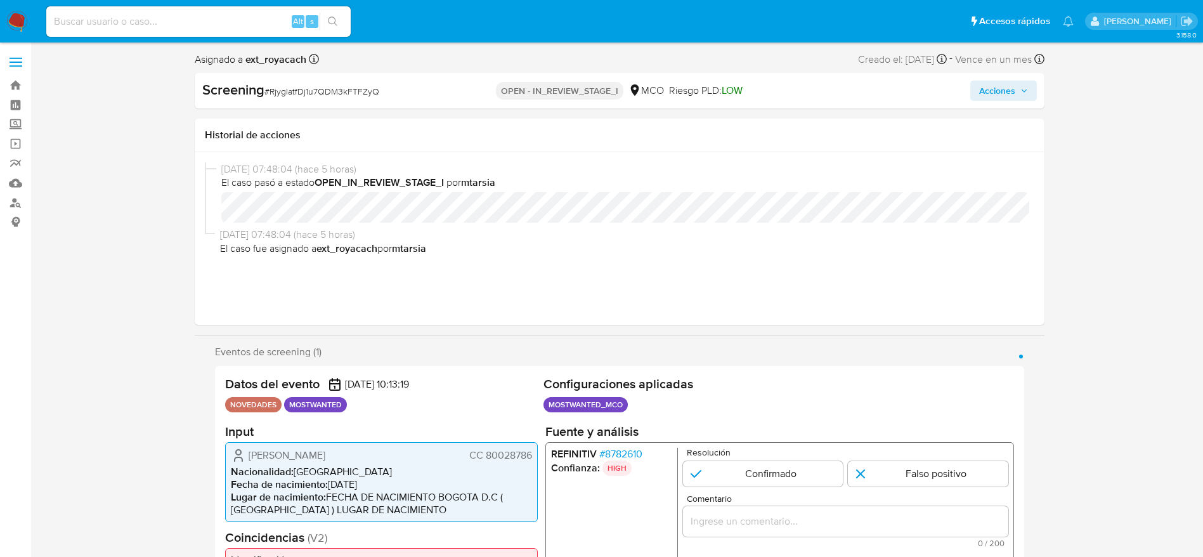
drag, startPoint x: 522, startPoint y: 453, endPoint x: 609, endPoint y: 342, distance: 140.4
click at [522, 454] on span "CC 80028786" at bounding box center [500, 454] width 63 height 13
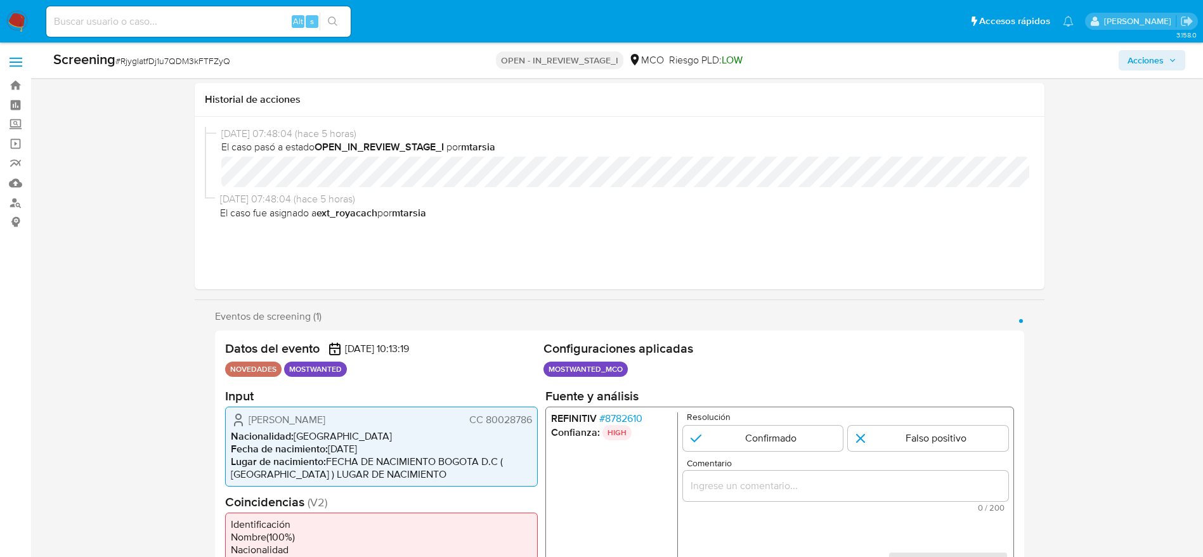
scroll to position [190, 0]
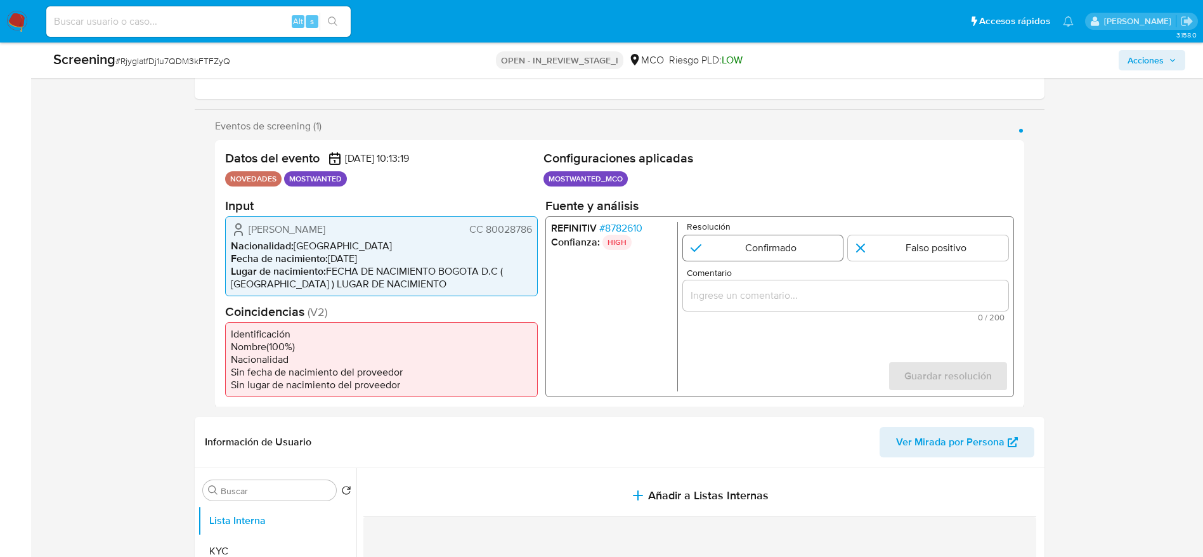
click at [782, 247] on input "1 de 1" at bounding box center [762, 247] width 160 height 25
radio input "true"
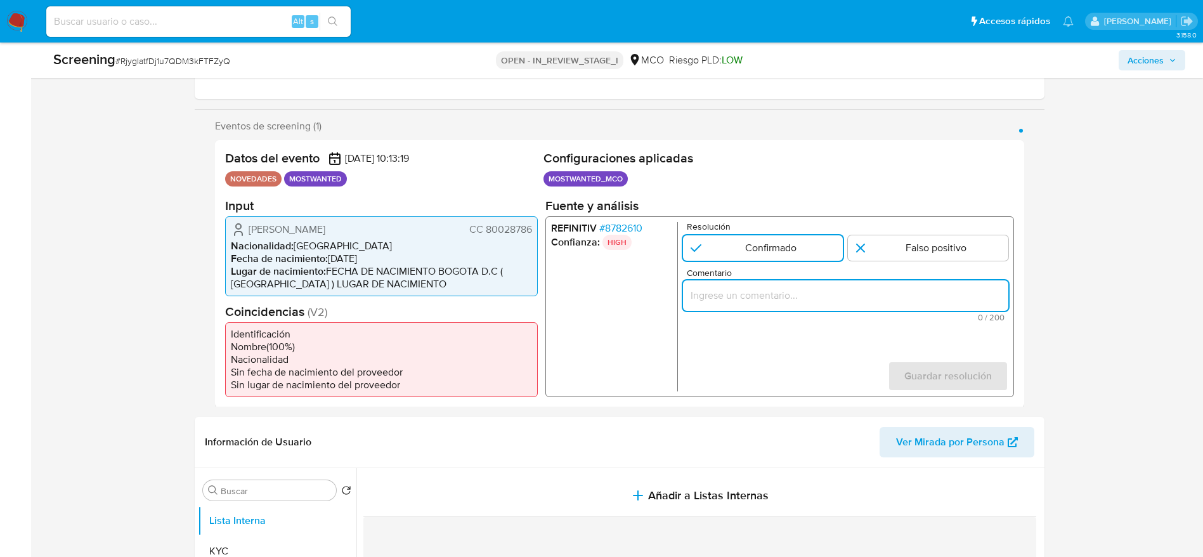
click at [807, 299] on input "Comentario" at bounding box center [844, 295] width 325 height 16
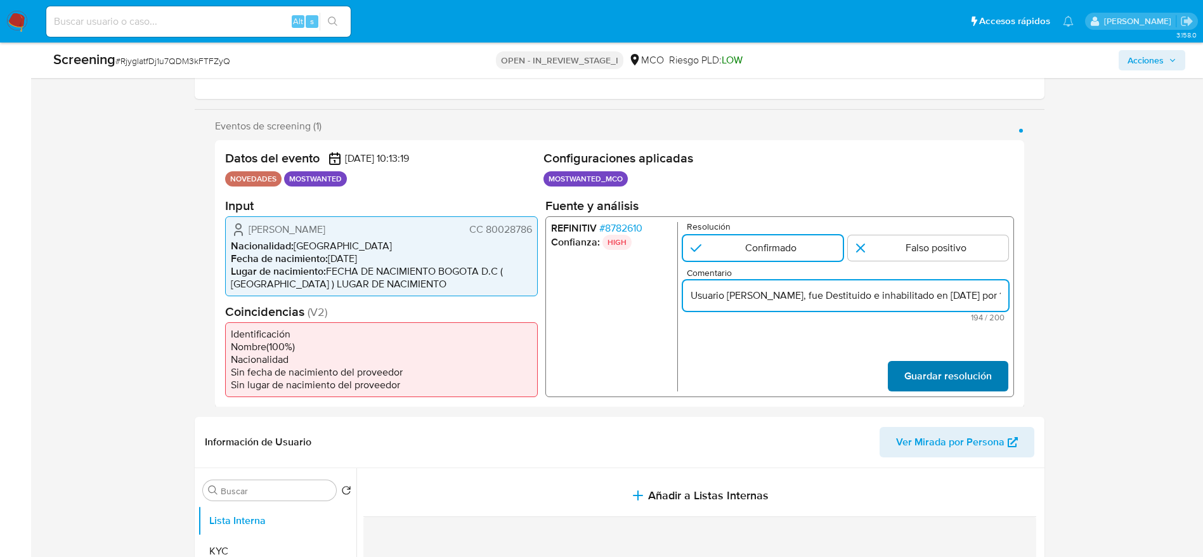
scroll to position [0, 546]
type input "Usuario Luis Carlos Romero Peña, fue Destituido e inhabilitado en noviembre de …"
click at [918, 365] on span "Guardar resolución" at bounding box center [946, 375] width 87 height 28
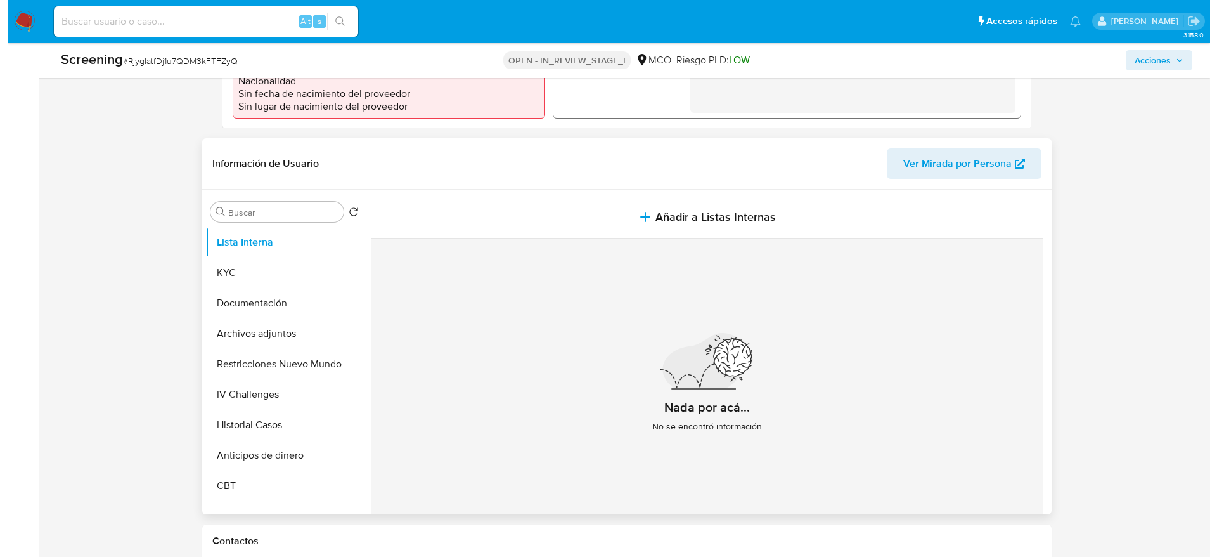
scroll to position [476, 0]
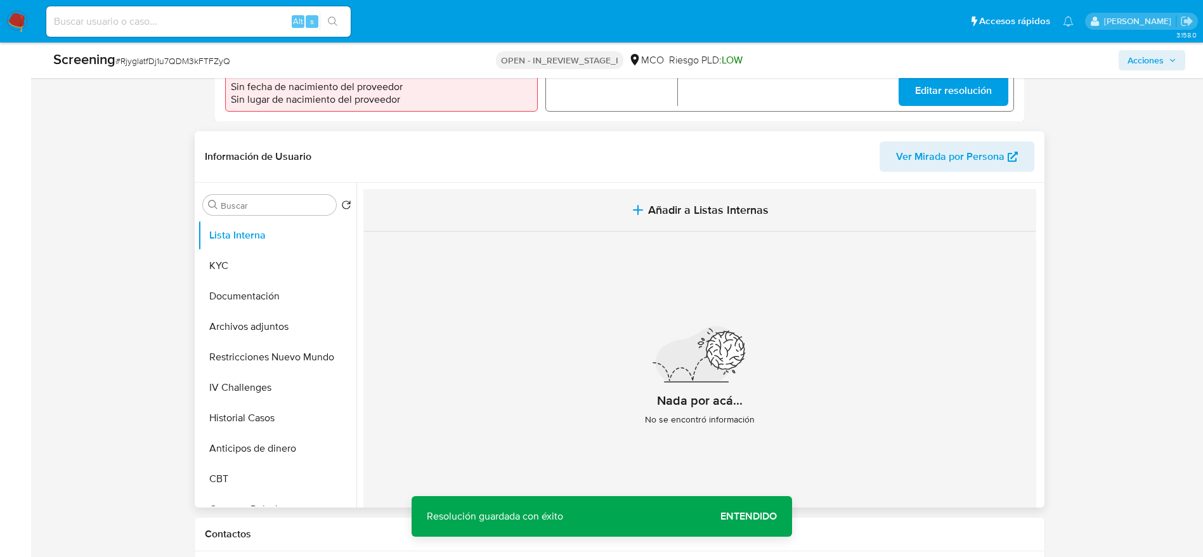
click at [631, 205] on icon "button" at bounding box center [637, 209] width 15 height 15
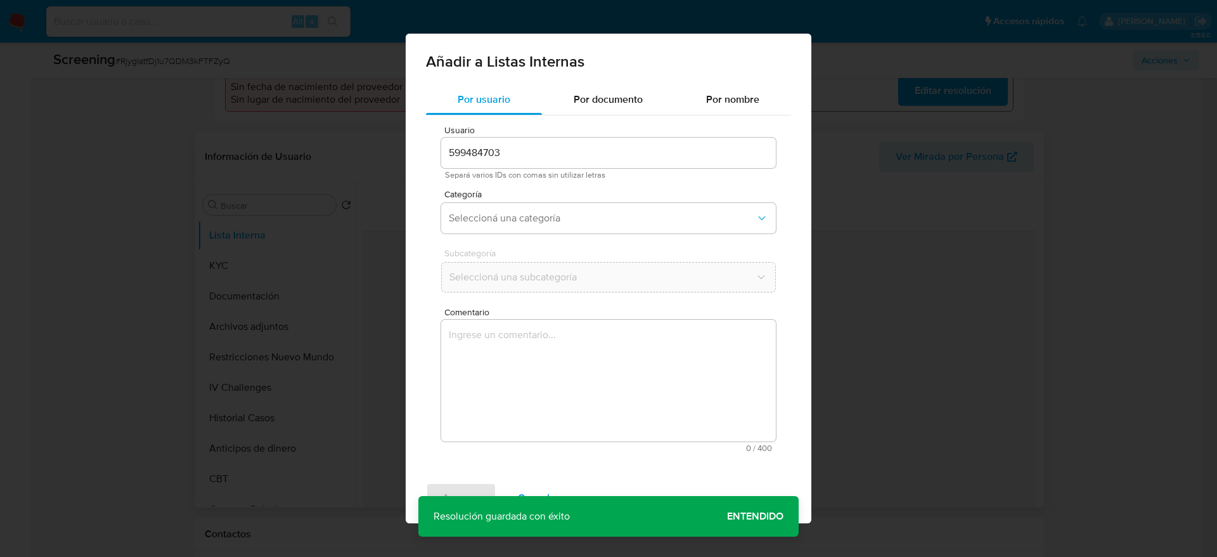
click at [671, 393] on textarea "Comentario" at bounding box center [608, 381] width 335 height 122
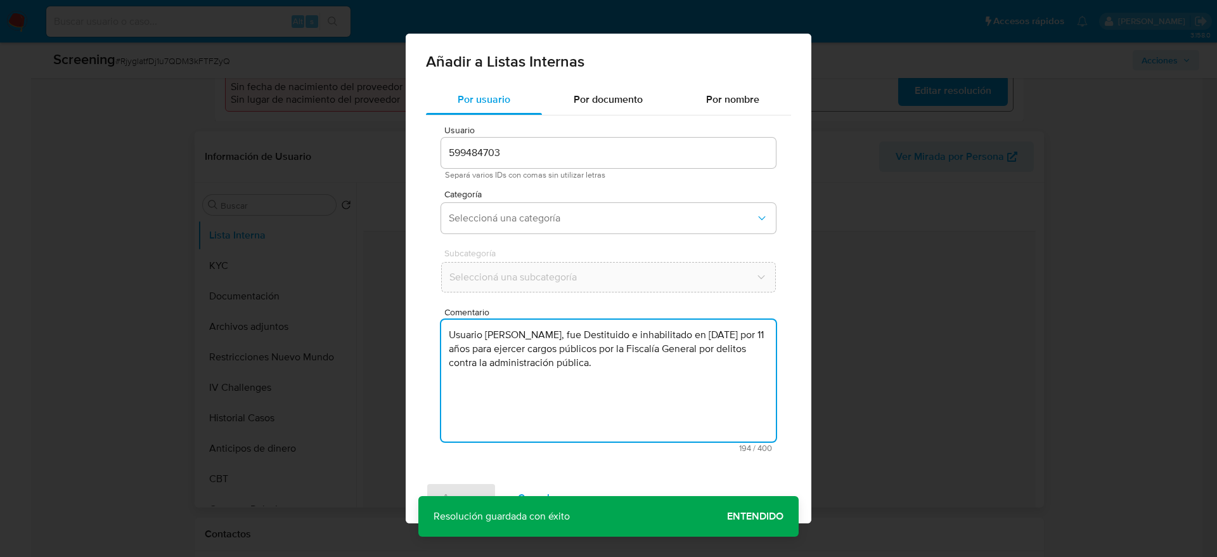
type textarea "Usuario Luis Carlos Romero Peña, fue Destituido e inhabilitado en noviembre de …"
click at [589, 195] on span "Categoría" at bounding box center [611, 194] width 335 height 9
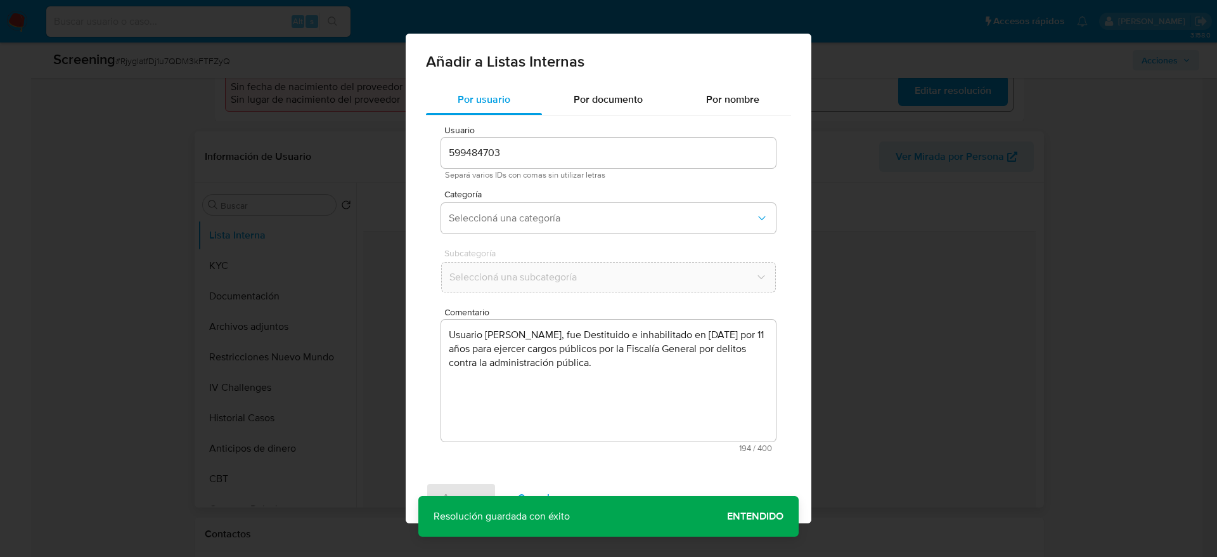
click at [597, 234] on div "Categoría Seleccioná una categoría" at bounding box center [608, 214] width 335 height 49
click at [559, 195] on span "Categoría" at bounding box center [611, 194] width 335 height 9
click at [562, 210] on button "Seleccioná una categoría" at bounding box center [608, 218] width 335 height 30
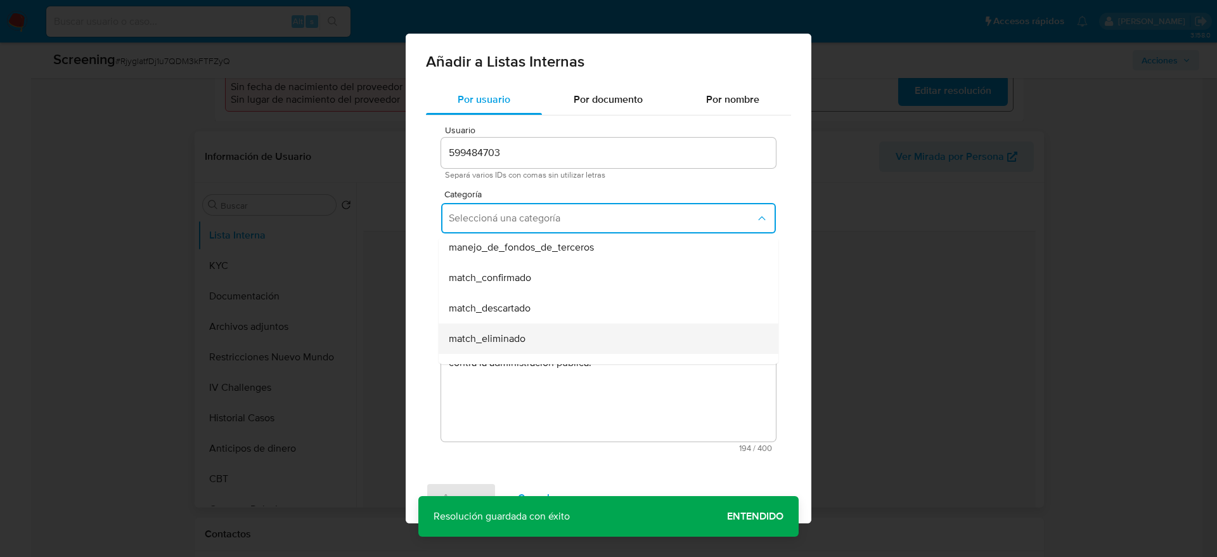
scroll to position [95, 0]
click at [547, 253] on div "match_confirmado" at bounding box center [605, 248] width 312 height 30
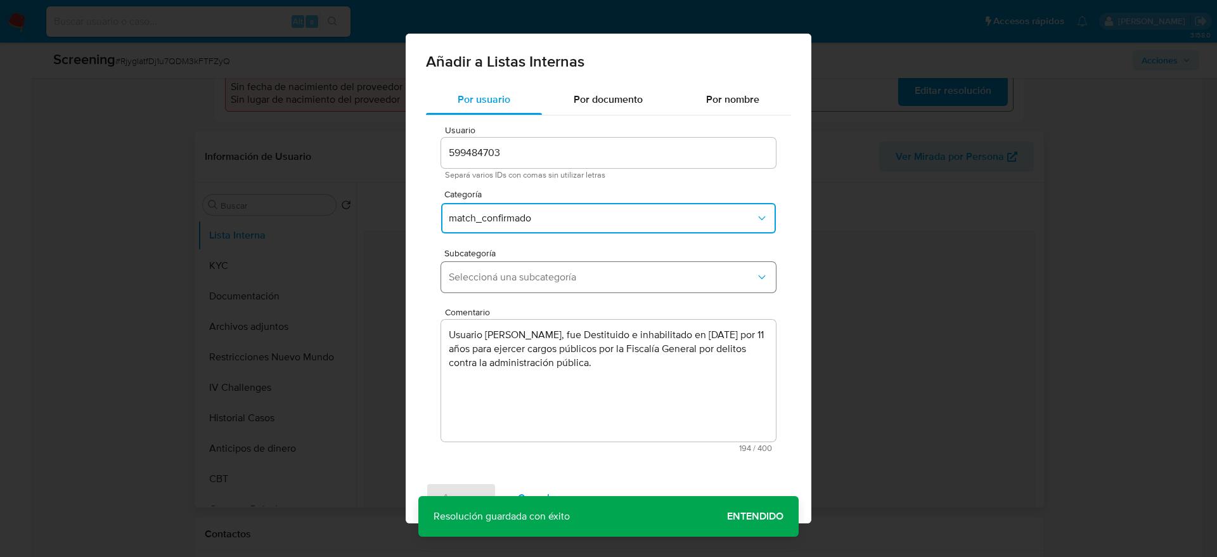
click at [547, 276] on span "Seleccioná una subcategoría" at bounding box center [602, 277] width 307 height 13
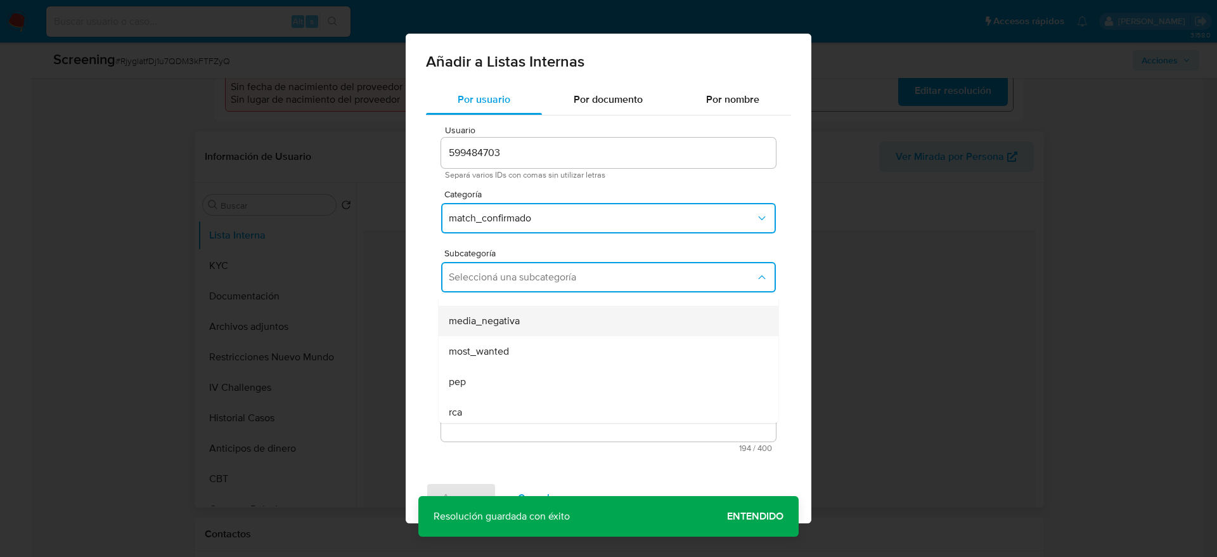
scroll to position [86, 0]
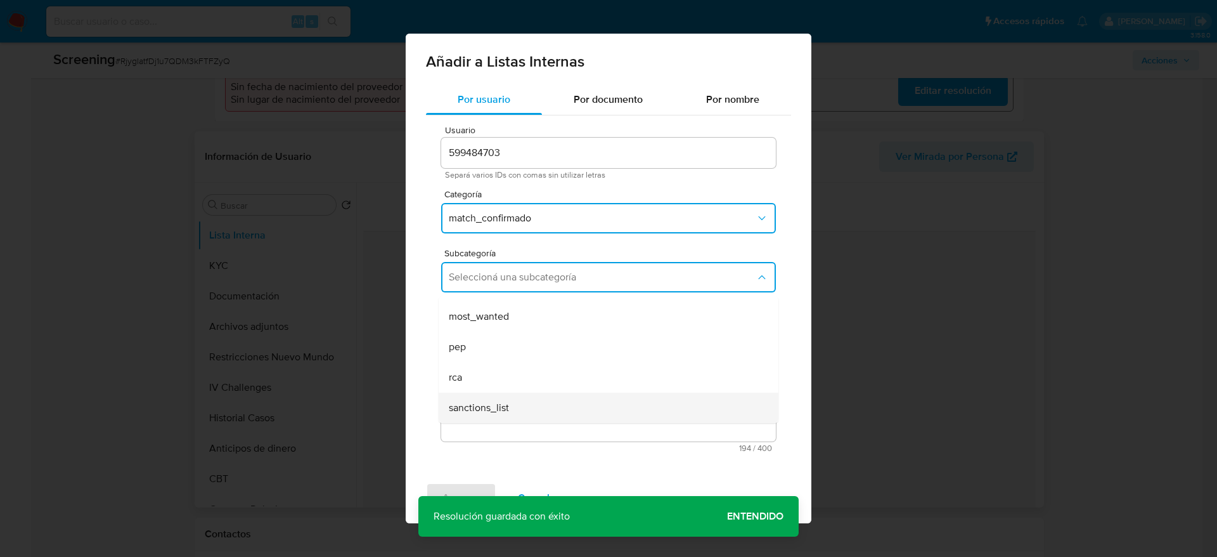
click at [523, 407] on div "sanctions_list" at bounding box center [605, 407] width 312 height 30
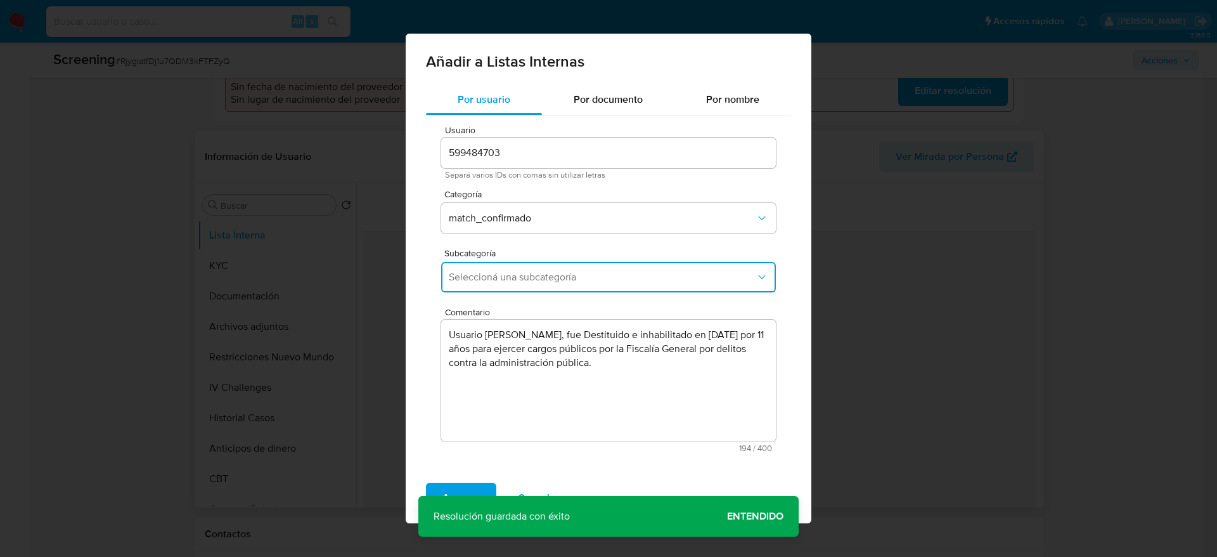
click at [523, 407] on textarea "Usuario Luis Carlos Romero Peña, fue Destituido e inhabilitado en noviembre de …" at bounding box center [608, 381] width 335 height 122
click at [523, 285] on button "sanctions_list" at bounding box center [608, 277] width 335 height 30
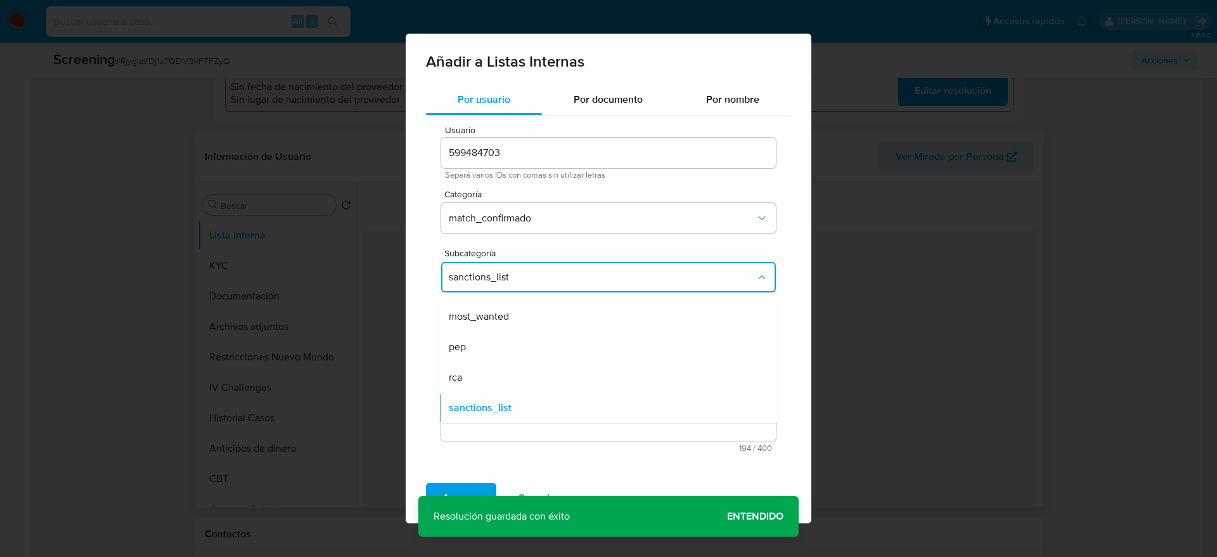
drag, startPoint x: 510, startPoint y: 327, endPoint x: 495, endPoint y: 381, distance: 56.0
click at [510, 326] on div "most_wanted" at bounding box center [605, 316] width 312 height 30
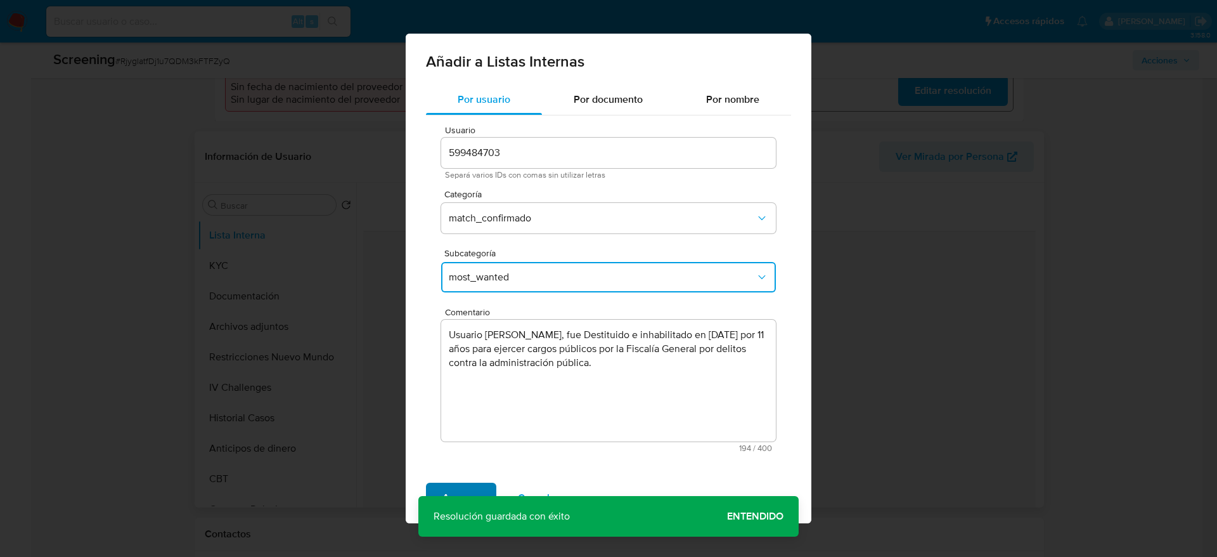
click at [463, 494] on span "Agregar" at bounding box center [461, 498] width 37 height 28
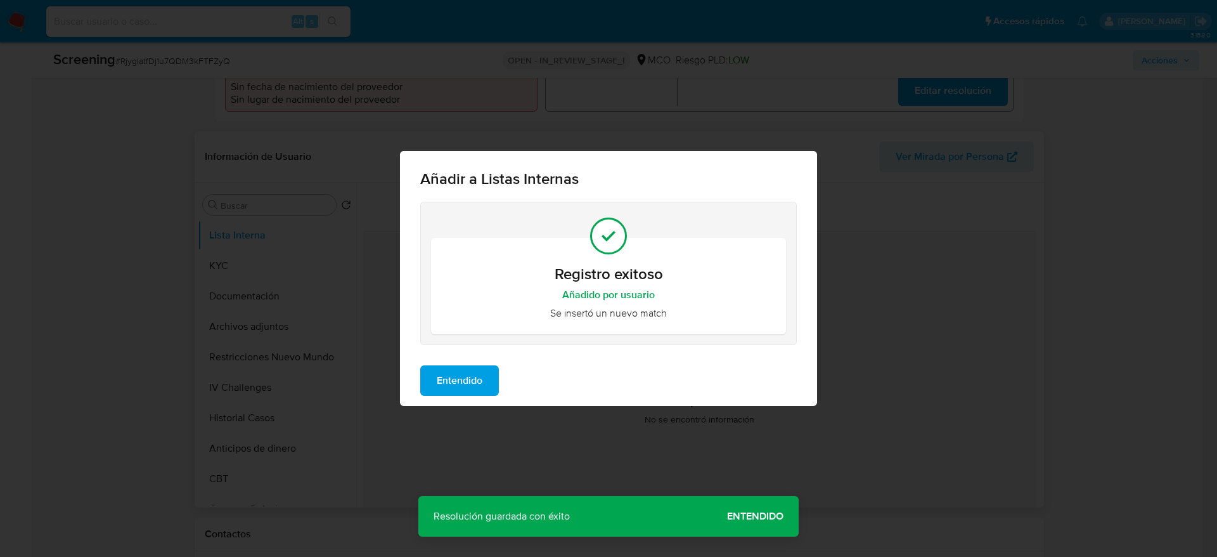
click at [476, 384] on span "Entendido" at bounding box center [460, 380] width 46 height 28
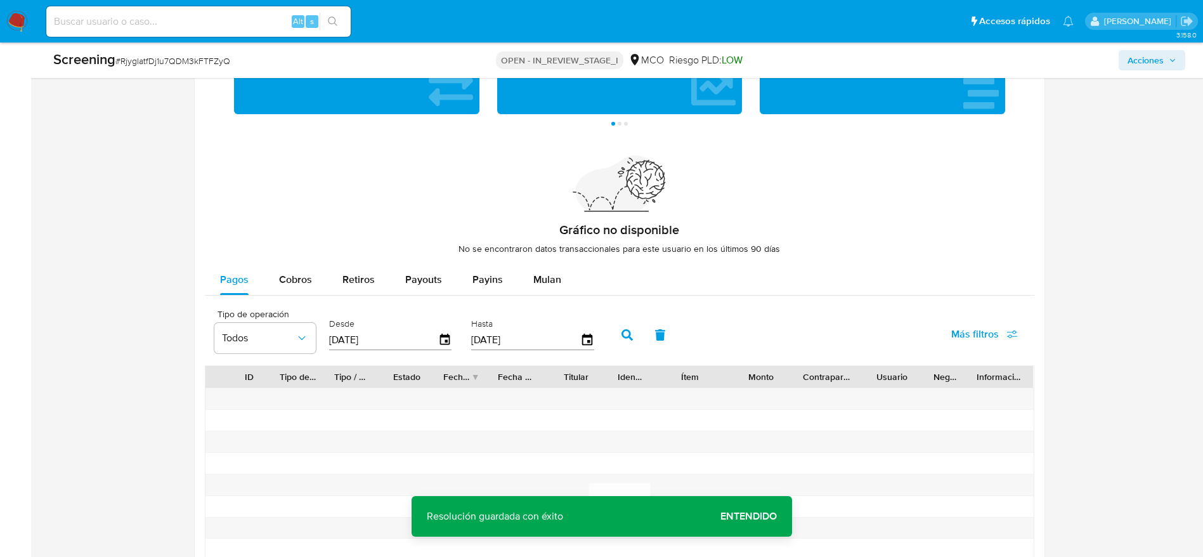
scroll to position [1906, 0]
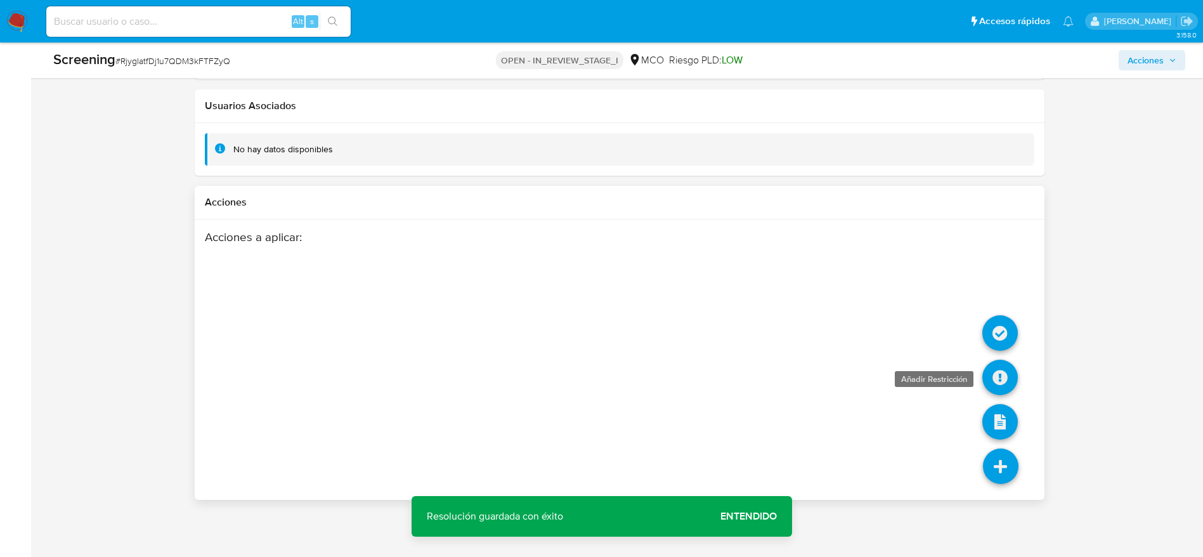
click at [999, 382] on icon at bounding box center [1000, 377] width 36 height 36
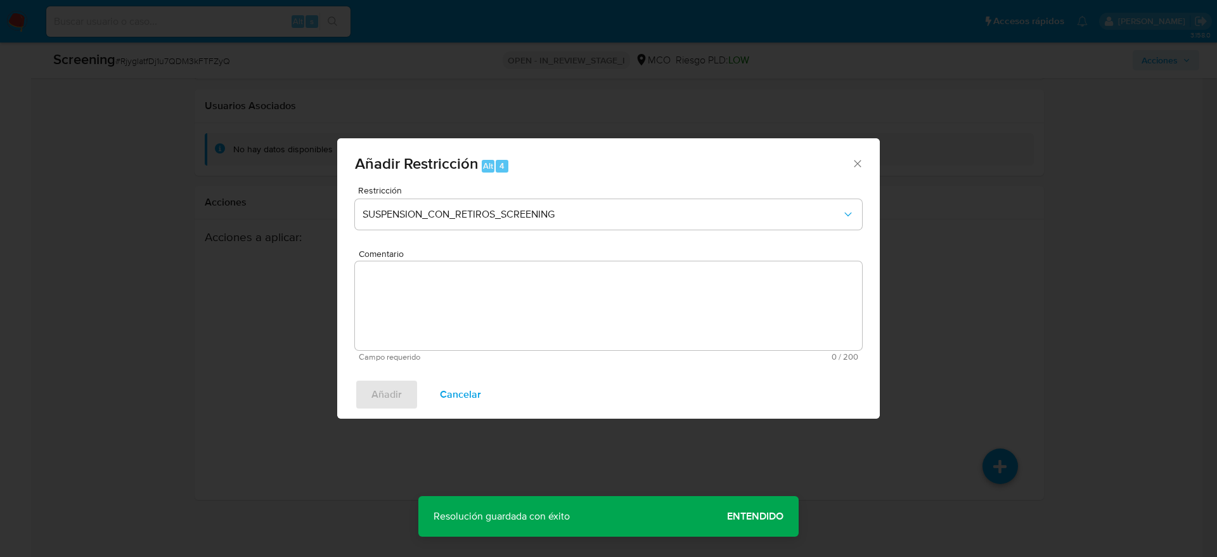
click at [618, 309] on textarea "Comentario" at bounding box center [608, 305] width 507 height 89
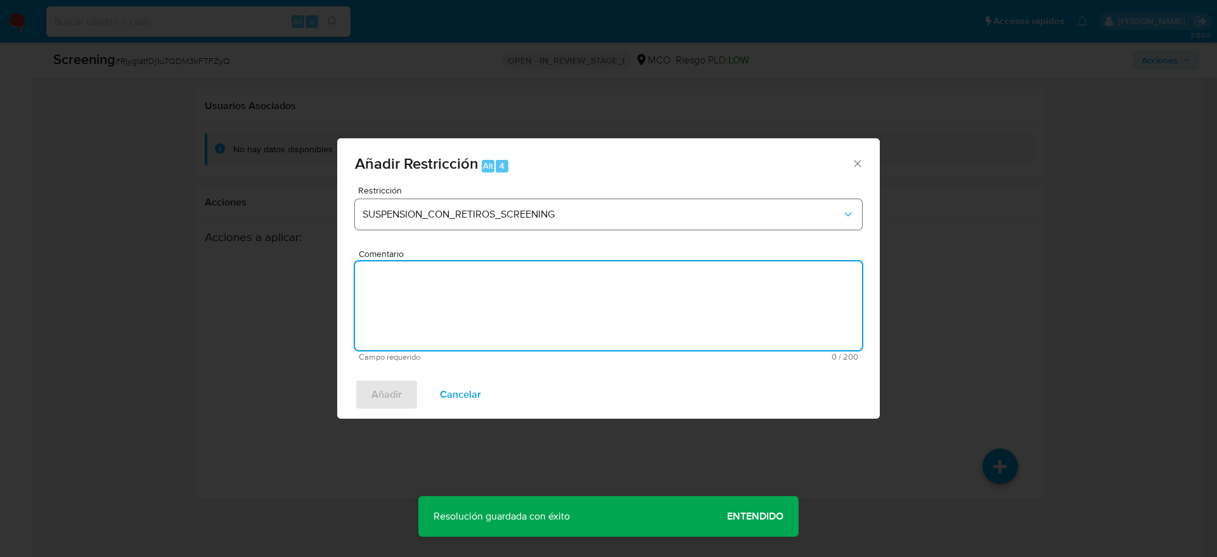
paste textarea "Usuario Luis Carlos Romero Peña, fue Destituido e inhabilitado en noviembre de …"
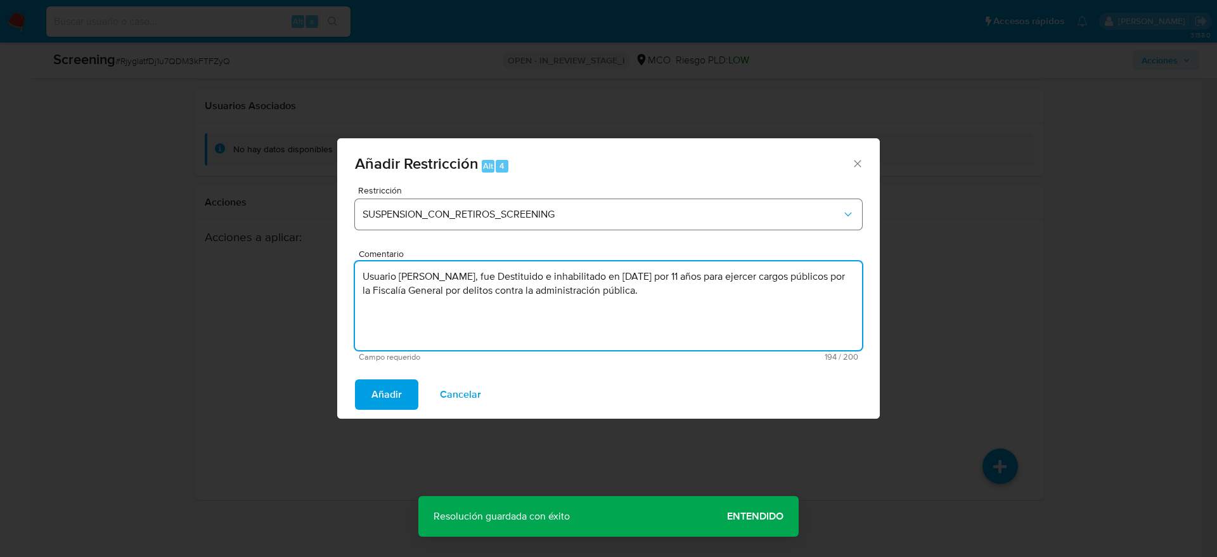
type textarea "Usuario Luis Carlos Romero Peña, fue Destituido e inhabilitado en noviembre de …"
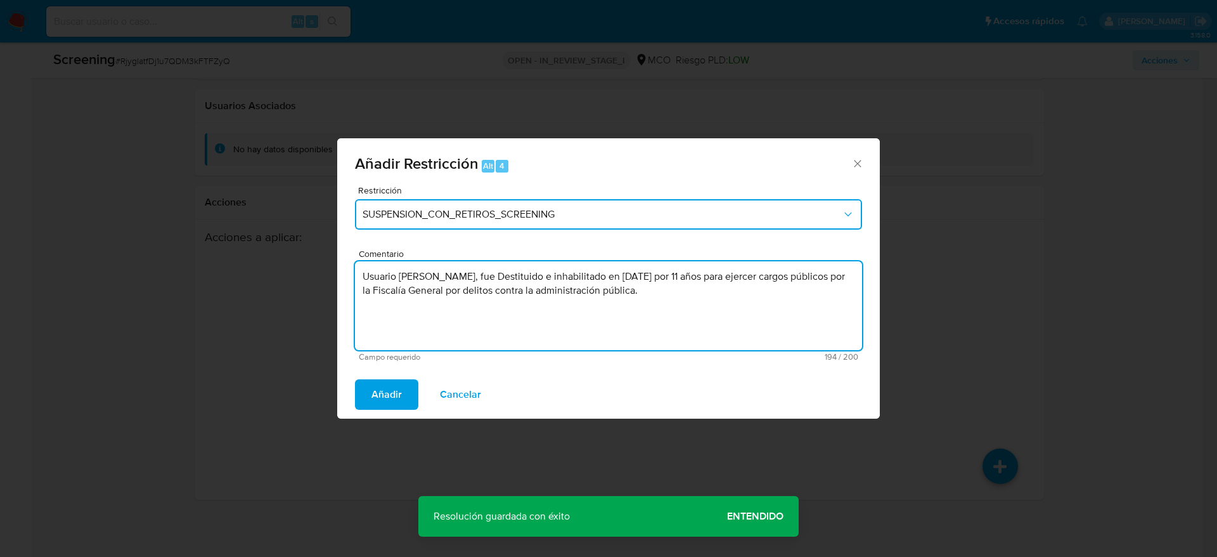
click at [595, 206] on button "SUSPENSION_CON_RETIROS_SCREENING" at bounding box center [608, 214] width 507 height 30
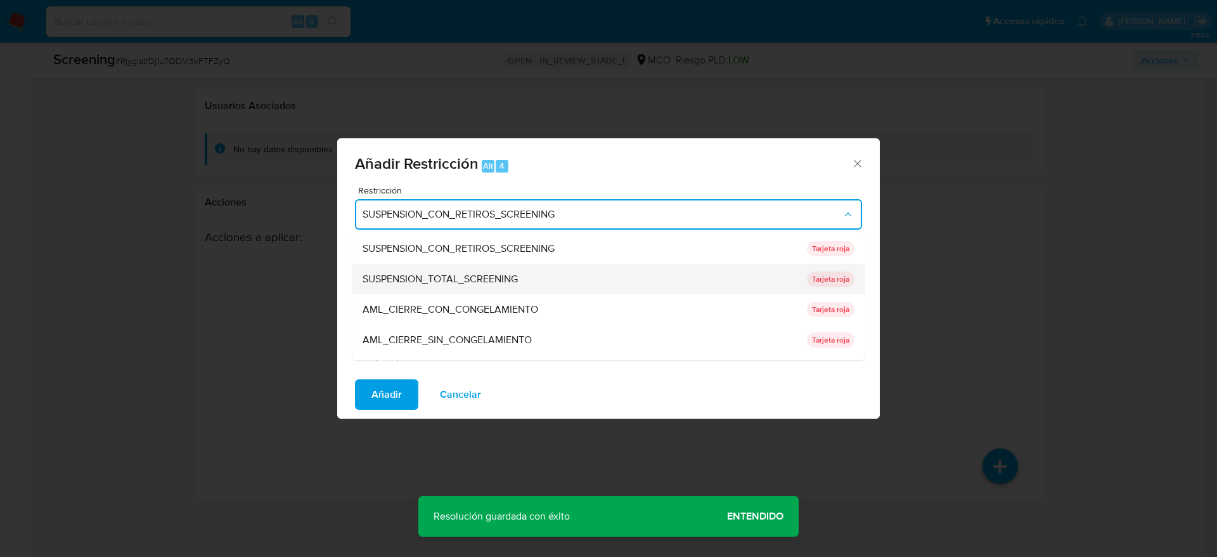
click at [556, 282] on div "SUSPENSION_TOTAL_SCREENING" at bounding box center [581, 279] width 437 height 30
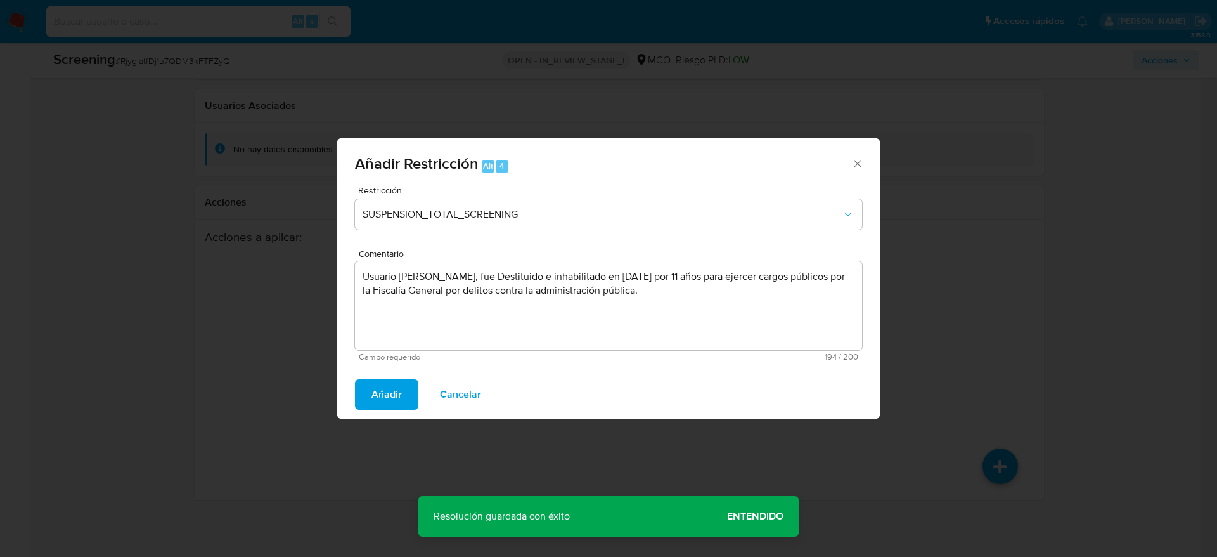
click at [394, 391] on span "Añadir" at bounding box center [387, 394] width 30 height 28
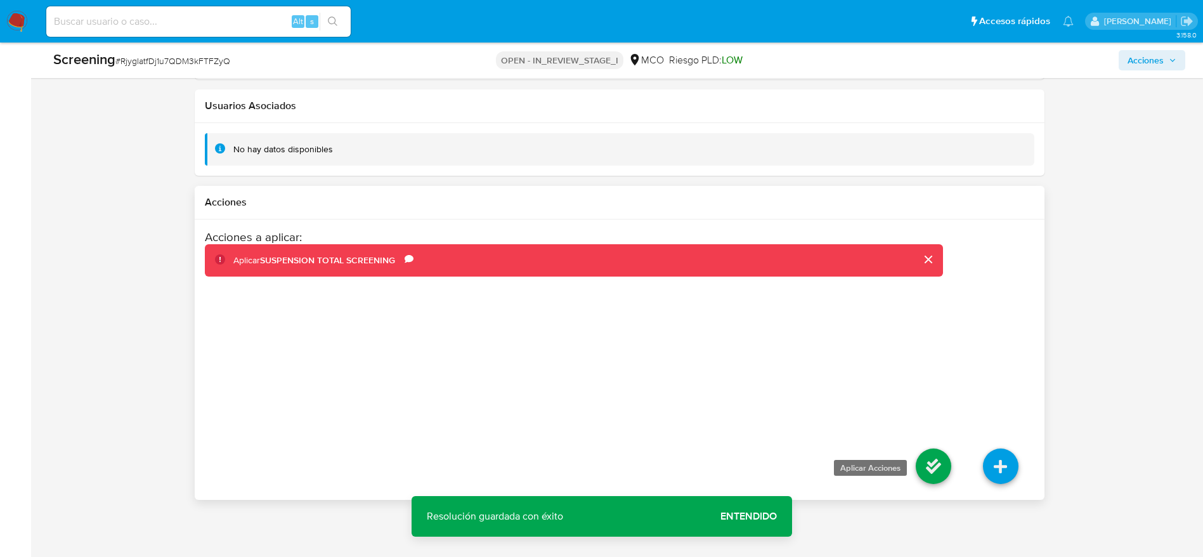
click at [928, 464] on icon at bounding box center [934, 466] width 36 height 36
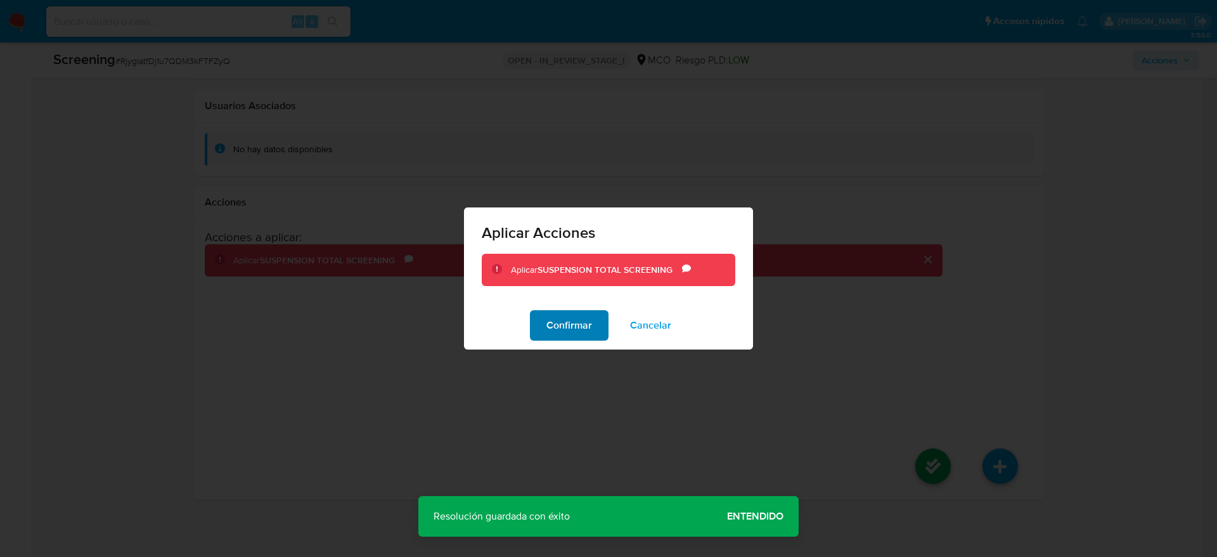
click at [578, 326] on span "Confirmar" at bounding box center [570, 325] width 46 height 28
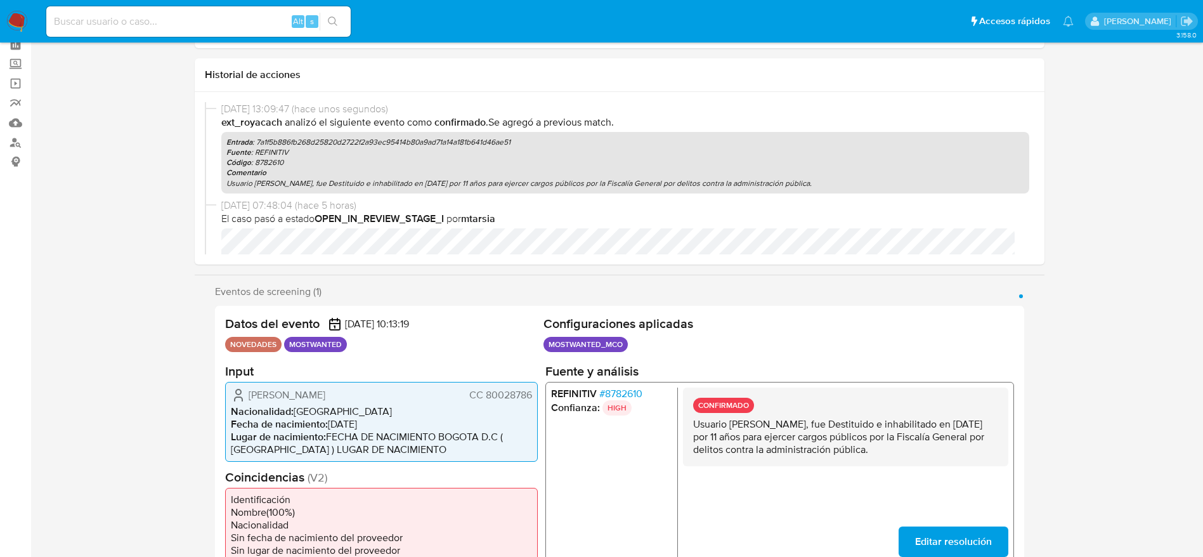
scroll to position [0, 0]
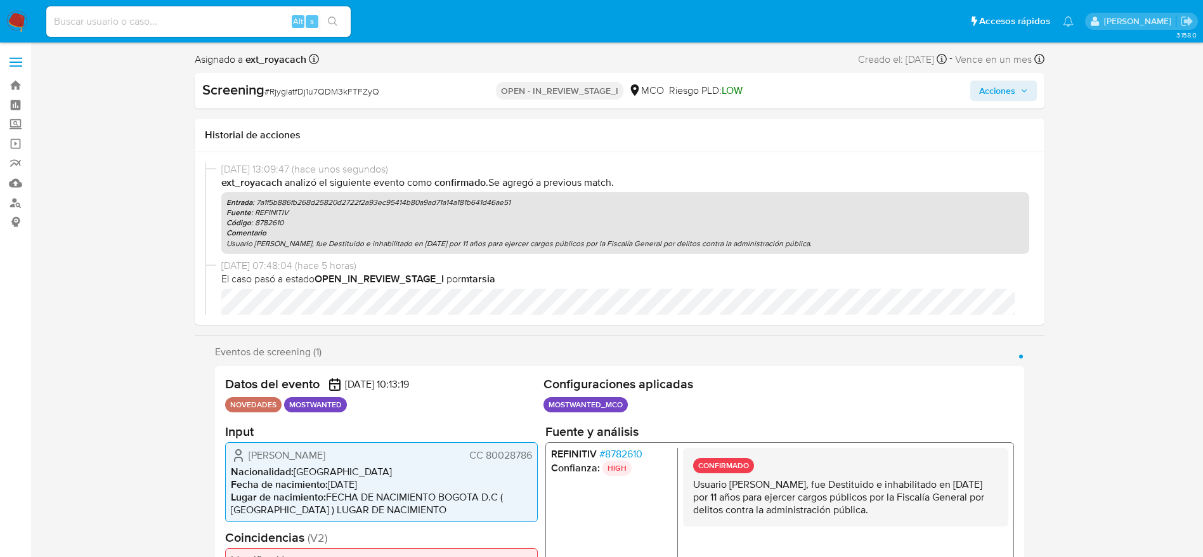
click at [517, 459] on span "CC 80028786" at bounding box center [500, 454] width 63 height 13
click at [510, 461] on span "CC 80028786" at bounding box center [500, 454] width 63 height 13
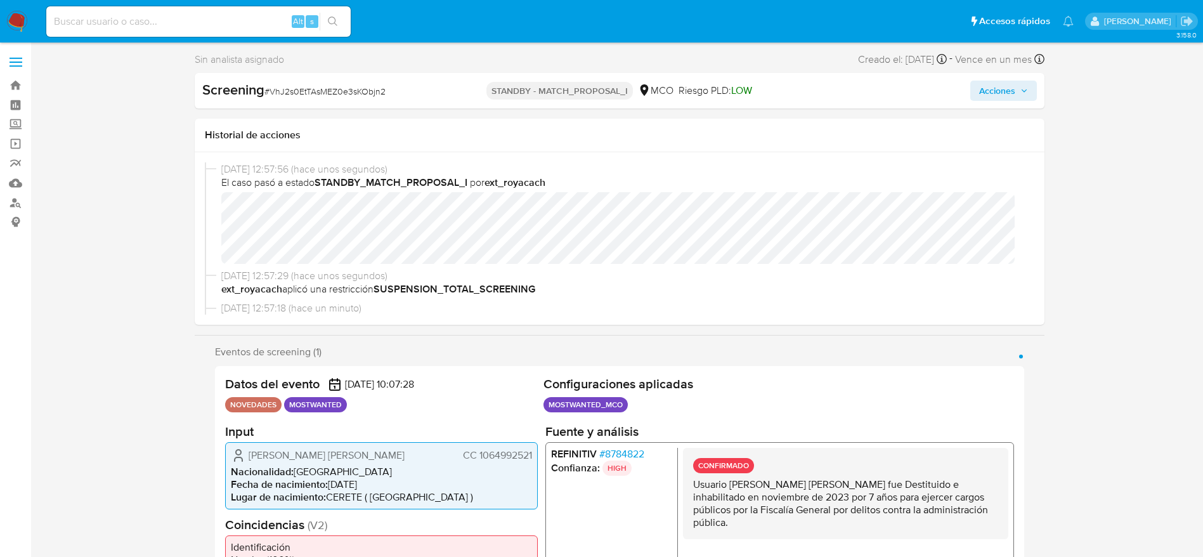
select select "10"
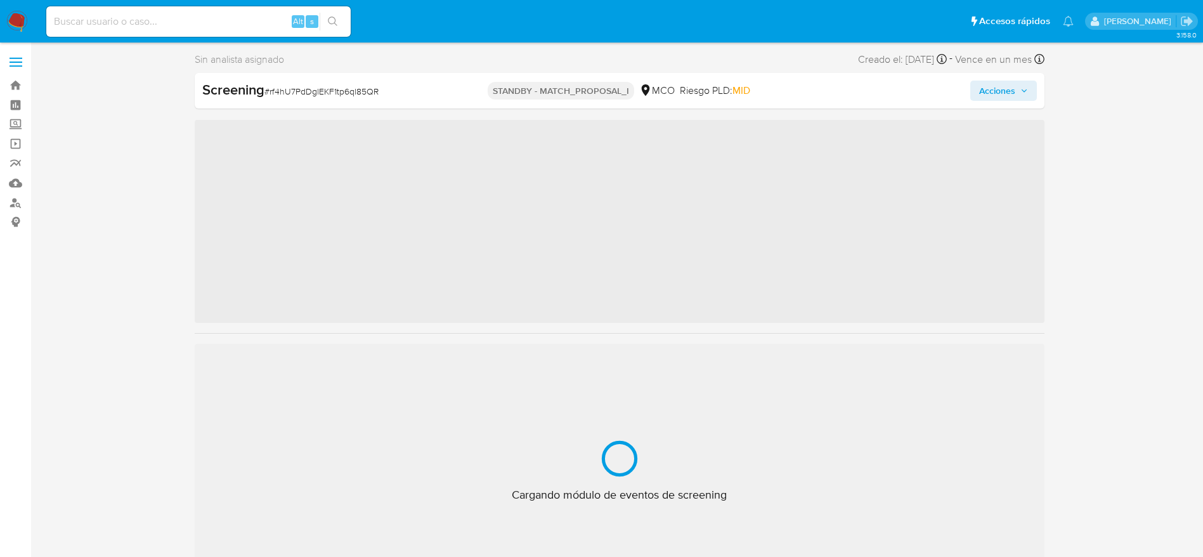
click at [340, 96] on span "# rf4hU7PdDglEKF1tp6ql85QR" at bounding box center [321, 91] width 114 height 13
drag, startPoint x: 0, startPoint y: 0, endPoint x: 501, endPoint y: 1, distance: 501.5
click at [342, 96] on span "# rf4hU7PdDglEKF1tp6ql85QR" at bounding box center [321, 91] width 114 height 13
copy span "rf4hU7PdDglEKF1tp6ql85QR"
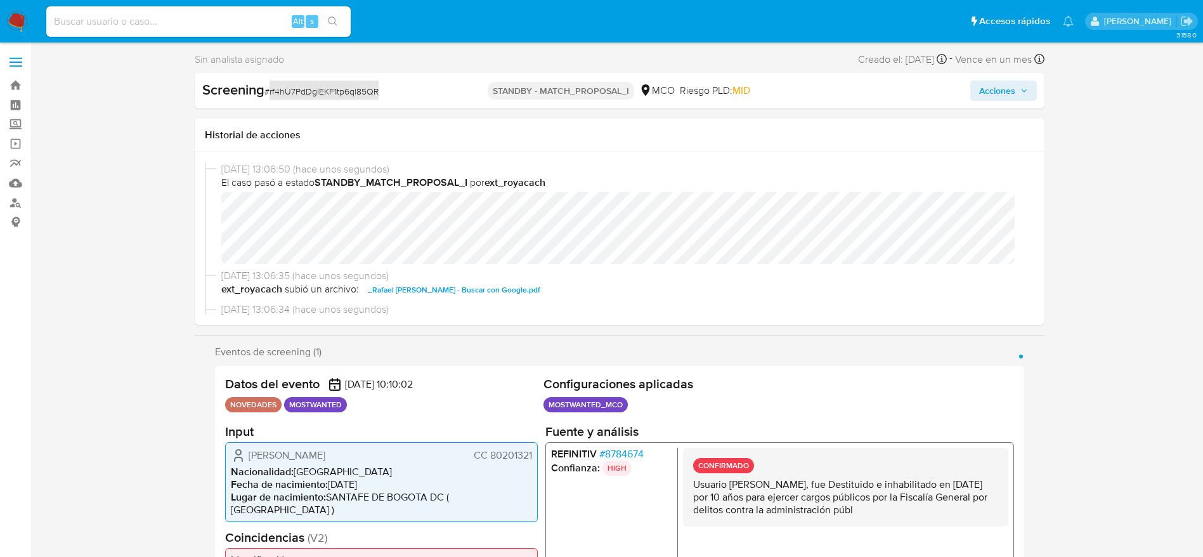
select select "10"
